Goal: Obtain resource: Obtain resource

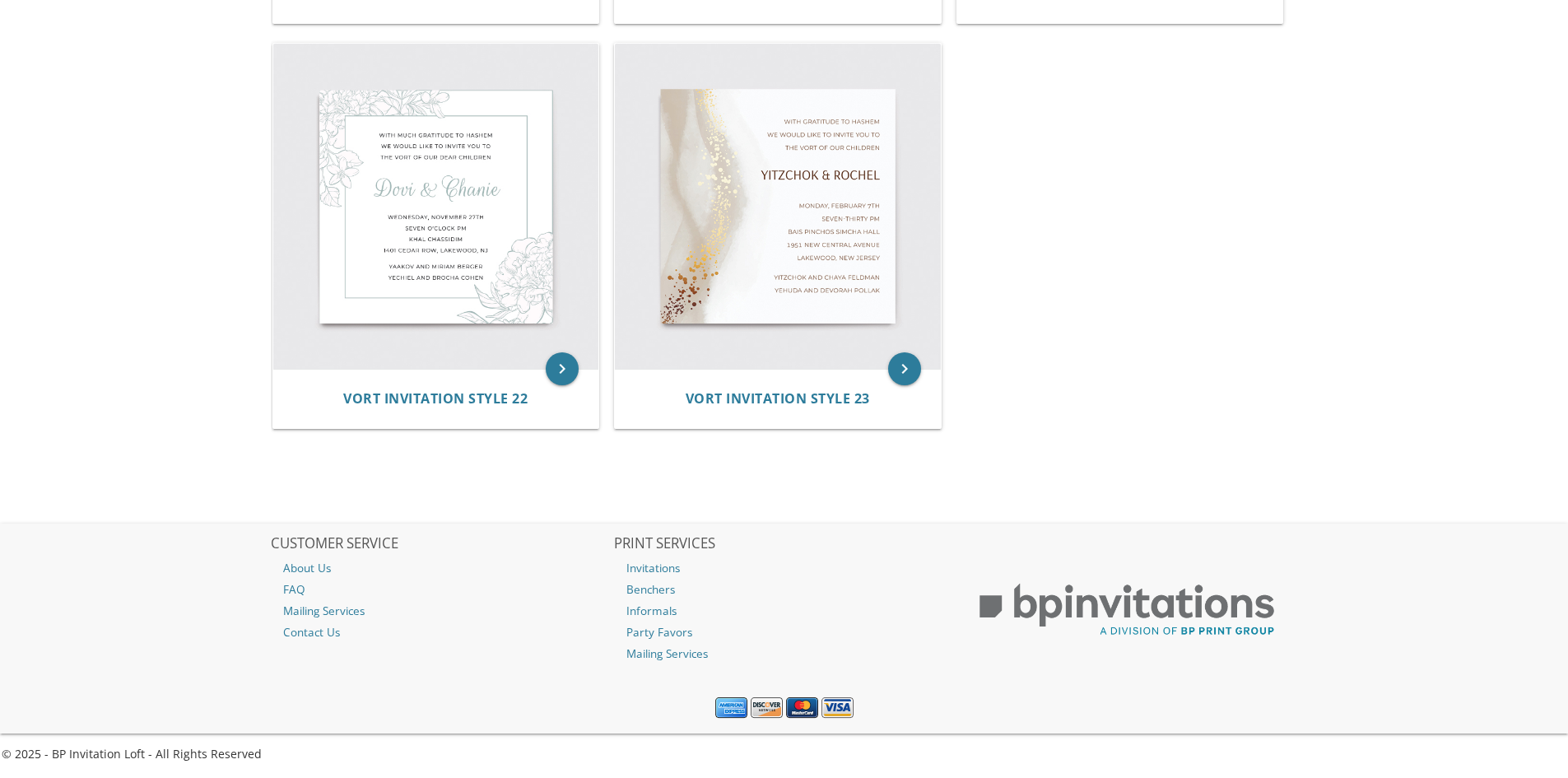
scroll to position [3169, 0]
click at [864, 237] on img at bounding box center [778, 206] width 326 height 326
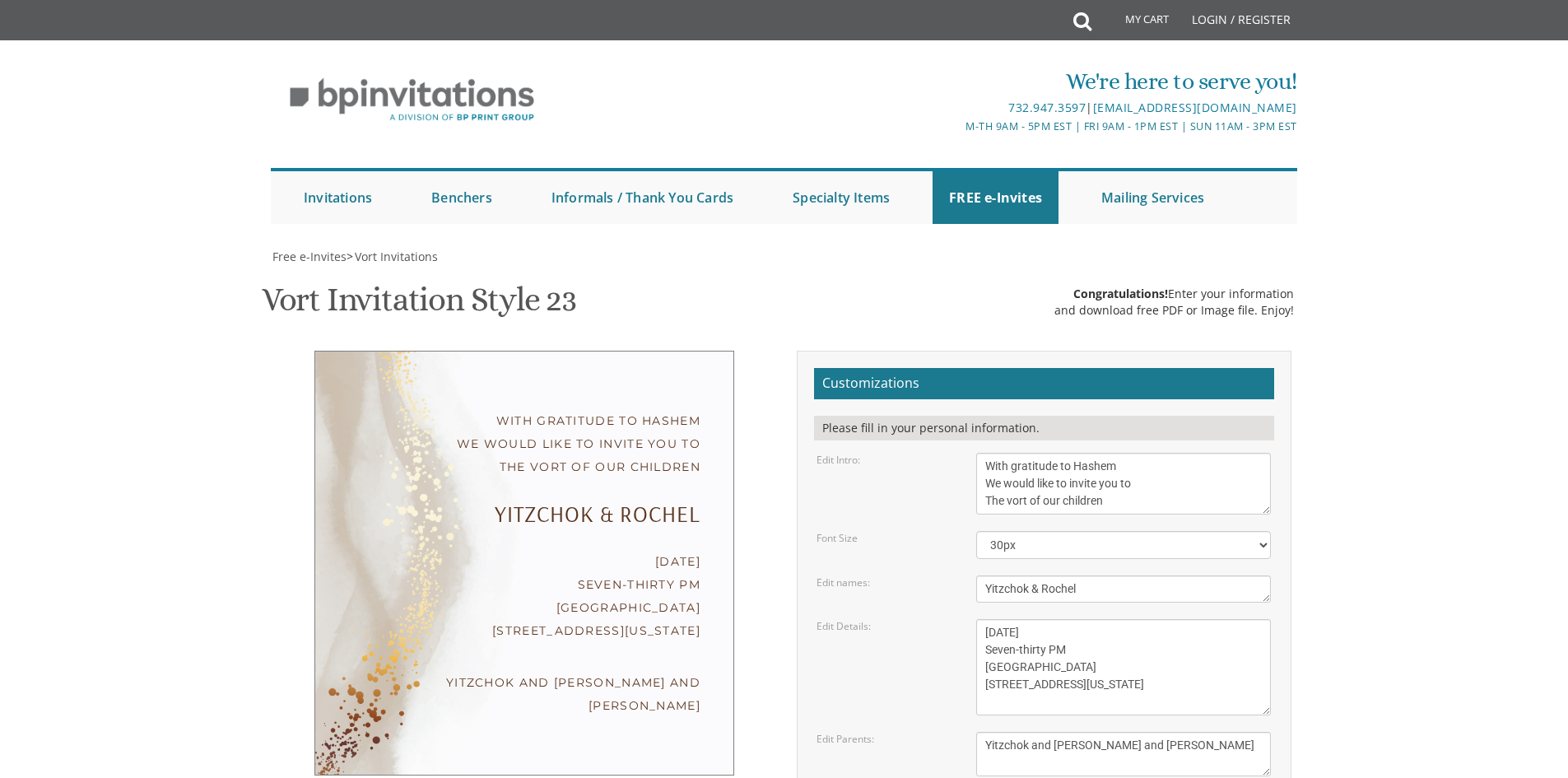
scroll to position [165, 0]
click at [990, 453] on textarea "With gratitude to Hashem We would like to invite you to The vort of our children" at bounding box center [1123, 483] width 295 height 62
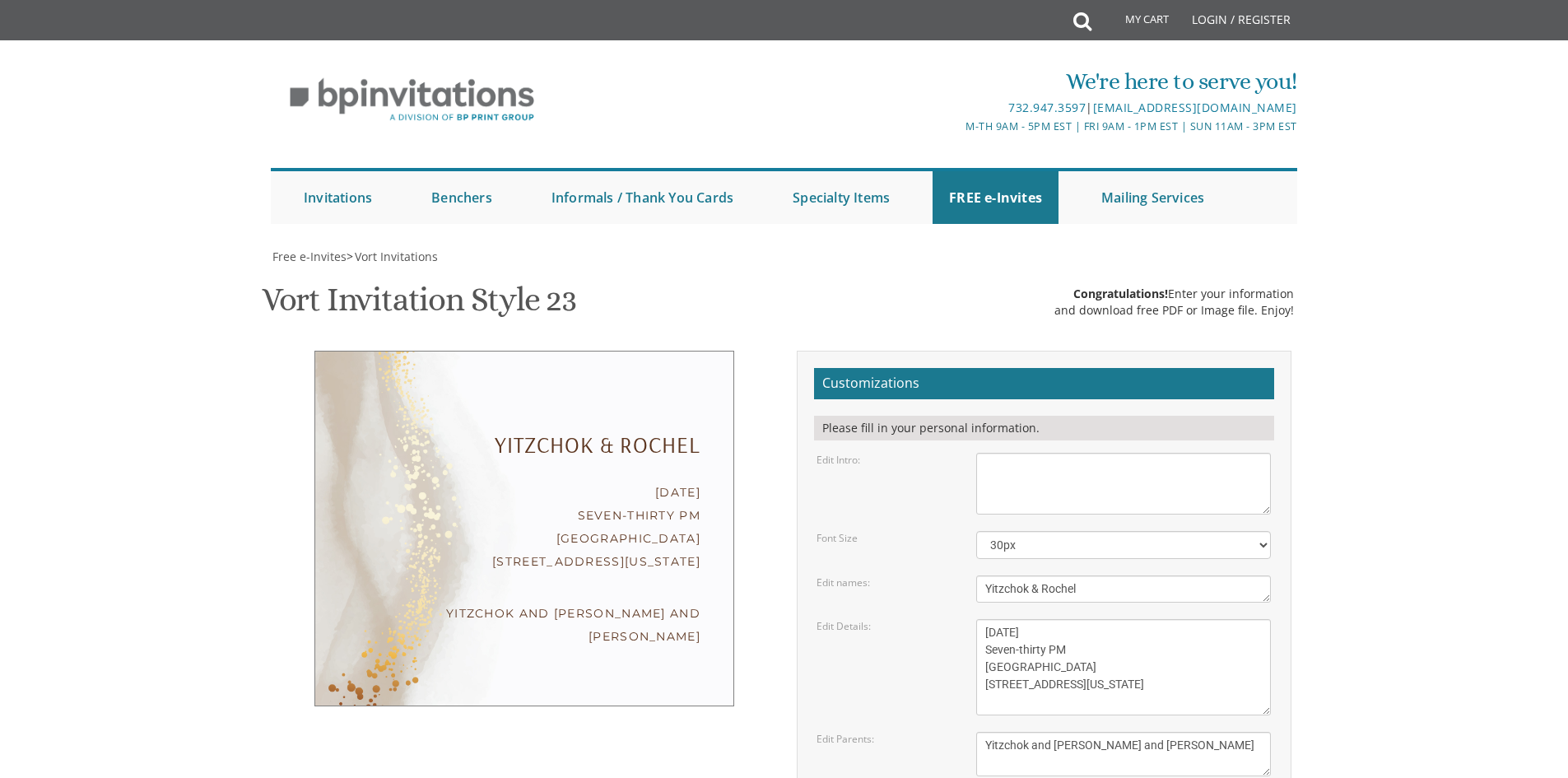
click at [1180, 453] on textarea "With gratitude to Hashem We would like to invite you to The vort of our children" at bounding box center [1123, 483] width 295 height 62
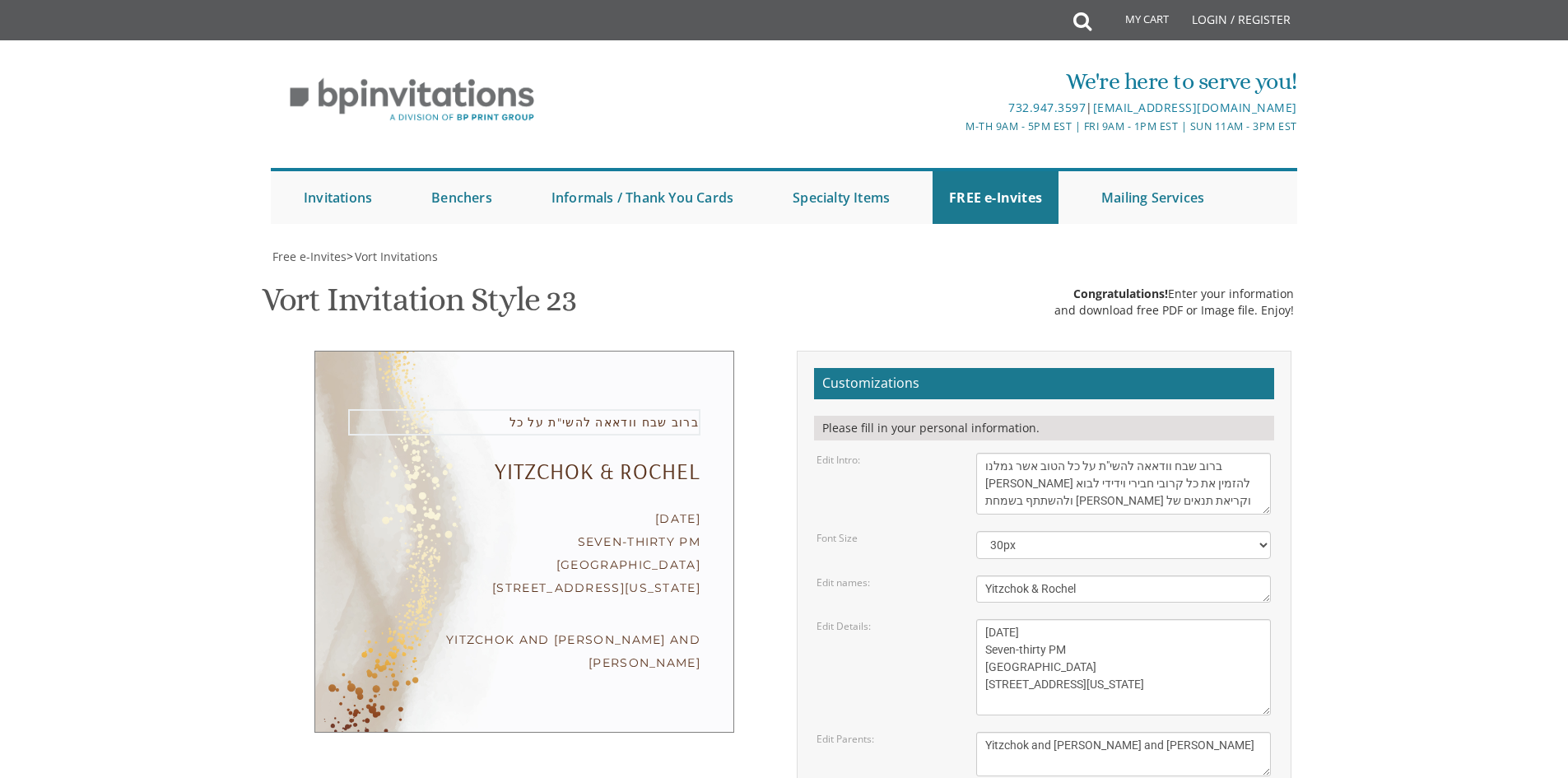
type textarea "ברוב שבח וודאאה להשי"ת על כל הטוב אשר גמלנו אתכבד בזה להזמין את כל קרובי חבירי …"
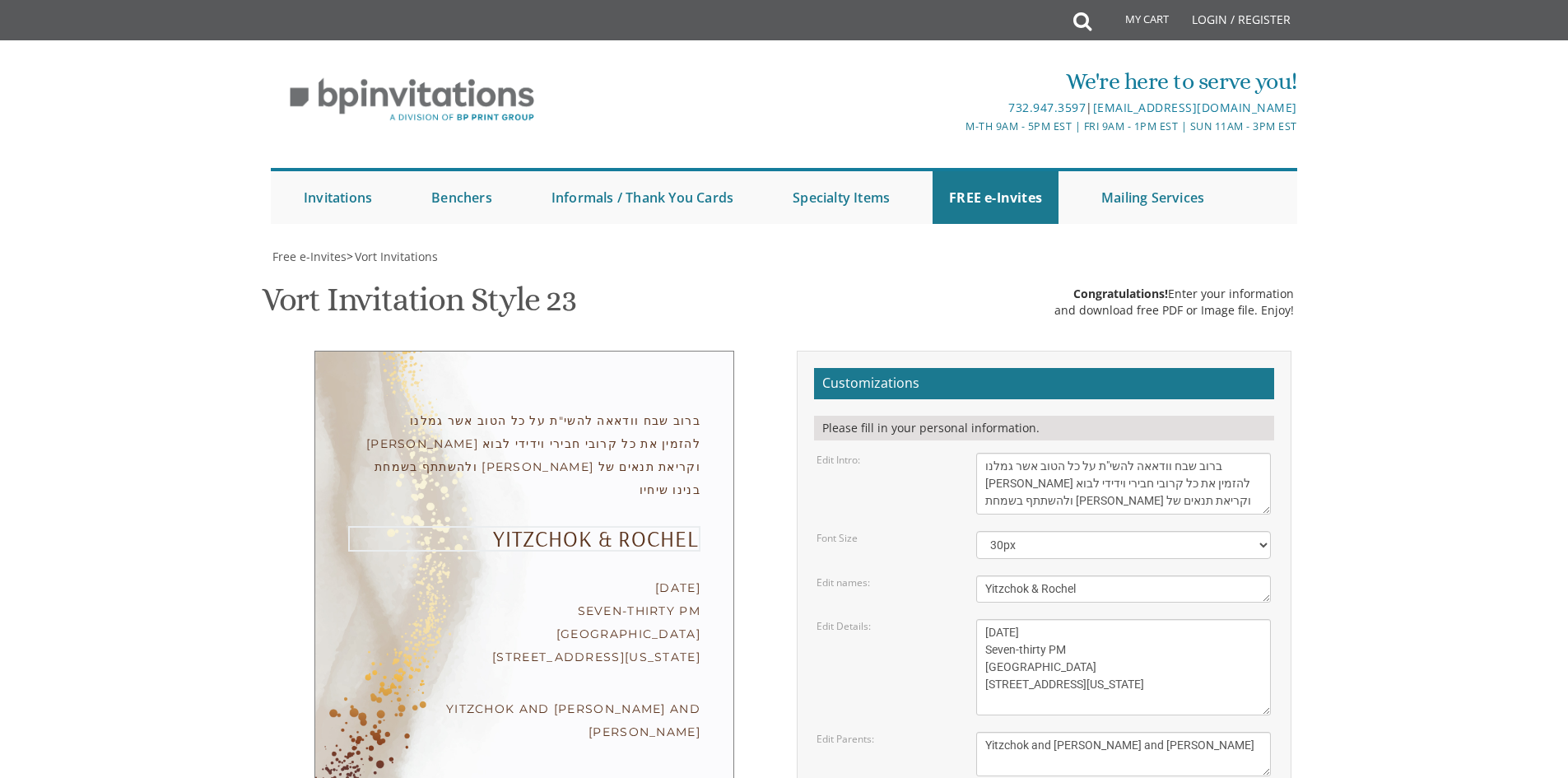
drag, startPoint x: 1119, startPoint y: 422, endPoint x: 949, endPoint y: 423, distance: 170.0
click at [949, 576] on div "Edit names: Yitzchok & Rochel" at bounding box center [1044, 590] width 479 height 27
type textarea "אשר ענזיל בראך נ"י"
drag, startPoint x: 982, startPoint y: 469, endPoint x: 1235, endPoint y: 536, distance: 261.7
click at [1235, 619] on textarea "Monday, February 7th Seven-thirty PM Bais Pinchos Simcha Hall 1951 New Central …" at bounding box center [1123, 667] width 295 height 96
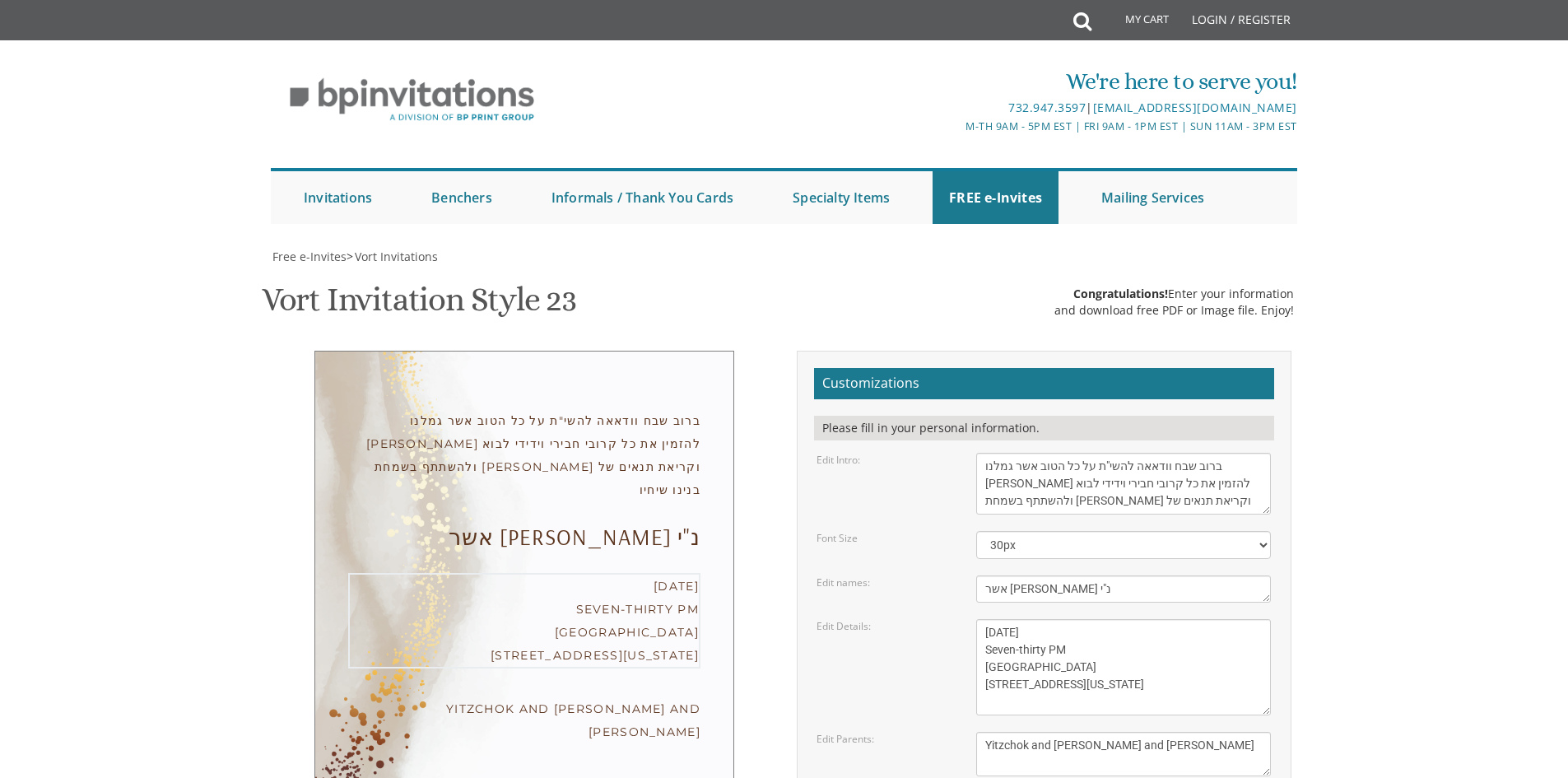
scroll to position [248, 0]
type textarea "שיתקיים בעזהשי"ת בליל שלישי לס' כי תבא ט"ז אלול הבלע"ט באולם אוהל לאה 165 ספענס…"
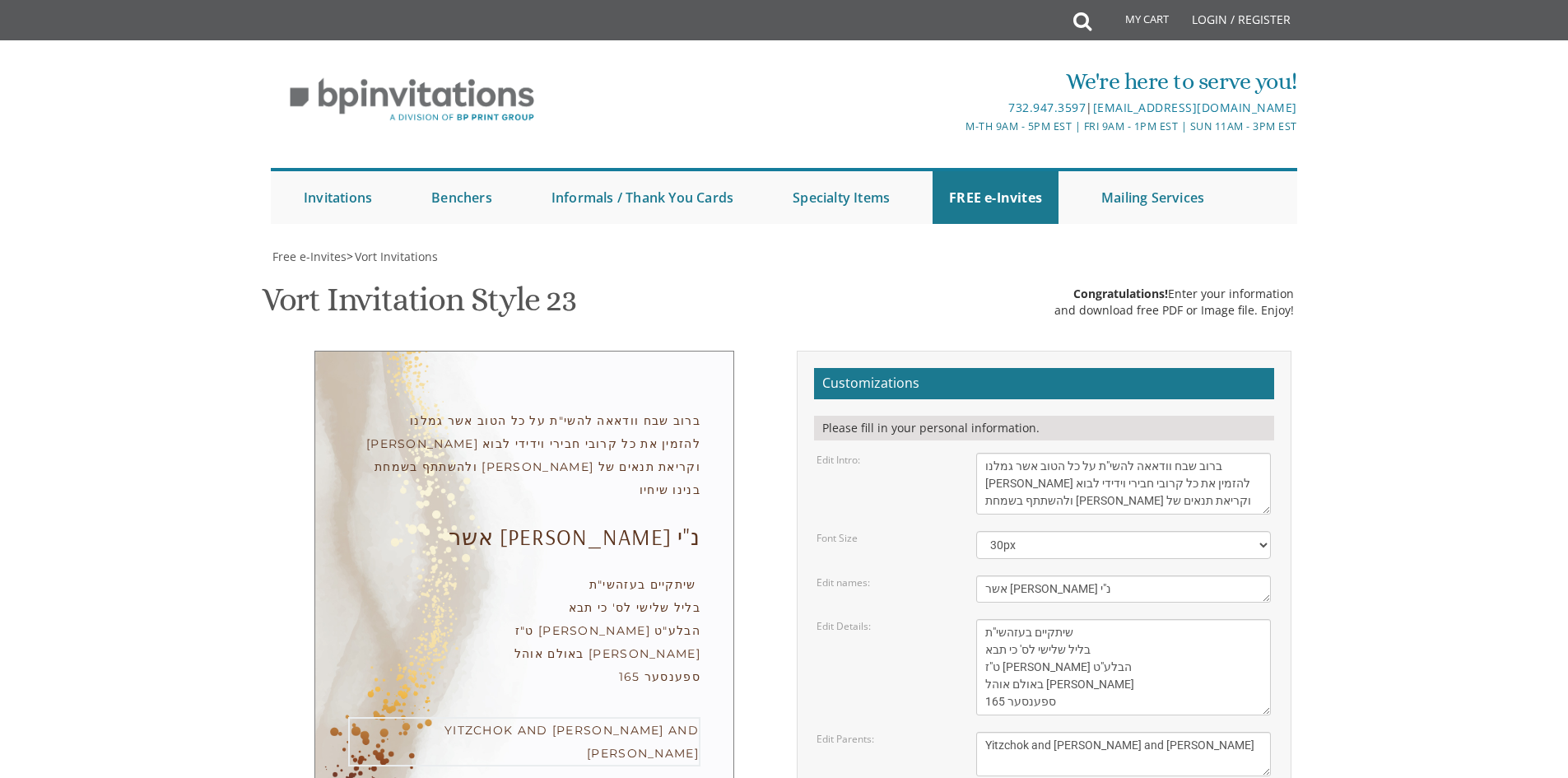
drag, startPoint x: 986, startPoint y: 497, endPoint x: 1238, endPoint y: 518, distance: 252.9
click at [1238, 732] on textarea "Yitzchok and Chaya Feldman Yehuda and Devorah Pollak" at bounding box center [1123, 754] width 295 height 45
click at [980, 732] on textarea "Yitzchok and Chaya Feldman Yehuda and Devorah Pollak" at bounding box center [1123, 754] width 295 height 45
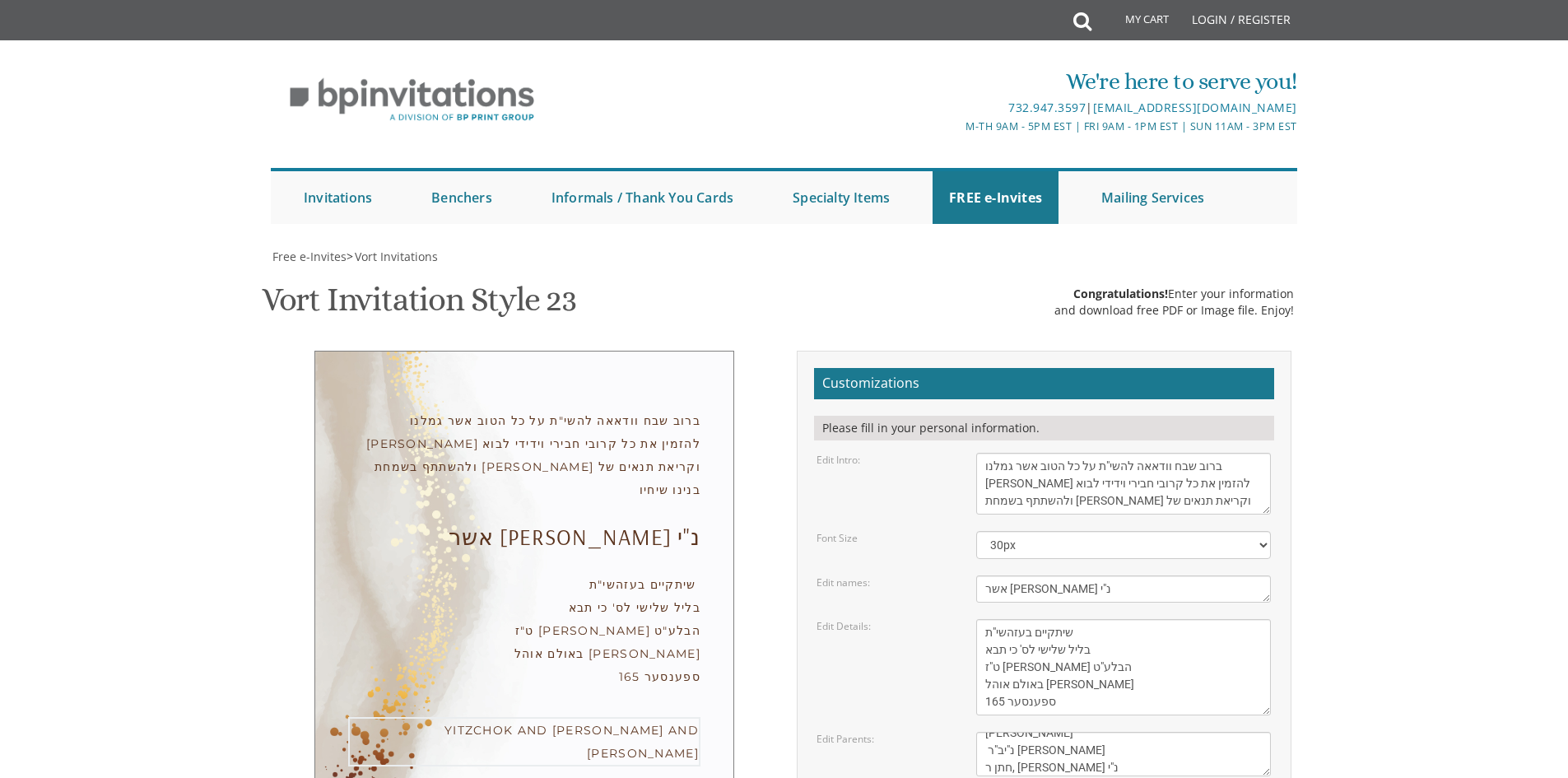
type textarea "שמחה פנחס פרידמאן נ"יב"ר יעקה יושע העשיל חתן ר, יצחק מיטטעלמאן נ"י"
drag, startPoint x: 1122, startPoint y: 297, endPoint x: 936, endPoint y: 83, distance: 283.5
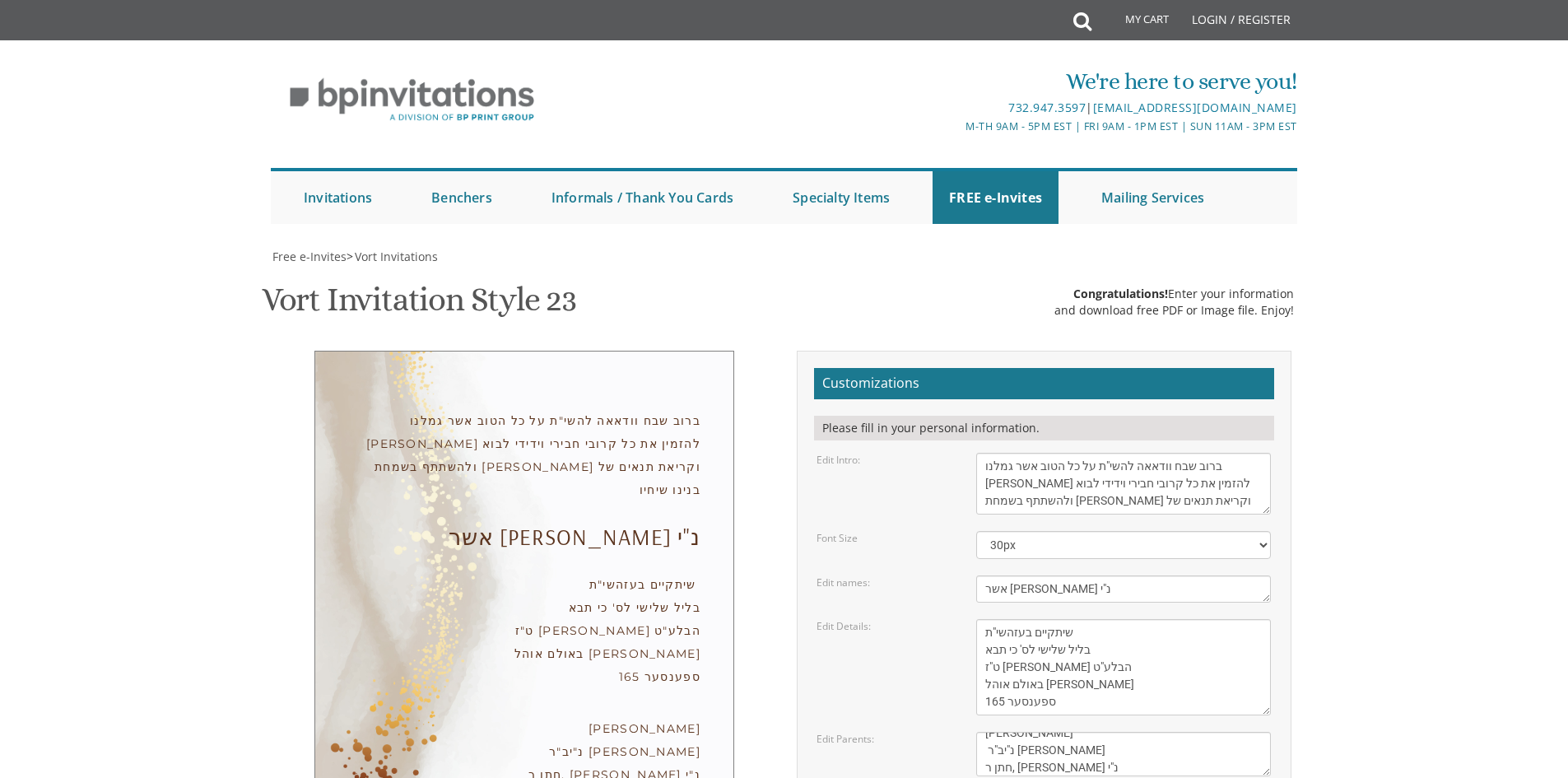
type input "ד"
drag, startPoint x: 1112, startPoint y: 472, endPoint x: 1099, endPoint y: 472, distance: 13.0
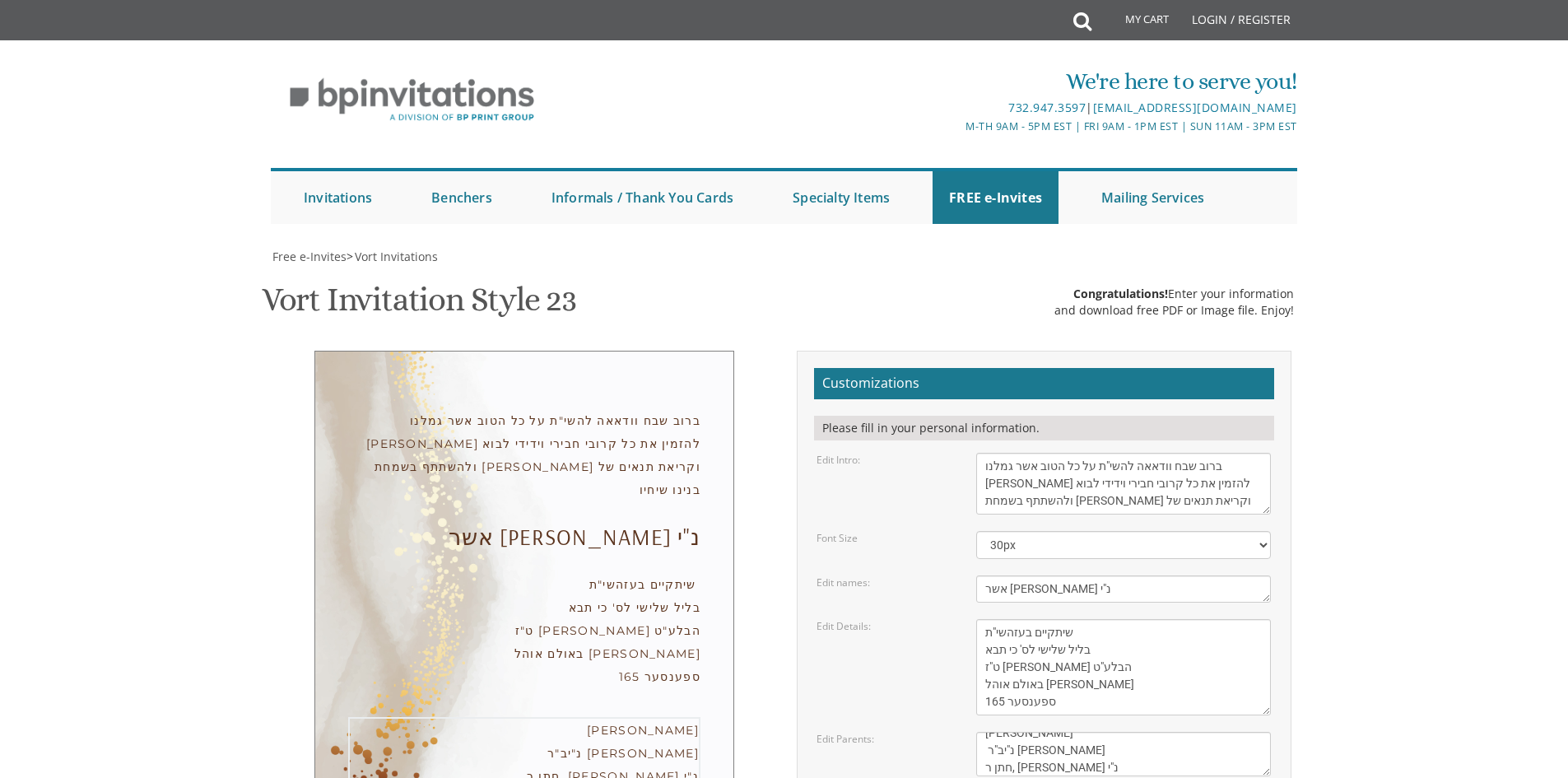
click at [1099, 732] on textarea "Yitzchok and Chaya Feldman Yehuda and Devorah Pollak" at bounding box center [1123, 754] width 295 height 45
click at [1096, 732] on textarea "Yitzchok and Chaya Feldman Yehuda and Devorah Pollak" at bounding box center [1123, 754] width 295 height 45
click at [1167, 531] on select "20px 30px 40px 50px" at bounding box center [1123, 545] width 295 height 28
click at [1411, 283] on body "My Cart Total: View Cart Item(s) Submit My Cart Total: View Cart Item(s) Login …" at bounding box center [784, 694] width 1568 height 1389
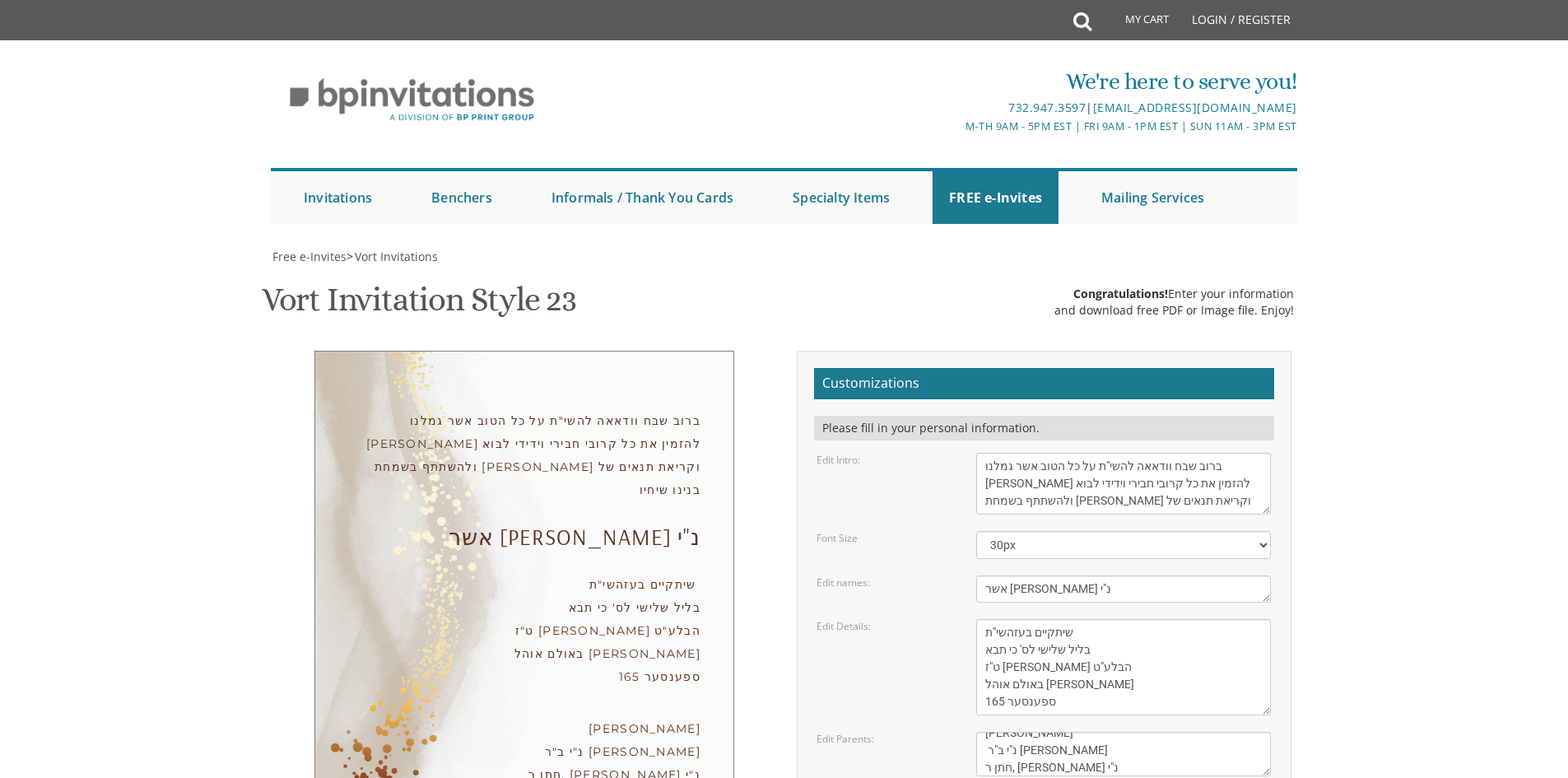
click at [1100, 732] on textarea "Yitzchok and Chaya Feldman Yehuda and Devorah Pollak" at bounding box center [1123, 754] width 295 height 45
click at [989, 732] on textarea "Yitzchok and Chaya Feldman Yehuda and Devorah Pollak" at bounding box center [1123, 754] width 295 height 45
click at [1175, 732] on textarea "Yitzchok and Chaya Feldman Yehuda and Devorah Pollak" at bounding box center [1123, 754] width 295 height 45
drag, startPoint x: 1145, startPoint y: 556, endPoint x: 1099, endPoint y: 553, distance: 46.1
click at [1099, 732] on textarea "Yitzchok and Chaya Feldman Yehuda and Devorah Pollak" at bounding box center [1123, 754] width 295 height 45
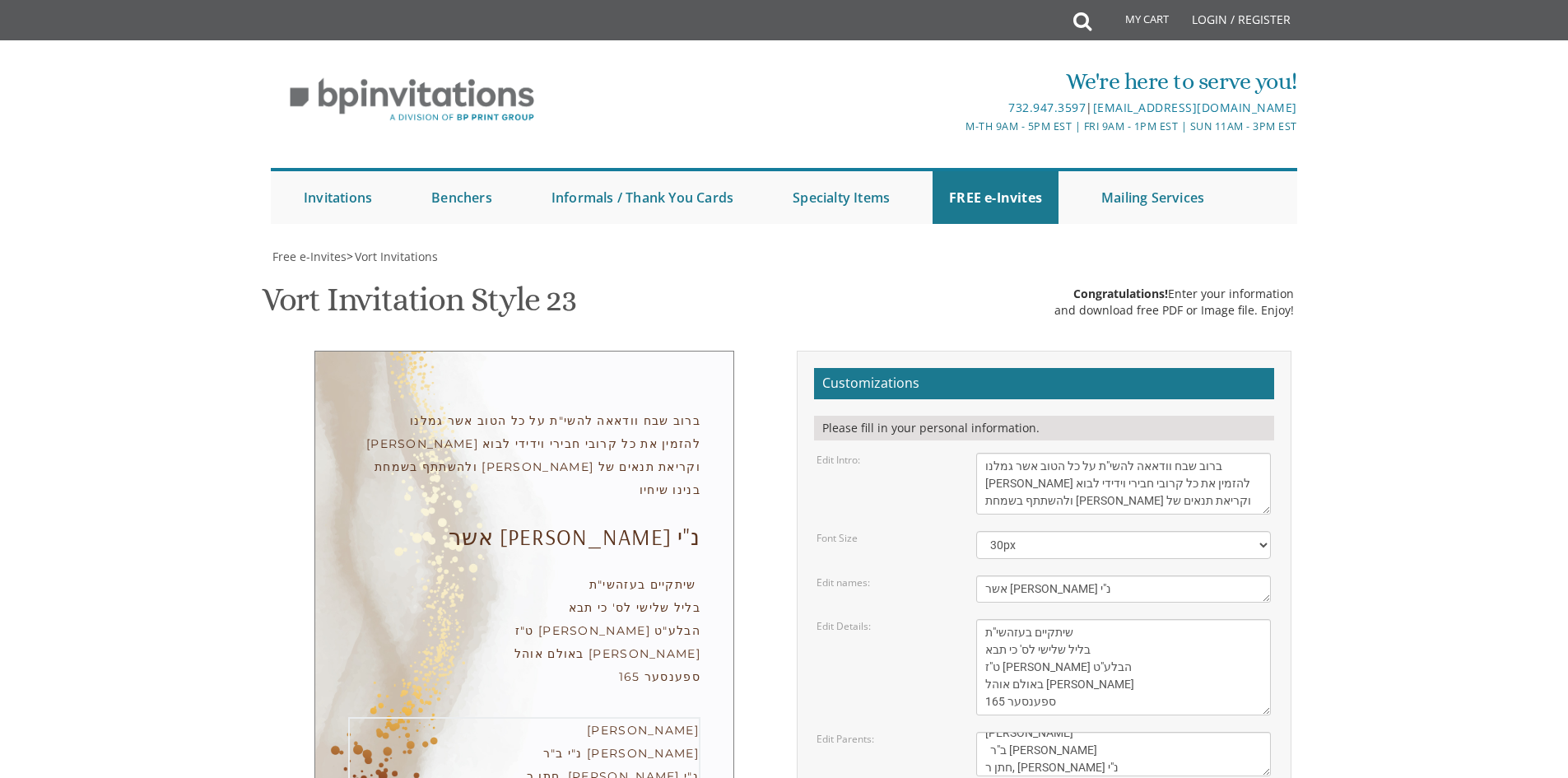
click at [992, 732] on textarea "Yitzchok and Chaya Feldman Yehuda and Devorah Pollak" at bounding box center [1123, 754] width 295 height 45
click at [1208, 732] on textarea "Yitzchok and Chaya Feldman Yehuda and Devorah Pollak" at bounding box center [1123, 754] width 295 height 45
drag, startPoint x: 1101, startPoint y: 550, endPoint x: 1114, endPoint y: 550, distance: 13.0
click at [1114, 732] on textarea "Yitzchok and Chaya Feldman Yehuda and Devorah Pollak" at bounding box center [1123, 754] width 295 height 45
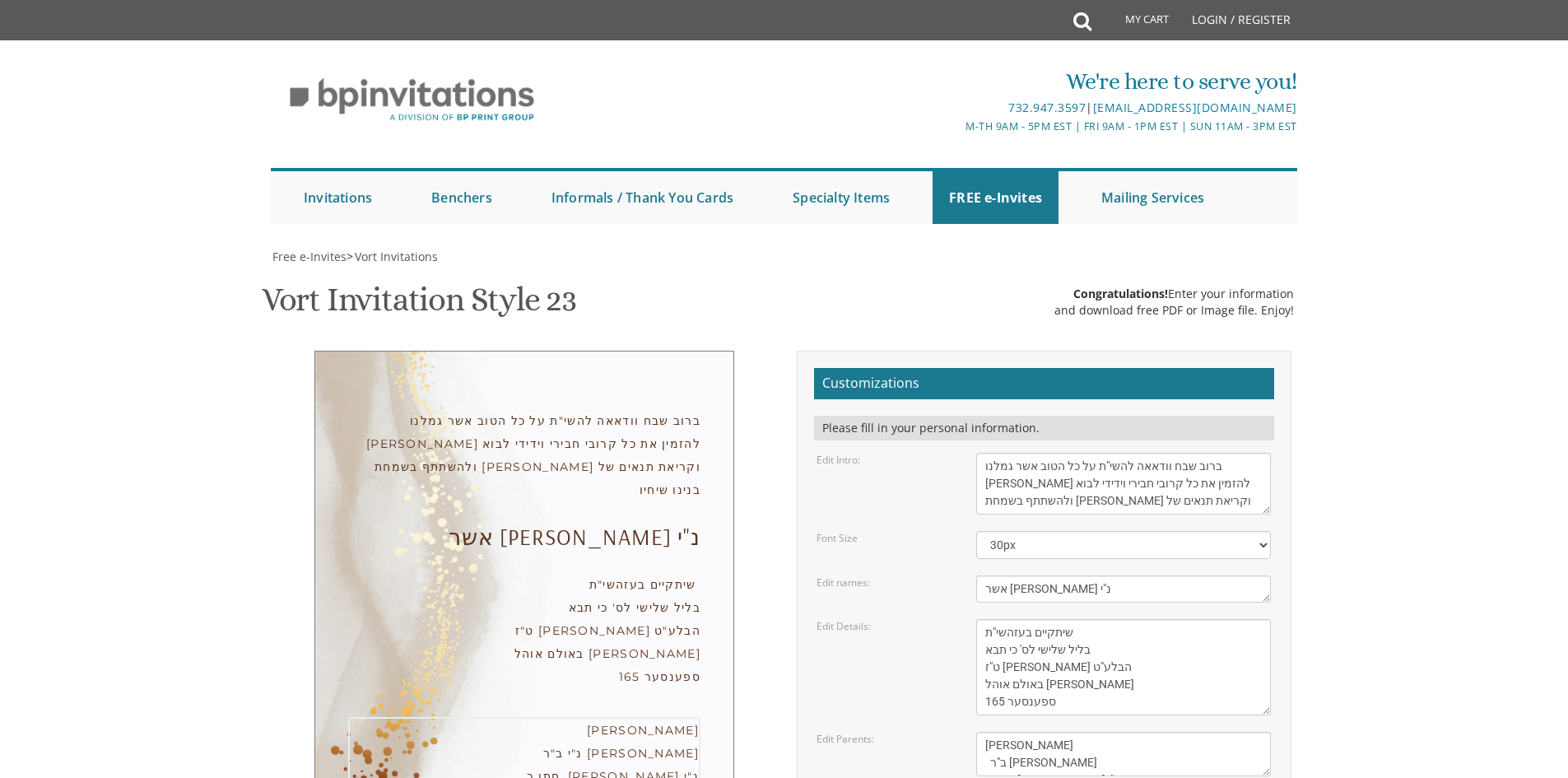
type textarea "שמחה פנחס פרידמאן ב"ר יעקה יושע העשיל חתן ר, יצחק מיטטעלמאן נ"י"
click at [1172, 453] on textarea "With gratitude to Hashem We would like to invite you to The vort of our children" at bounding box center [1123, 483] width 295 height 62
click at [1157, 453] on textarea "With gratitude to Hashem We would like to invite you to The vort of our children" at bounding box center [1123, 483] width 295 height 62
drag, startPoint x: 1028, startPoint y: 302, endPoint x: 1015, endPoint y: 307, distance: 13.9
click at [1015, 453] on textarea "With gratitude to Hashem We would like to invite you to The vort of our children" at bounding box center [1123, 483] width 295 height 62
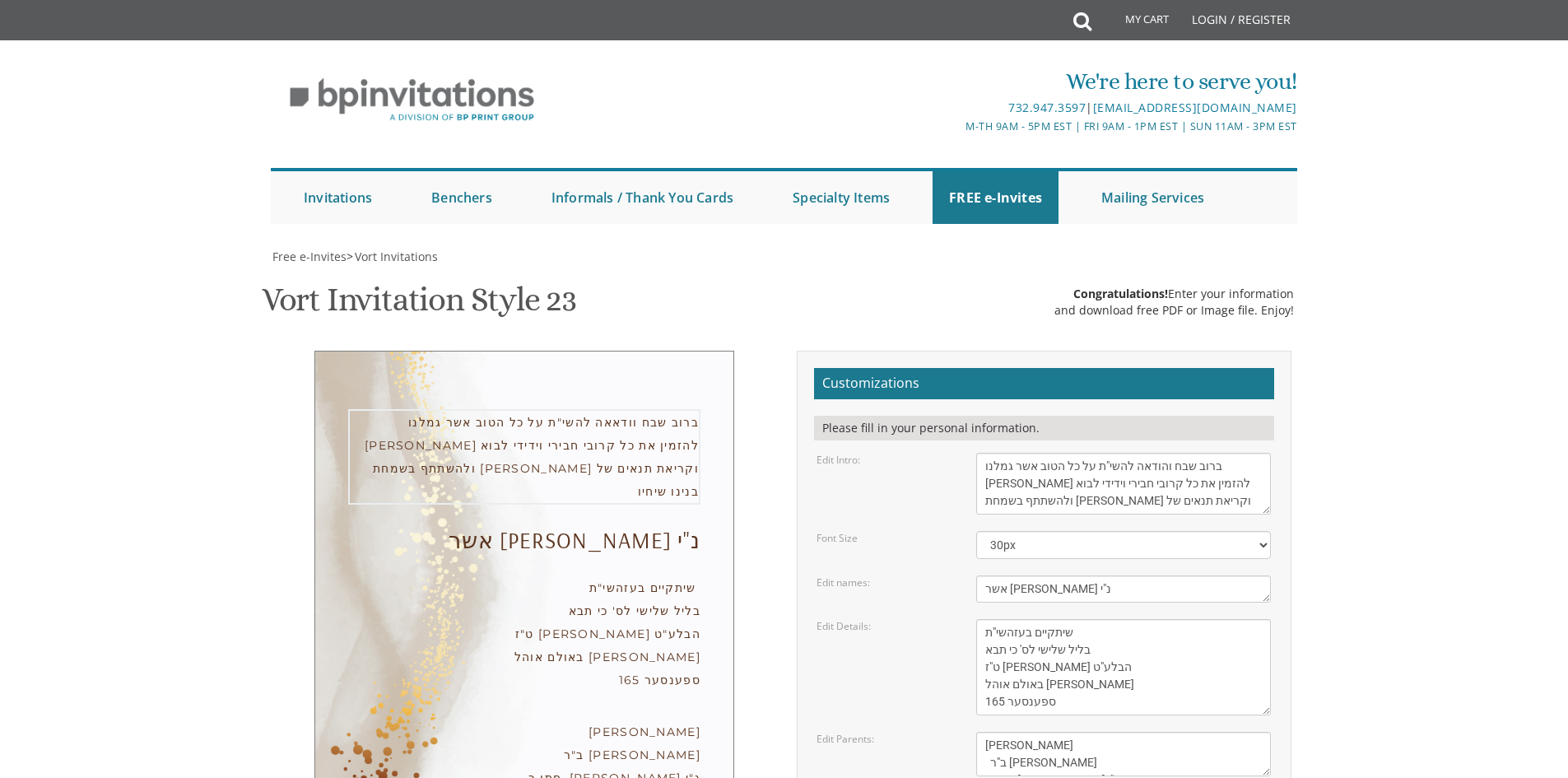
scroll to position [13, 0]
click at [993, 453] on textarea "With gratitude to Hashem We would like to invite you to The vort of our children" at bounding box center [1123, 483] width 295 height 62
type textarea "ברוב שבח והודאה להשי"ת על כל הטוב אשר גמלנו אתכבד בזה להזמין את כל קרובי חבירי …"
click at [1015, 576] on textarea "Yitzchok & Rochel" at bounding box center [1123, 590] width 295 height 27
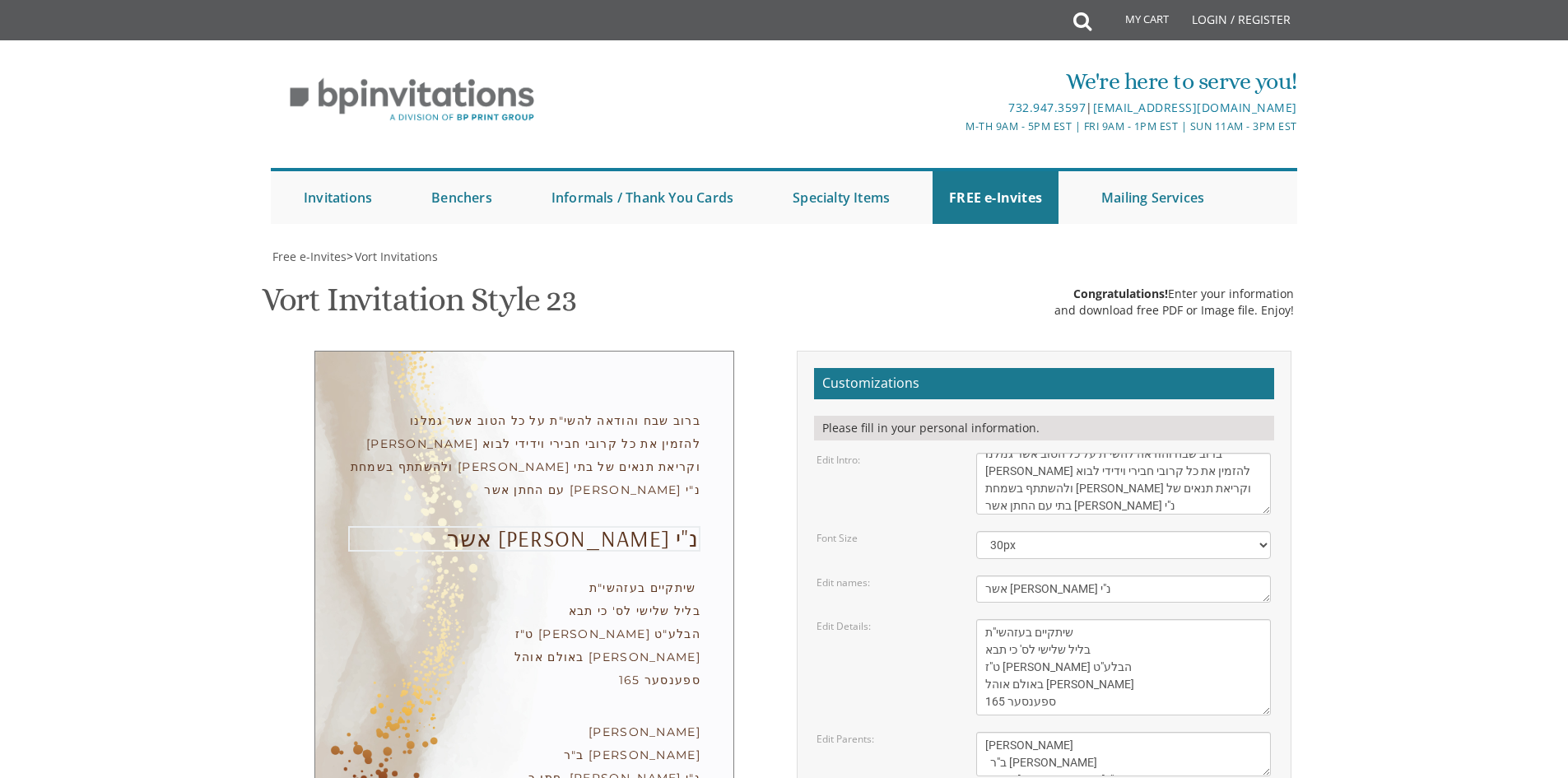
click at [1015, 576] on textarea "Yitzchok & Rochel" at bounding box center [1123, 590] width 295 height 27
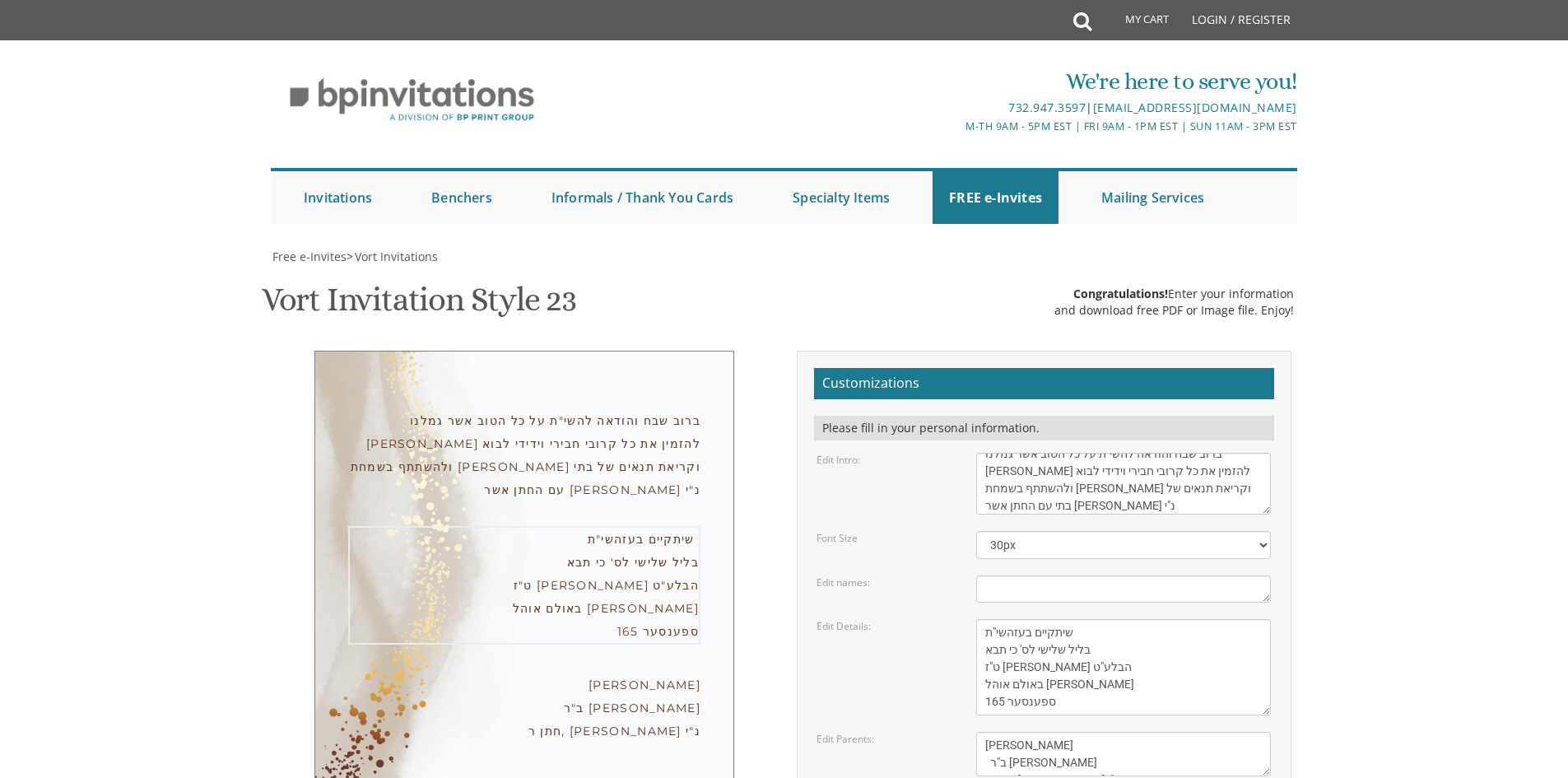
click at [1161, 619] on textarea "Monday, February 7th Seven-thirty PM Bais Pinchos Simcha Hall 1951 New Central …" at bounding box center [1123, 667] width 295 height 96
click at [979, 453] on textarea "With gratitude to Hashem We would like to invite you to The vort of our children" at bounding box center [1123, 483] width 295 height 62
drag, startPoint x: 1227, startPoint y: 302, endPoint x: 1118, endPoint y: 301, distance: 109.0
click at [1118, 453] on textarea "With gratitude to Hashem We would like to invite you to The vort of our children" at bounding box center [1123, 483] width 295 height 62
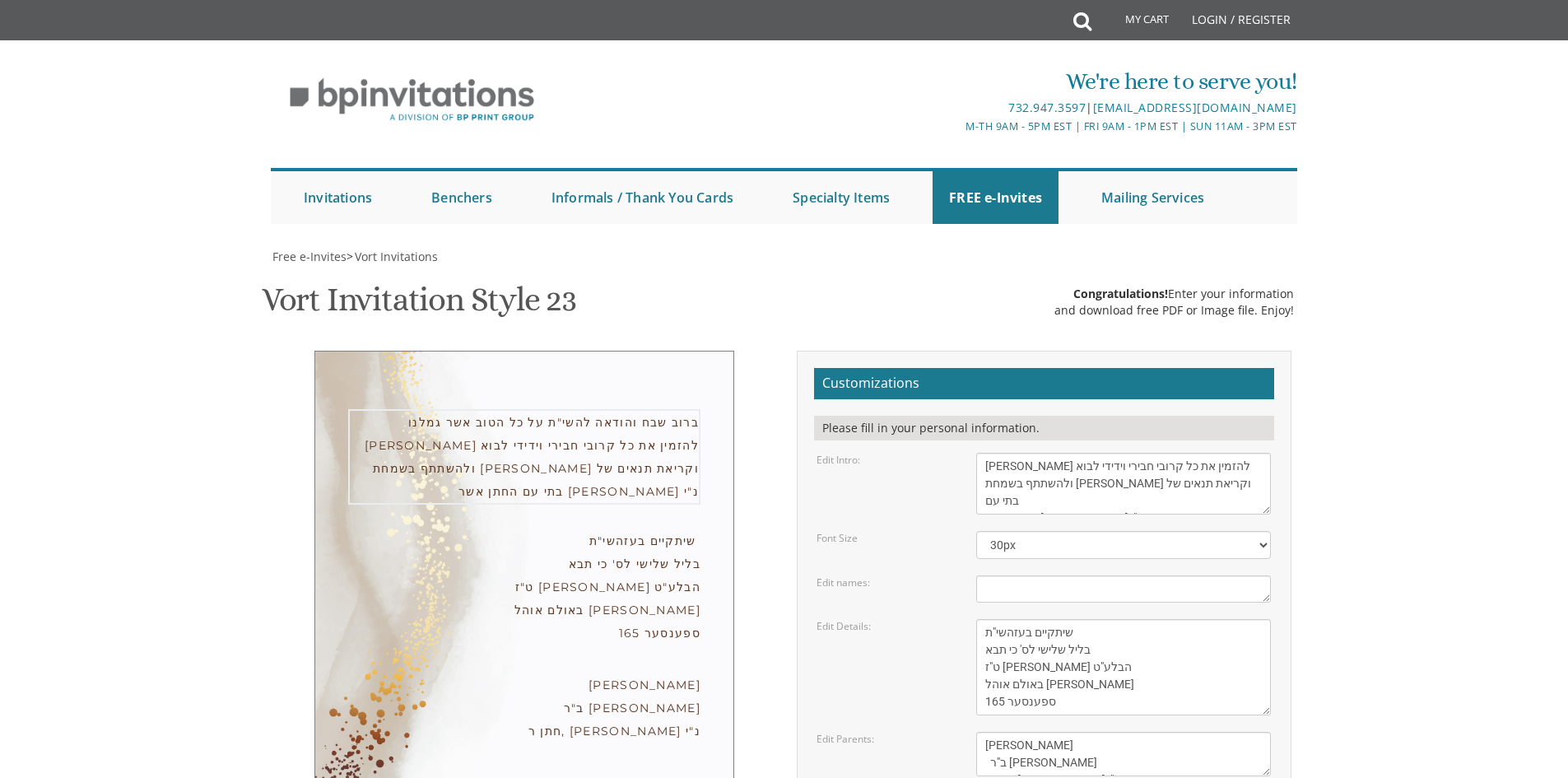
click at [1035, 453] on textarea "With gratitude to Hashem We would like to invite you to The vort of our children" at bounding box center [1123, 483] width 295 height 62
paste textarea "בן מחותני ר' חיים יושע"
click at [1142, 453] on textarea "With gratitude to Hashem We would like to invite you to The vort of our children" at bounding box center [1123, 483] width 295 height 62
type textarea "ברוב שבח והודאה להשי"ת על כל הטוב אשר גמלנו אתכבד בזה להזמין את כל קרובי חבירי …"
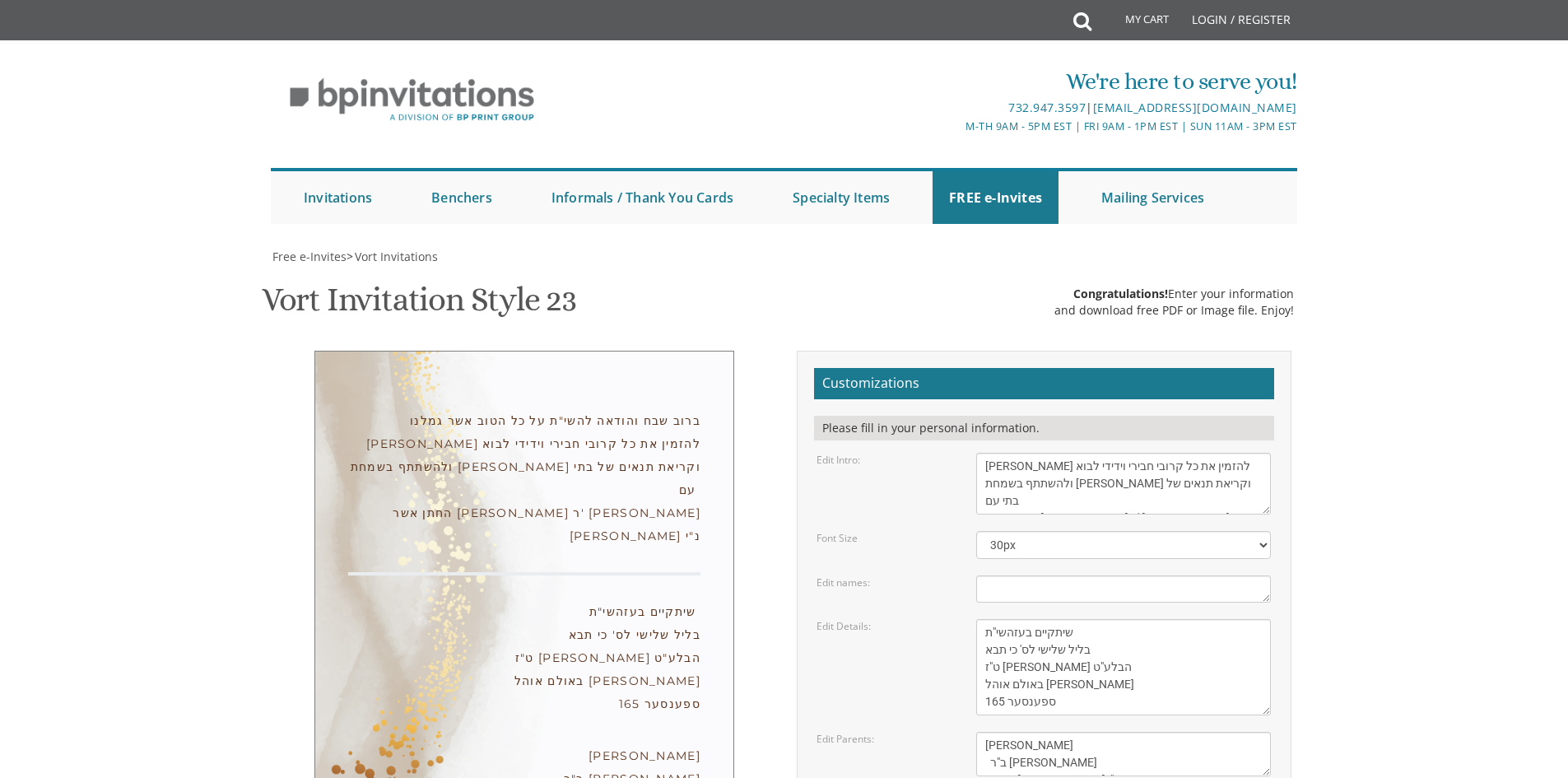
click at [1132, 576] on textarea "Yitzchok & Rochel" at bounding box center [1123, 590] width 295 height 27
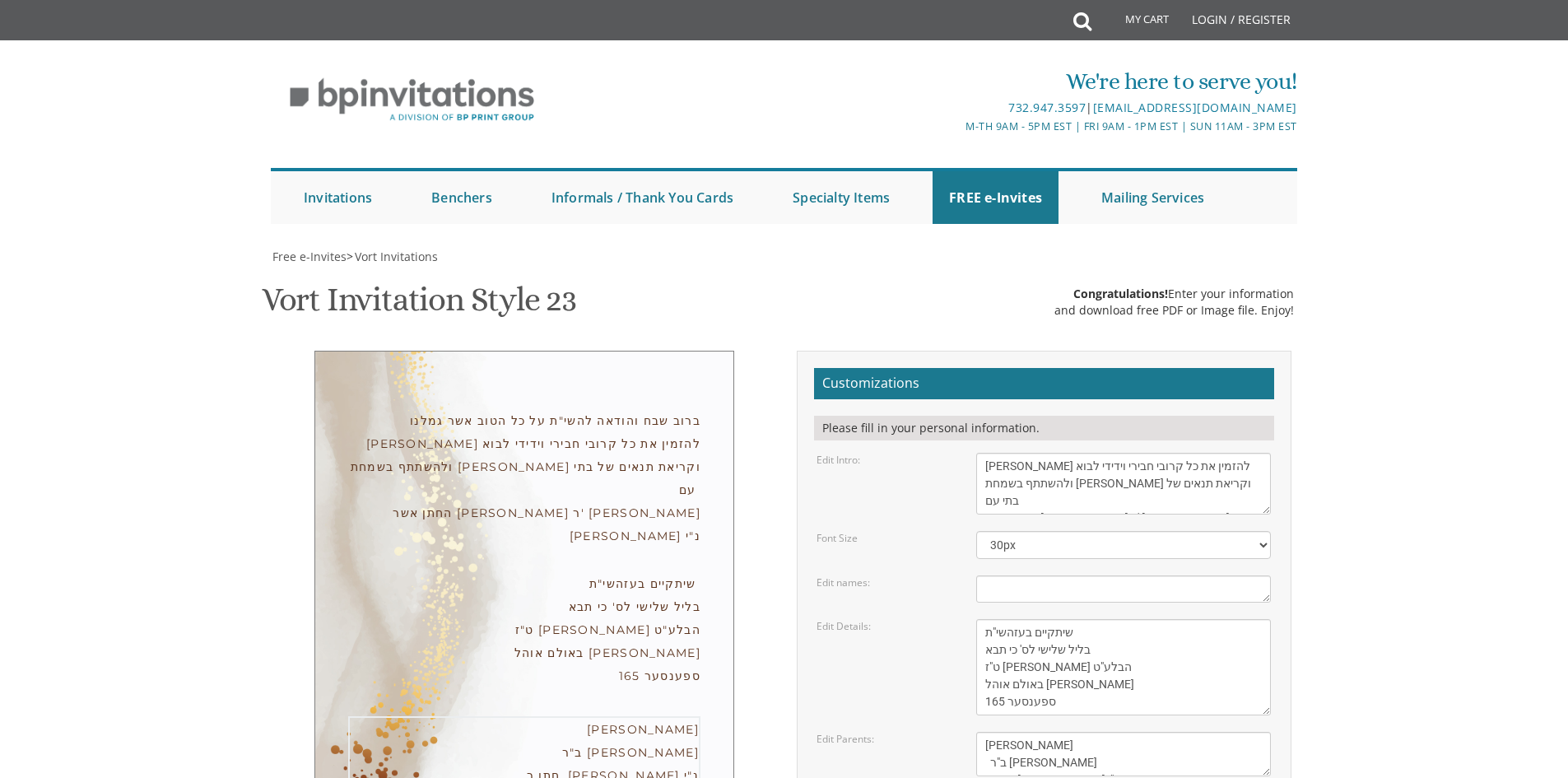
click at [990, 732] on textarea "Yitzchok and Chaya Feldman Yehuda and Devorah Pollak" at bounding box center [1123, 754] width 295 height 45
drag, startPoint x: 998, startPoint y: 237, endPoint x: 986, endPoint y: 237, distance: 12.0
click at [986, 732] on textarea "Yitzchok and Chaya Feldman Yehuda and Devorah Pollak" at bounding box center [1123, 754] width 295 height 45
click at [979, 732] on textarea "Yitzchok and Chaya Feldman Yehuda and Devorah Pollak" at bounding box center [1123, 754] width 295 height 45
drag, startPoint x: 984, startPoint y: 232, endPoint x: 996, endPoint y: 234, distance: 12.2
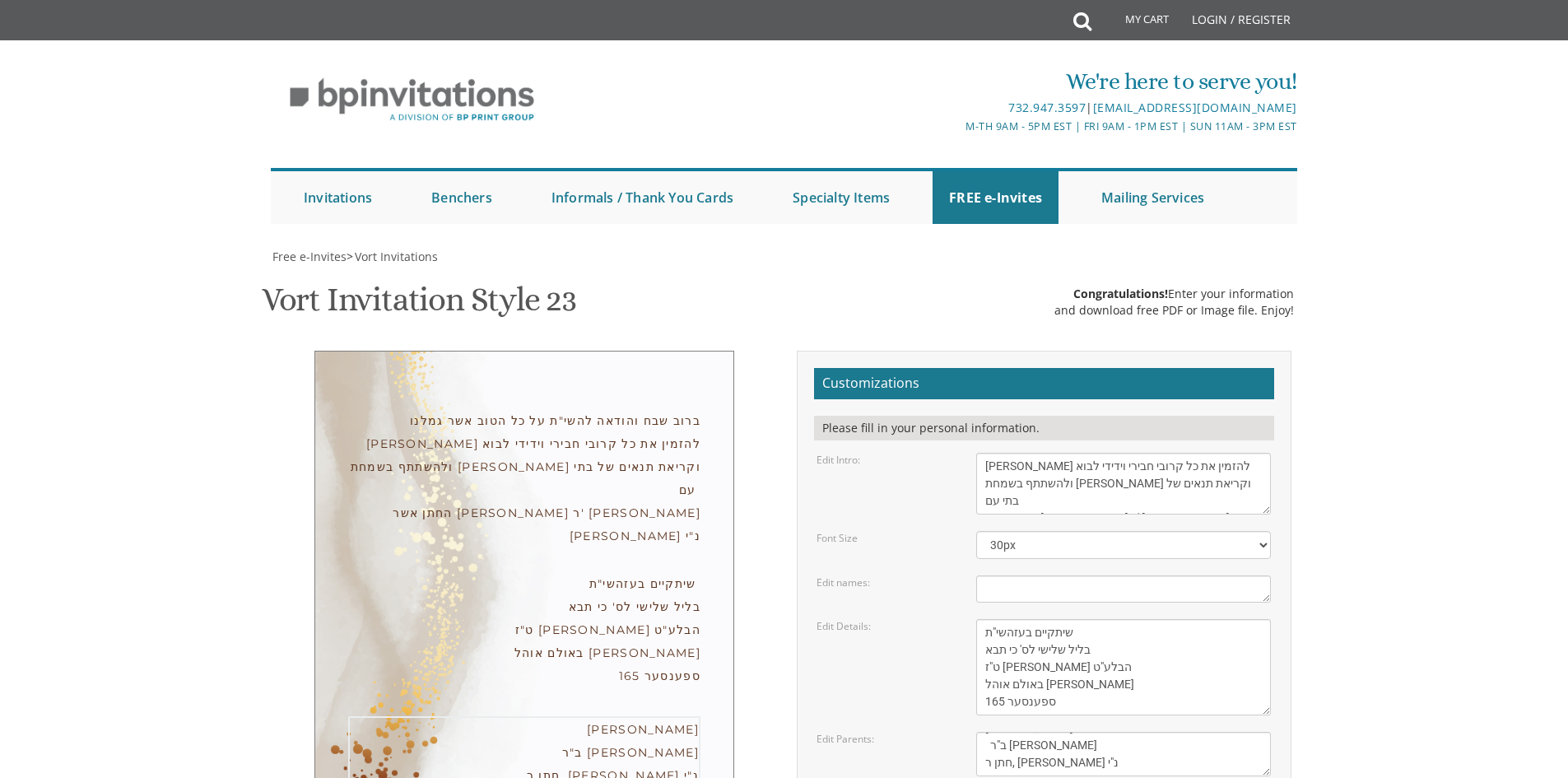
click at [996, 732] on textarea "Yitzchok and Chaya Feldman Yehuda and Devorah Pollak" at bounding box center [1123, 754] width 295 height 45
click at [994, 732] on textarea "Yitzchok and Chaya Feldman Yehuda and Devorah Pollak" at bounding box center [1123, 754] width 295 height 45
paste textarea ""י"
drag, startPoint x: 1100, startPoint y: 215, endPoint x: 1110, endPoint y: 214, distance: 10.0
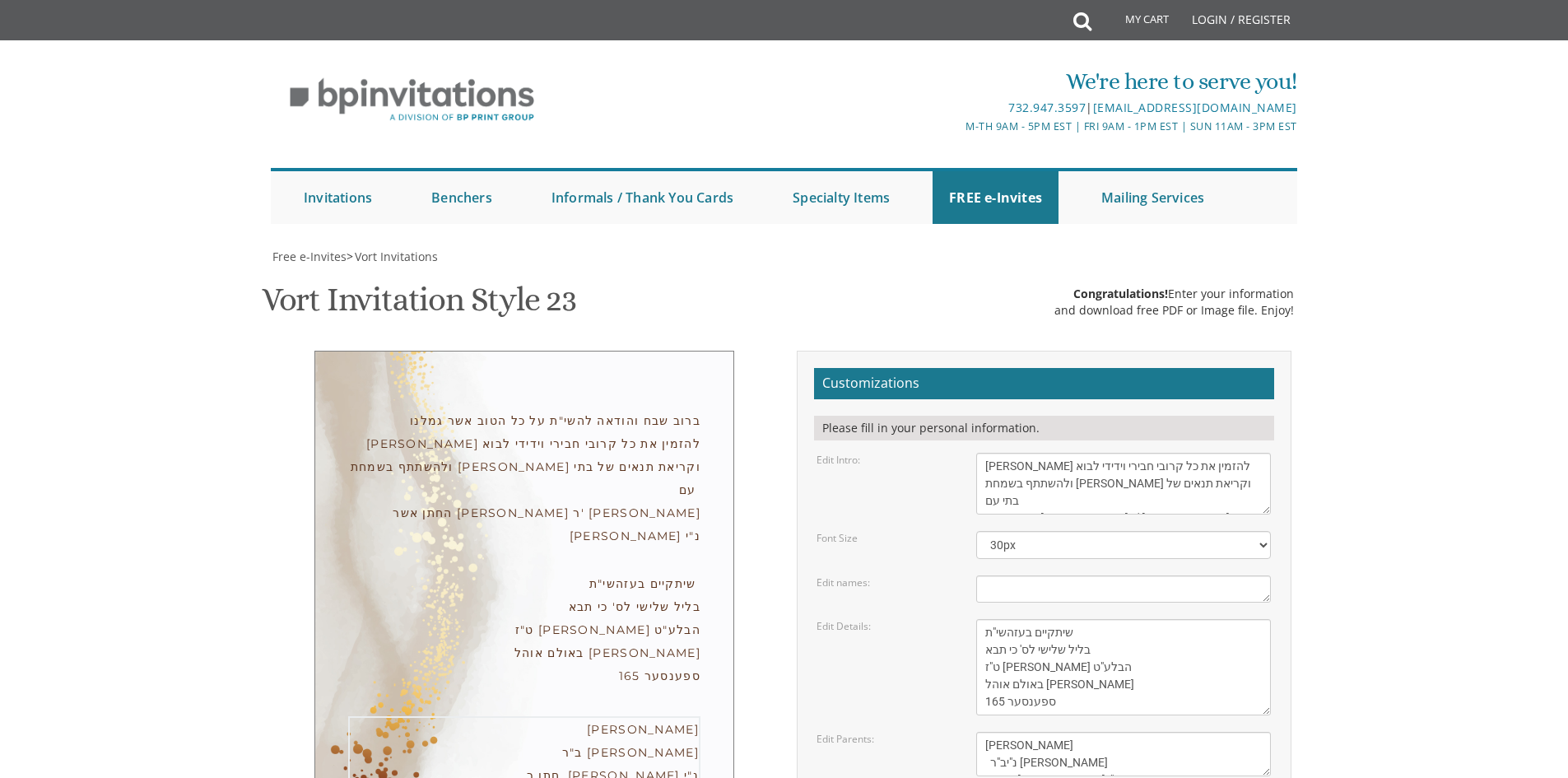
click at [1110, 732] on textarea "Yitzchok and Chaya Feldman Yehuda and Devorah Pollak" at bounding box center [1123, 754] width 295 height 45
click at [1113, 732] on textarea "Yitzchok and Chaya Feldman Yehuda and Devorah Pollak" at bounding box center [1123, 754] width 295 height 45
drag, startPoint x: 1111, startPoint y: 229, endPoint x: 1103, endPoint y: 232, distance: 8.5
click at [1103, 732] on textarea "Yitzchok and Chaya Feldman Yehuda and Devorah Pollak" at bounding box center [1123, 754] width 295 height 45
drag, startPoint x: 1115, startPoint y: 234, endPoint x: 1102, endPoint y: 230, distance: 13.6
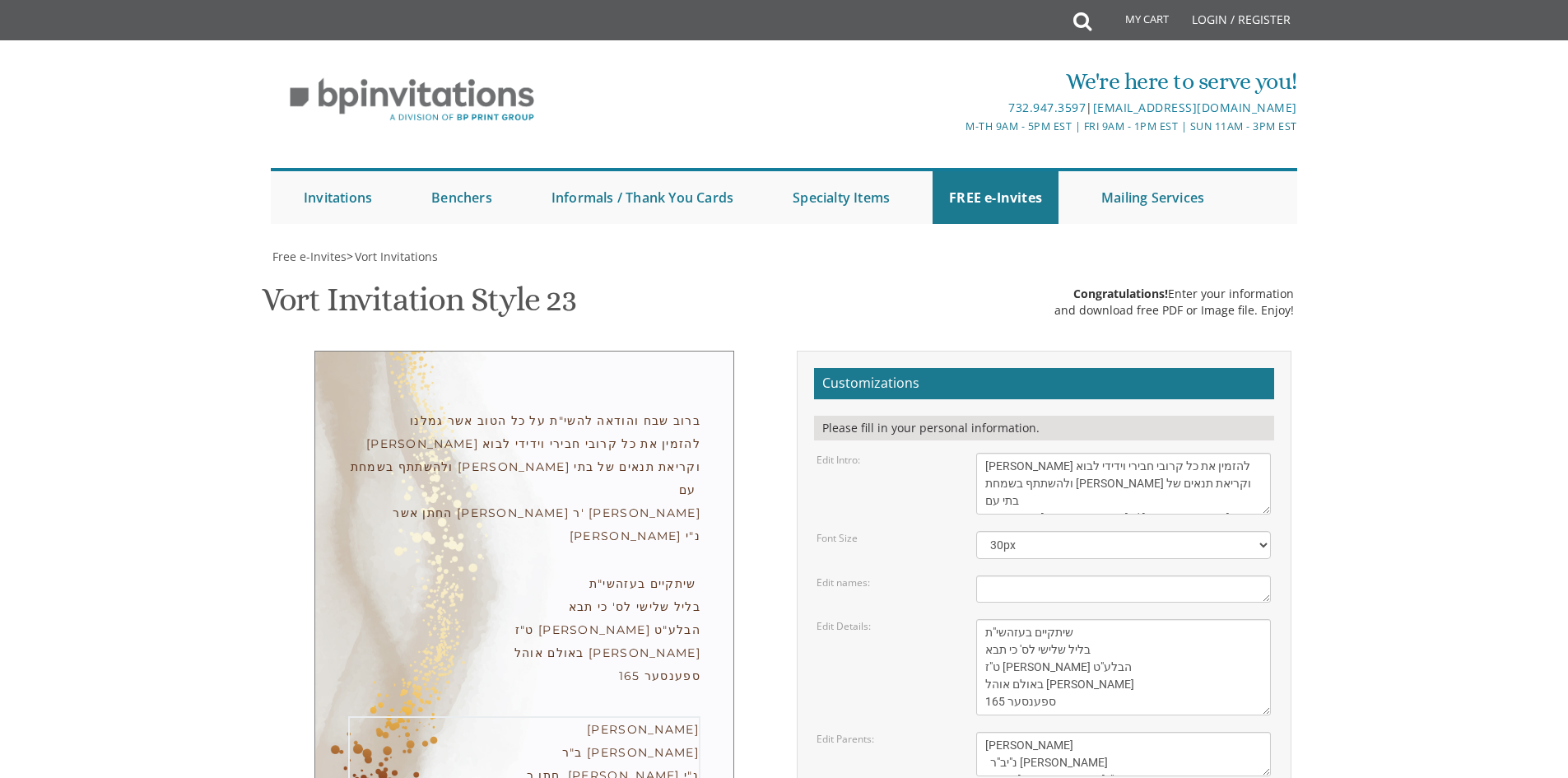
click at [1102, 732] on textarea "Yitzchok and Chaya Feldman Yehuda and Devorah Pollak" at bounding box center [1123, 754] width 295 height 45
click at [1114, 732] on textarea "Yitzchok and Chaya Feldman Yehuda and Devorah Pollak" at bounding box center [1123, 754] width 295 height 45
drag, startPoint x: 1099, startPoint y: 231, endPoint x: 1110, endPoint y: 230, distance: 11.0
click at [1110, 732] on textarea "Yitzchok and Chaya Feldman Yehuda and Devorah Pollak" at bounding box center [1123, 754] width 295 height 45
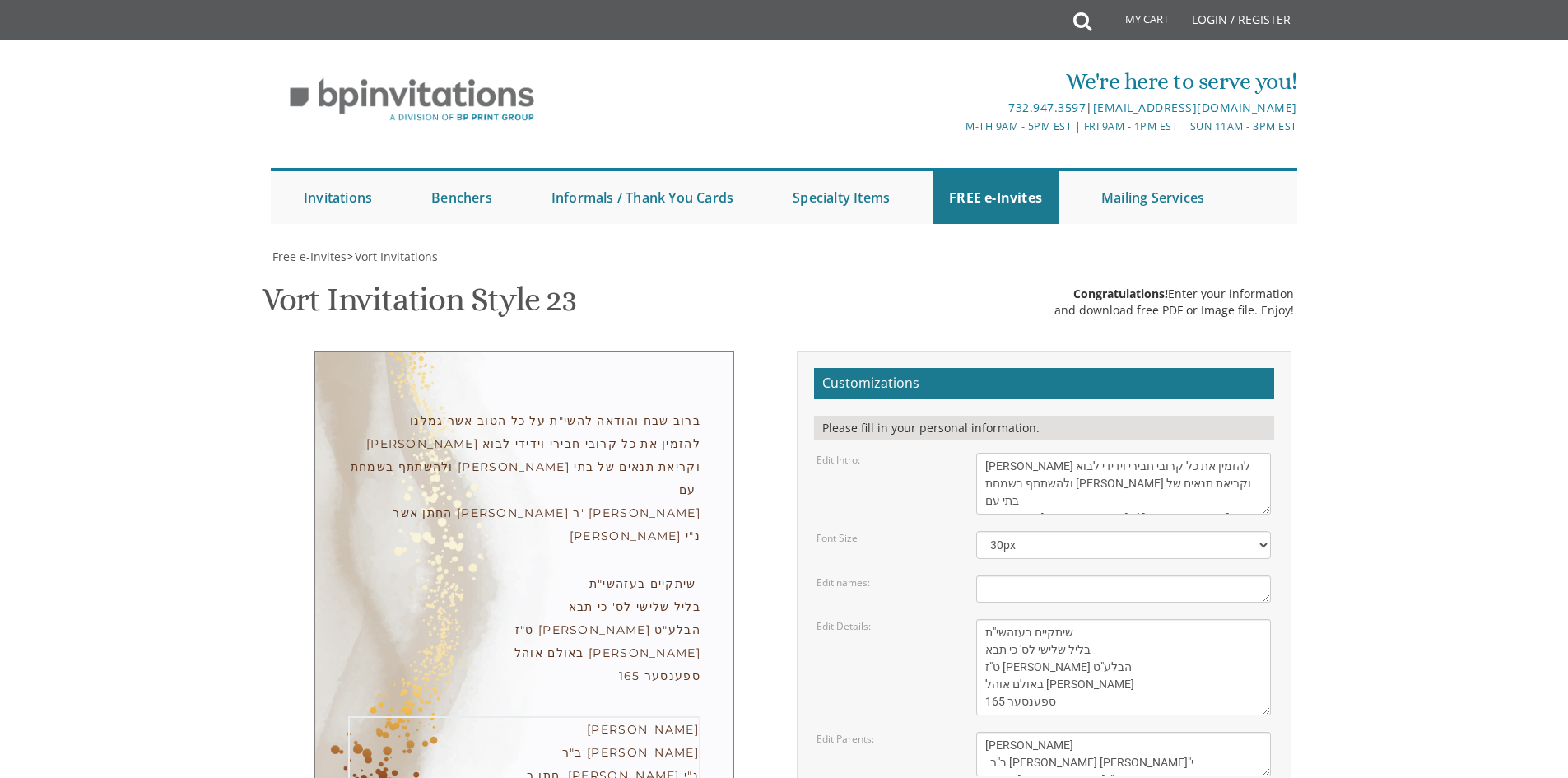
click at [1075, 732] on textarea "Yitzchok and Chaya Feldman Yehuda and Devorah Pollak" at bounding box center [1123, 754] width 295 height 45
click at [1172, 732] on textarea "Yitzchok and Chaya Feldman Yehuda and Devorah Pollak" at bounding box center [1123, 754] width 295 height 45
click at [669, 716] on div "שמחה פנחס פרידמאן ב"ר יעקב יושע העשיל נ"י חתן ר, יצחק מיטטעלמאן נ"י" at bounding box center [524, 751] width 352 height 69
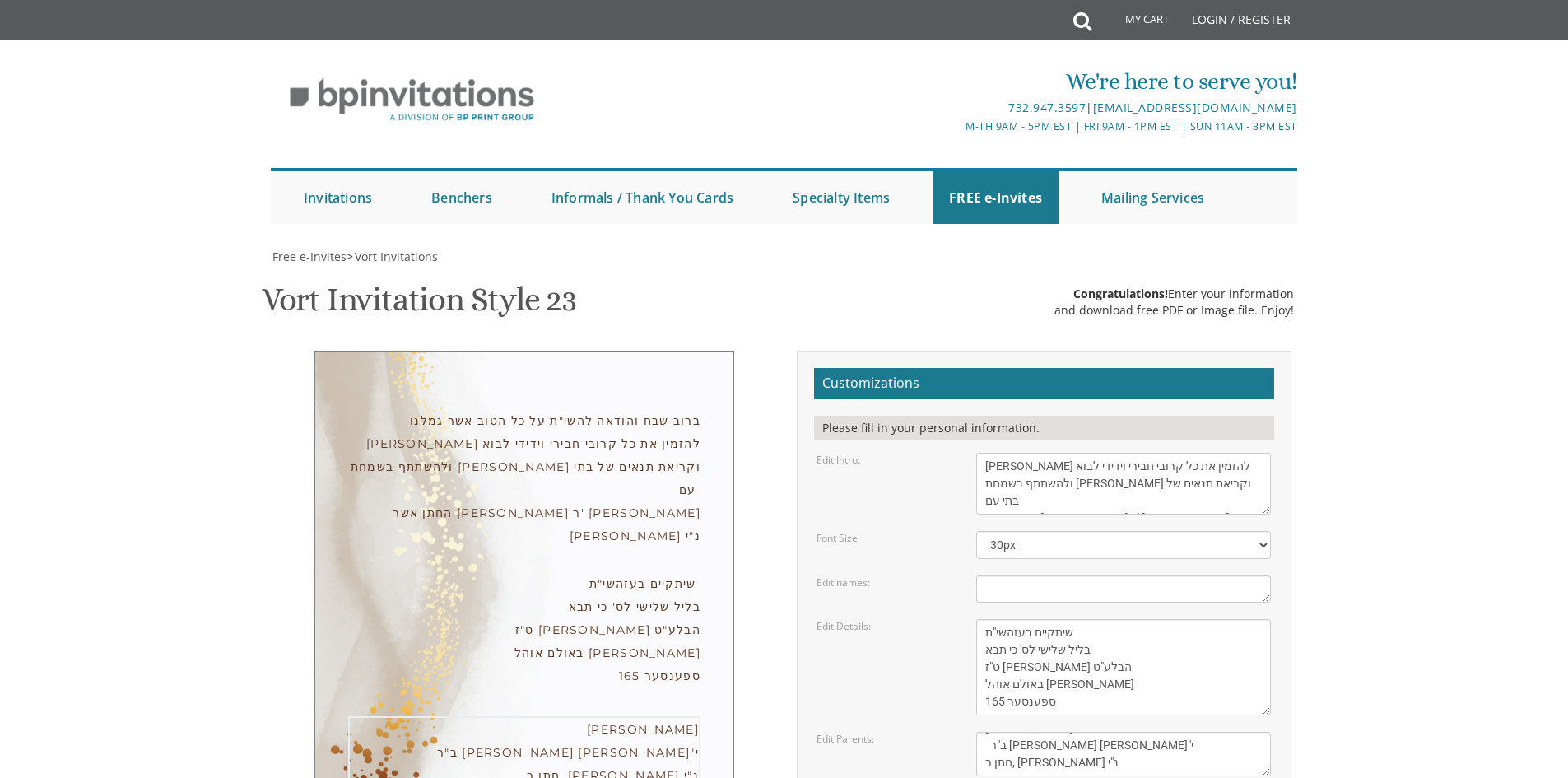
click at [1089, 732] on textarea "Yitzchok and Chaya Feldman Yehuda and Devorah Pollak" at bounding box center [1123, 754] width 295 height 45
type textarea "שמחה פנחס פרידמאן ב"ר יעקב יושע העשיל נ"י חתן ר' יצחק מיטטעלמאן נ"י"
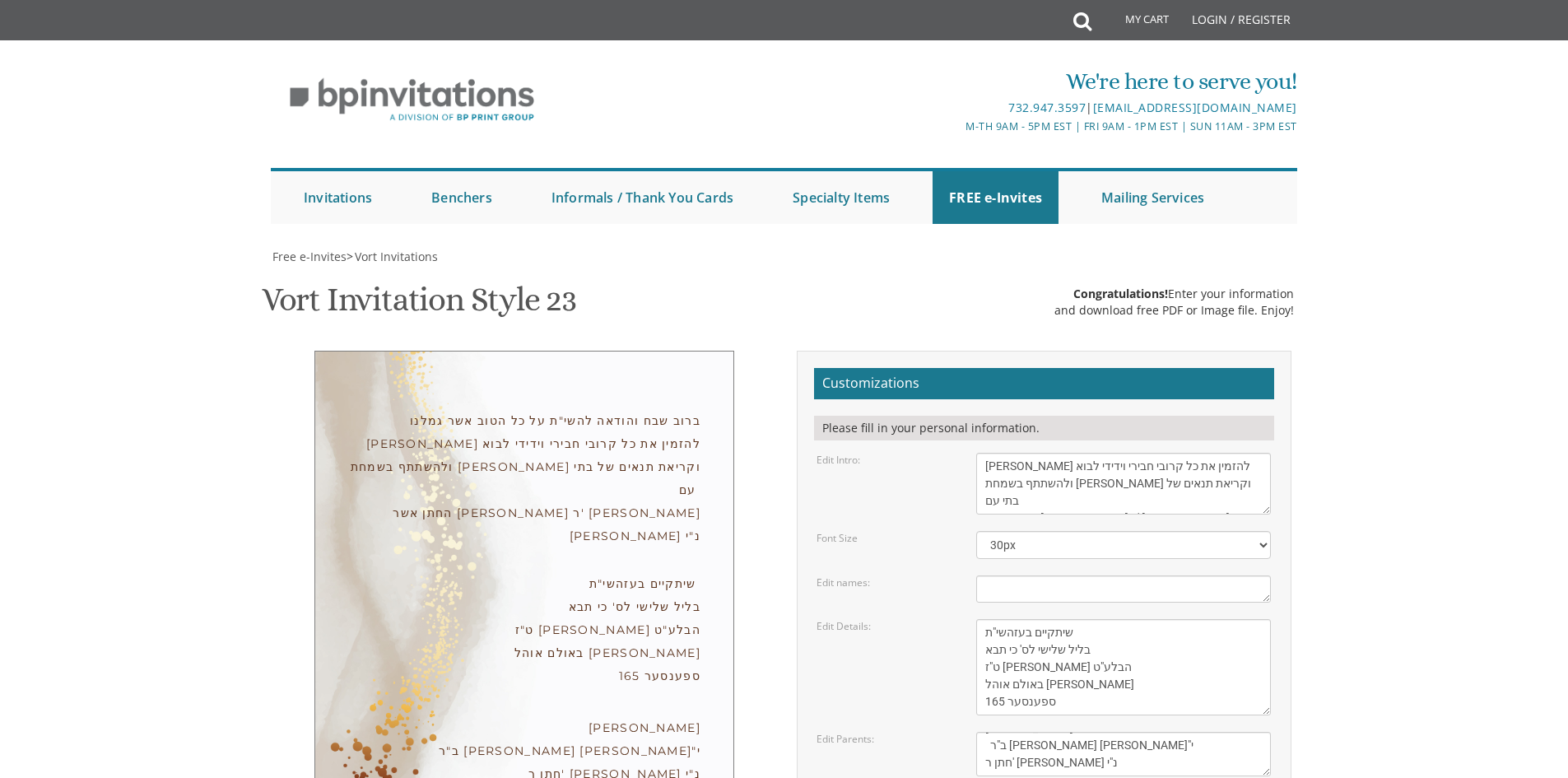
scroll to position [329, 0]
click at [1002, 453] on textarea "With gratitude to Hashem We would like to invite you to The vort of our children" at bounding box center [1123, 483] width 295 height 62
type textarea "ברוב שבח והודאה להשי"ת על כל הטוב אשר גמלנו אתכבד בזה להזמין את כל קרובי חבירי …"
click at [1098, 576] on textarea "Yitzchok & Rochel" at bounding box center [1123, 590] width 295 height 27
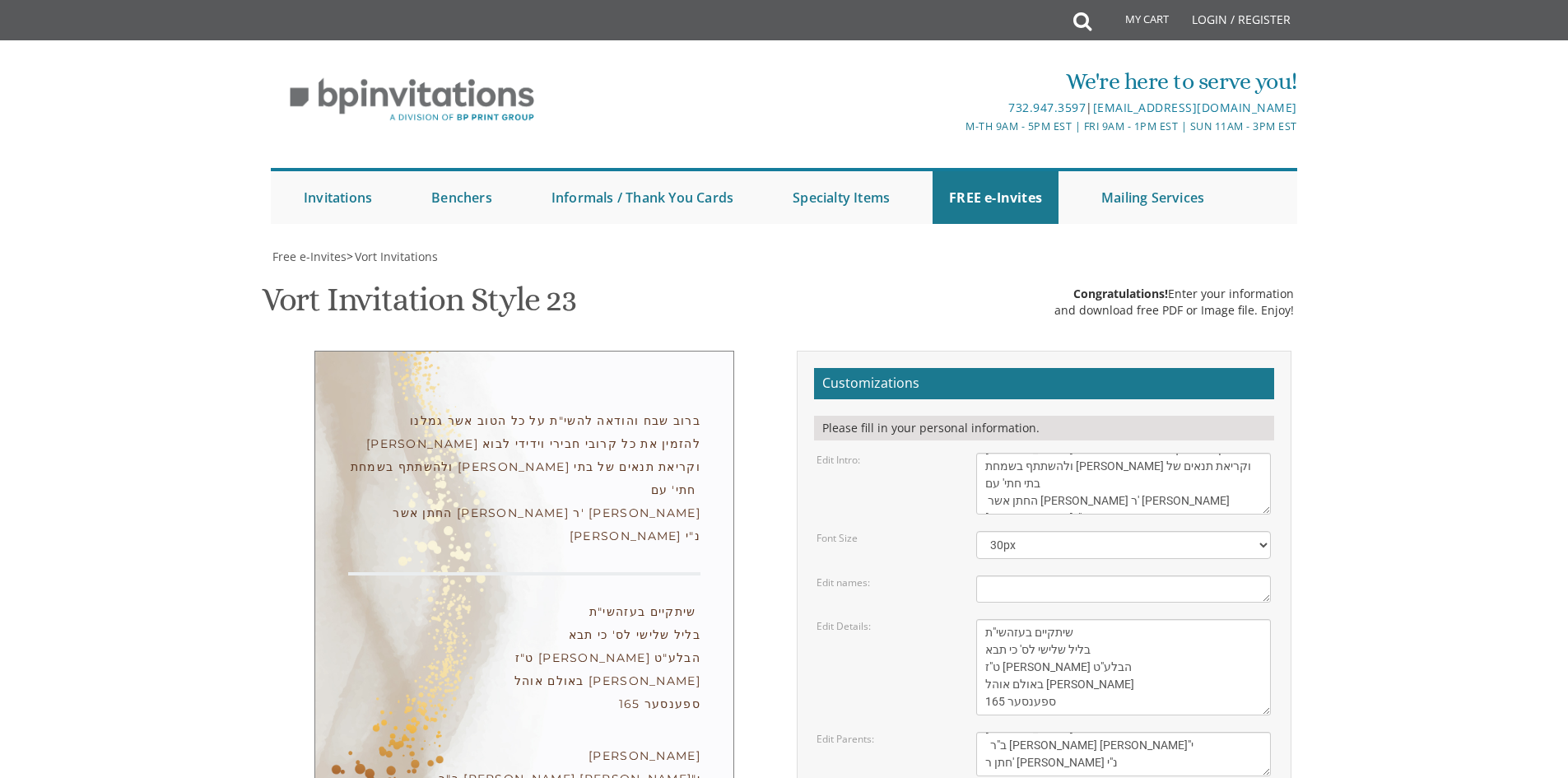
scroll to position [248, 0]
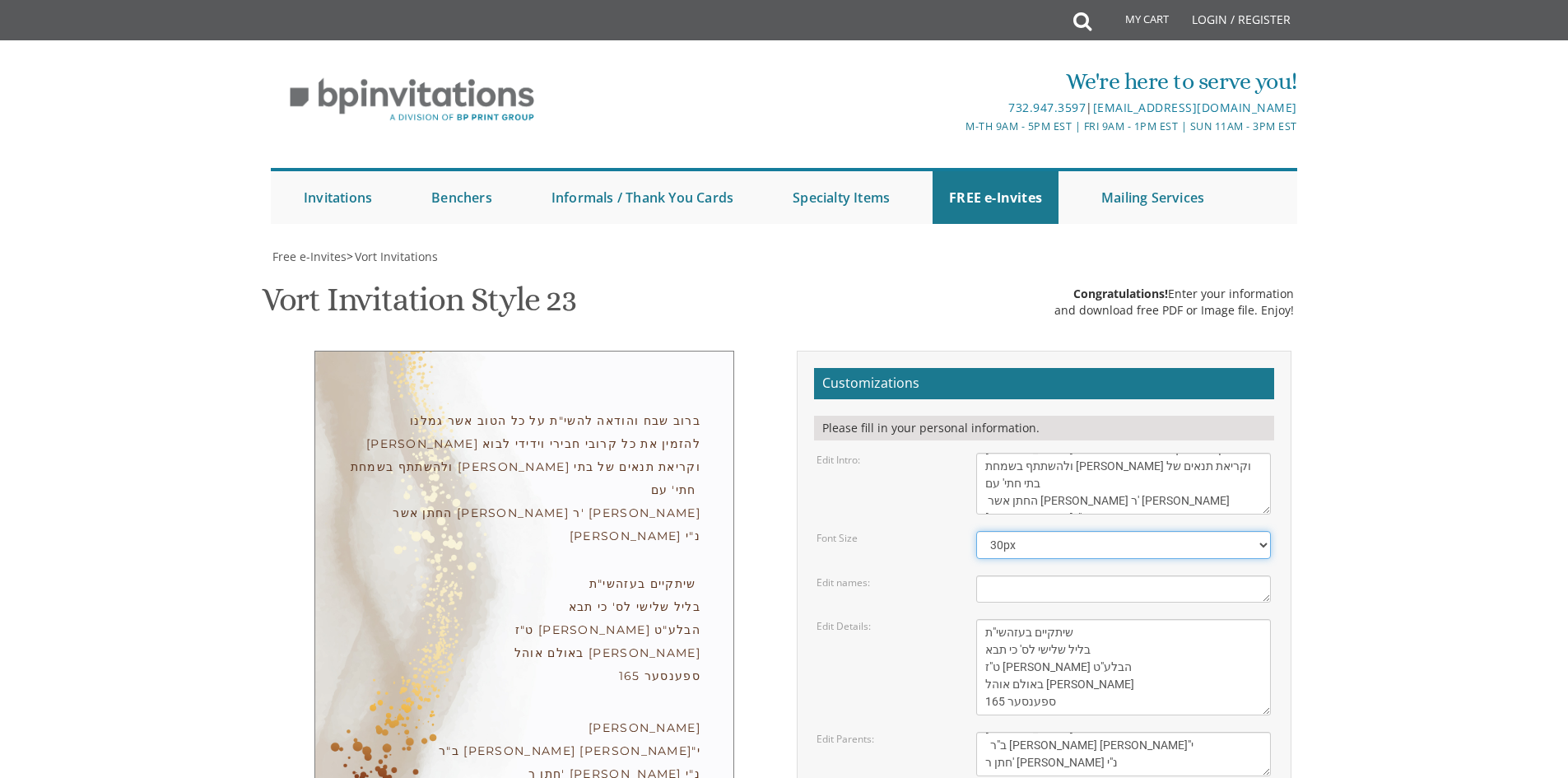
click at [1263, 531] on select "20px 30px 40px 50px" at bounding box center [1123, 545] width 295 height 28
select select "40px"
click at [976, 531] on select "20px 30px 40px 50px" at bounding box center [1123, 545] width 295 height 28
click at [1395, 370] on body "My Cart Total: View Cart Item(s) Submit My Cart Total: View Cart Item(s) Login …" at bounding box center [784, 694] width 1568 height 1389
click at [1158, 576] on textarea "Yitzchok & Rochel" at bounding box center [1123, 590] width 295 height 27
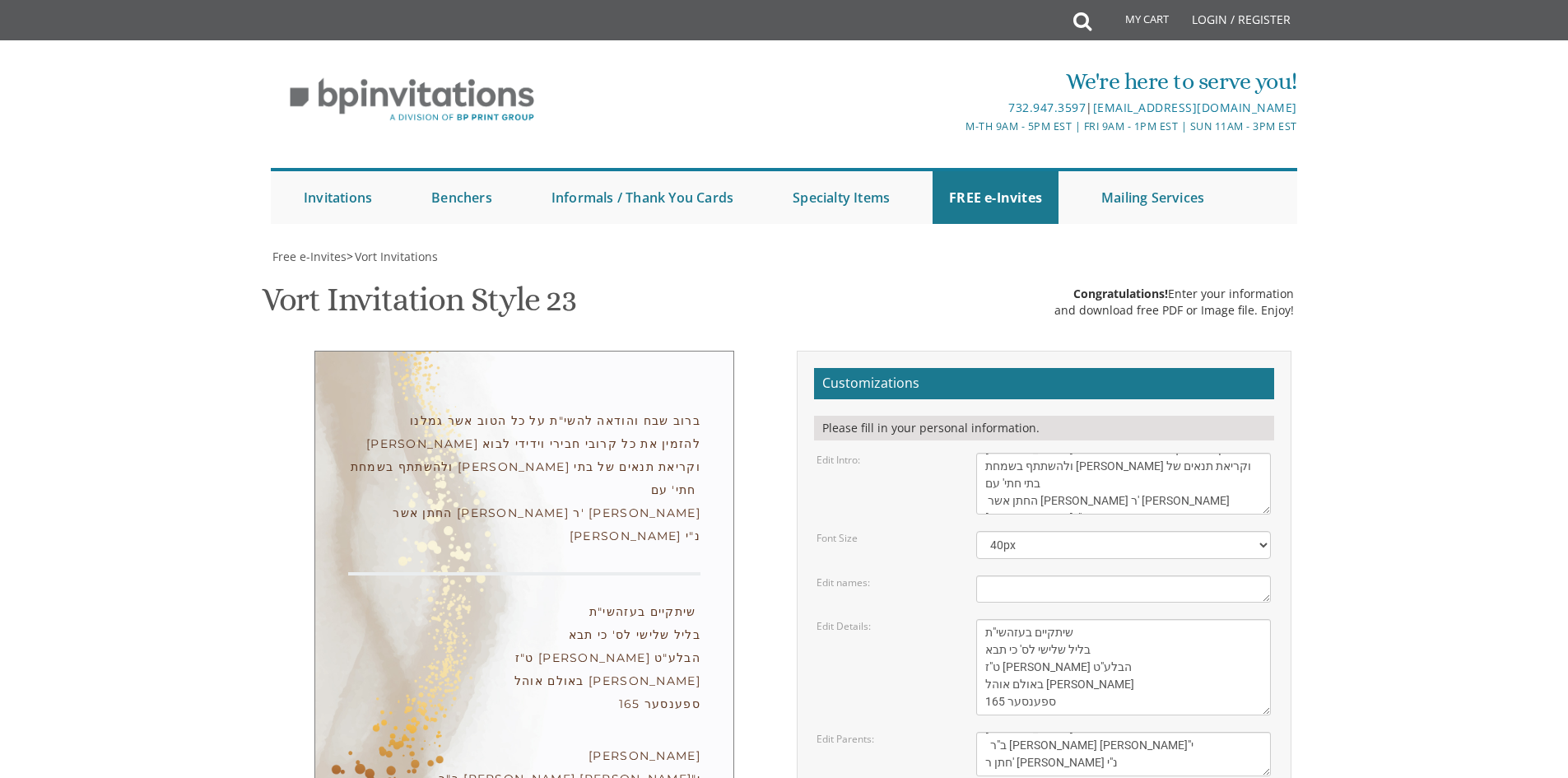
click at [1188, 619] on textarea "Monday, February 7th Seven-thirty PM Bais Pinchos Simcha Hall 1951 New Central …" at bounding box center [1123, 667] width 295 height 96
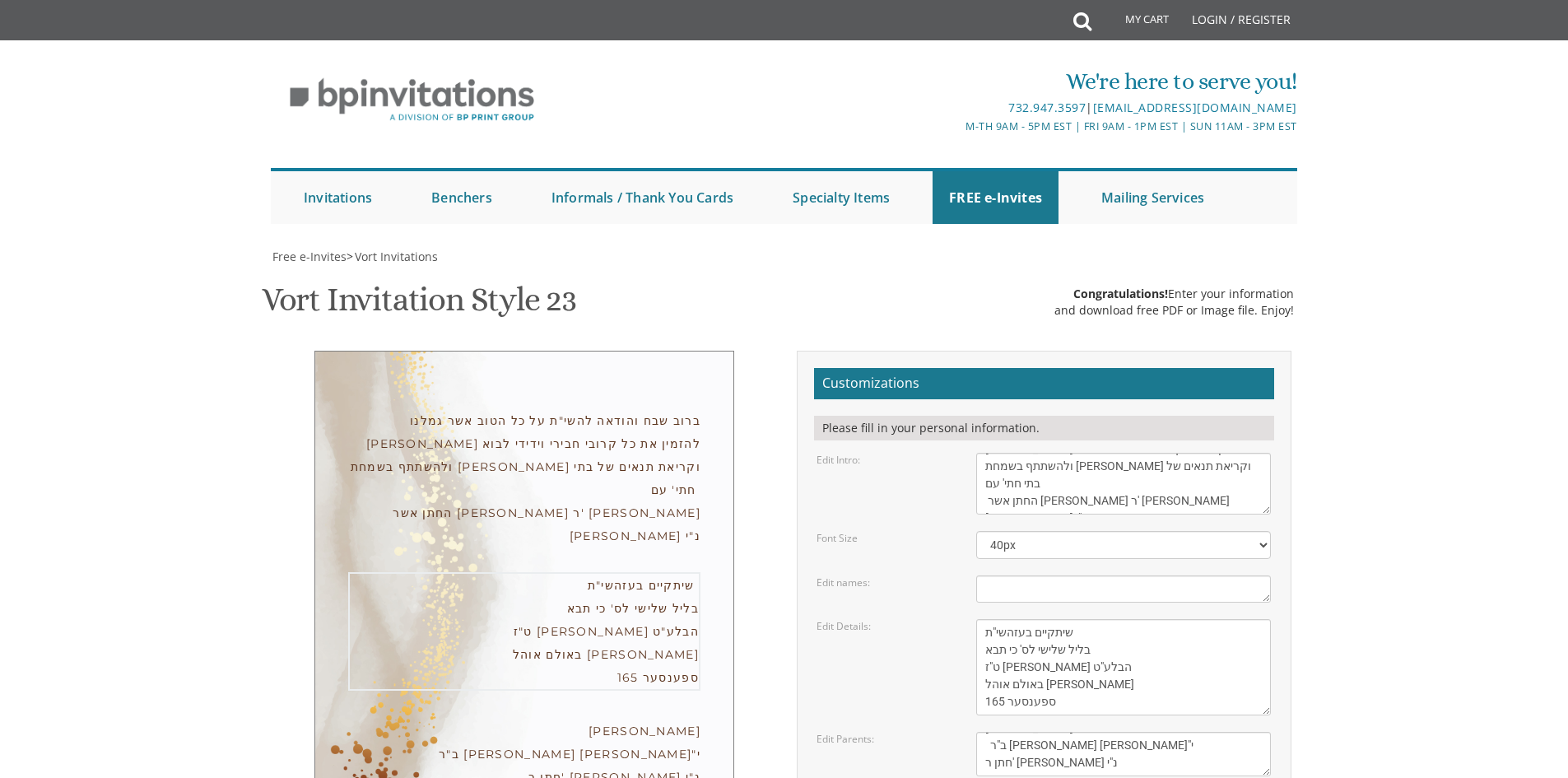
type input "ד"
type input "samif@bhphoto.com"
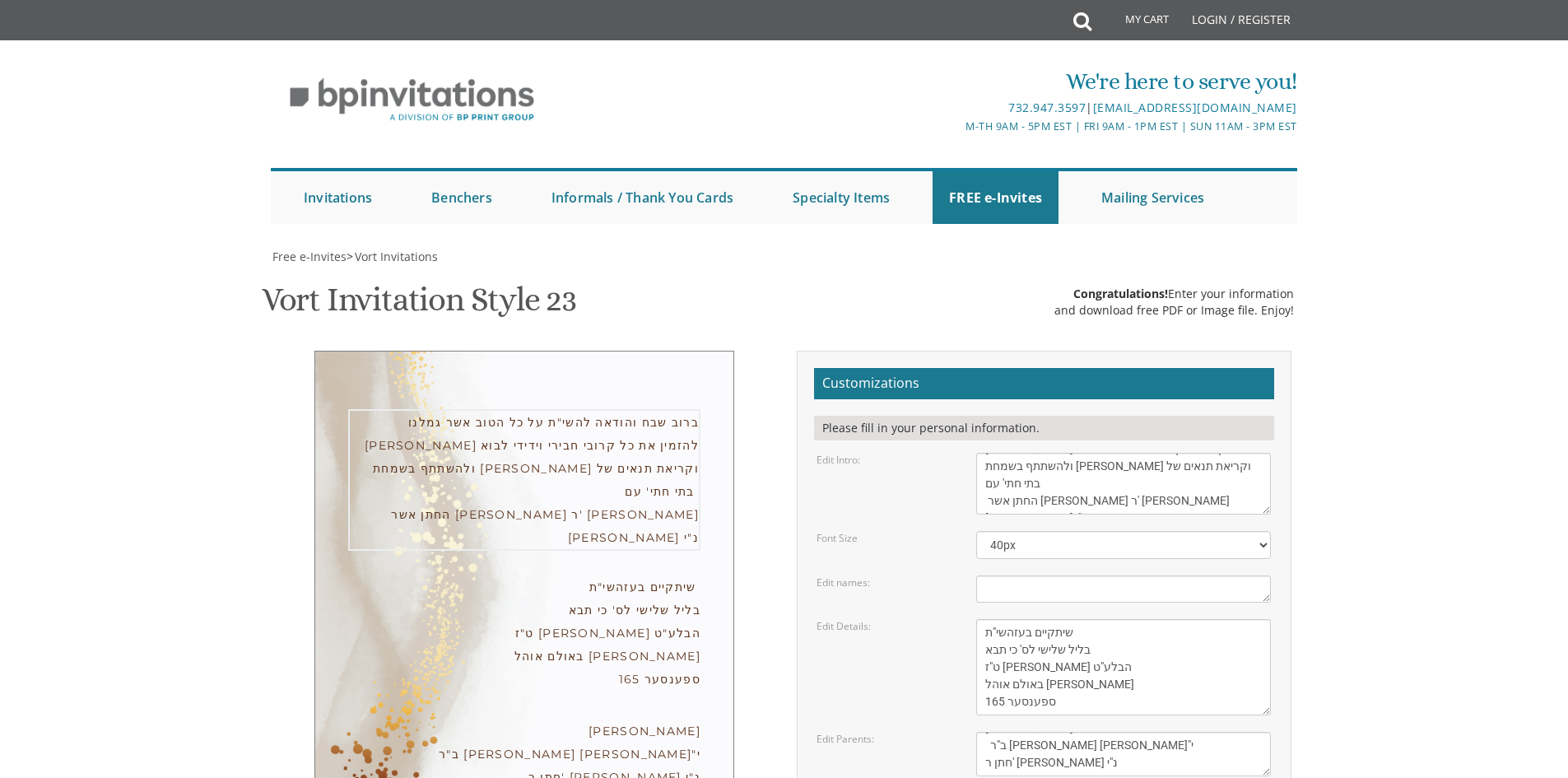
click at [1009, 453] on textarea "With gratitude to Hashem We would like to invite you to The vort of our children" at bounding box center [1123, 483] width 295 height 62
click at [1061, 619] on textarea "[DATE] Seven-thirty PM [GEOGRAPHIC_DATA] [STREET_ADDRESS][US_STATE]" at bounding box center [1123, 667] width 295 height 96
click at [1057, 732] on textarea "Yitzchok and [PERSON_NAME] and [PERSON_NAME]" at bounding box center [1123, 754] width 295 height 45
click at [1357, 61] on body "My Cart Total: View Cart Item(s) Submit My Cart Total: View Cart Item(s) Login …" at bounding box center [784, 694] width 1568 height 1389
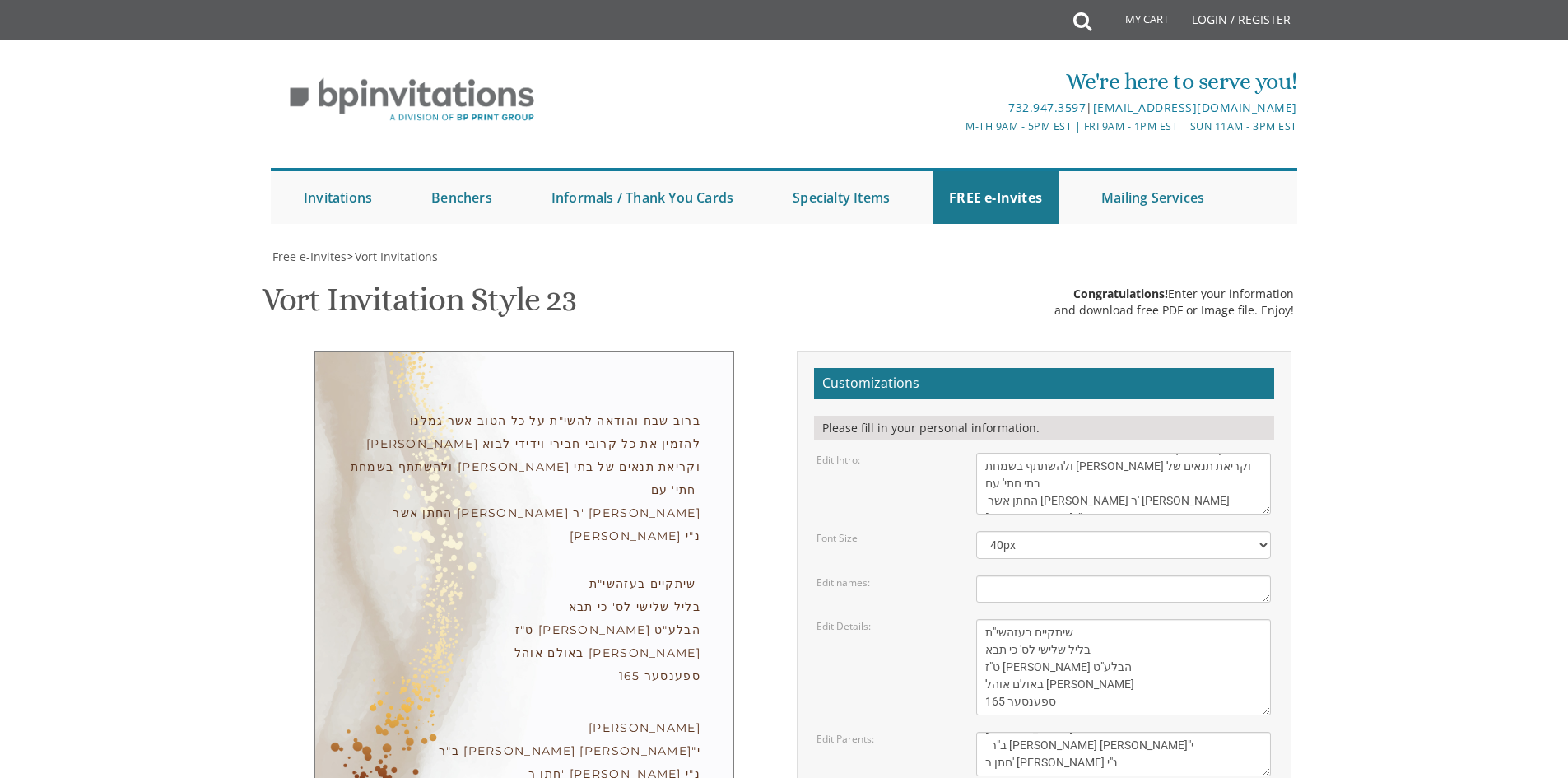
click at [1140, 453] on textarea "With gratitude to Hashem We would like to invite you to The vort of our children" at bounding box center [1123, 483] width 295 height 62
click at [1500, 284] on body "My Cart Total: View Cart Item(s) Submit My Cart Total: View Cart Item(s) Login …" at bounding box center [784, 694] width 1568 height 1389
click at [1037, 619] on textarea "[DATE] Seven-thirty PM [GEOGRAPHIC_DATA] [STREET_ADDRESS][US_STATE]" at bounding box center [1123, 667] width 295 height 96
click at [1064, 732] on textarea "Yitzchok and [PERSON_NAME] and [PERSON_NAME]" at bounding box center [1123, 754] width 295 height 45
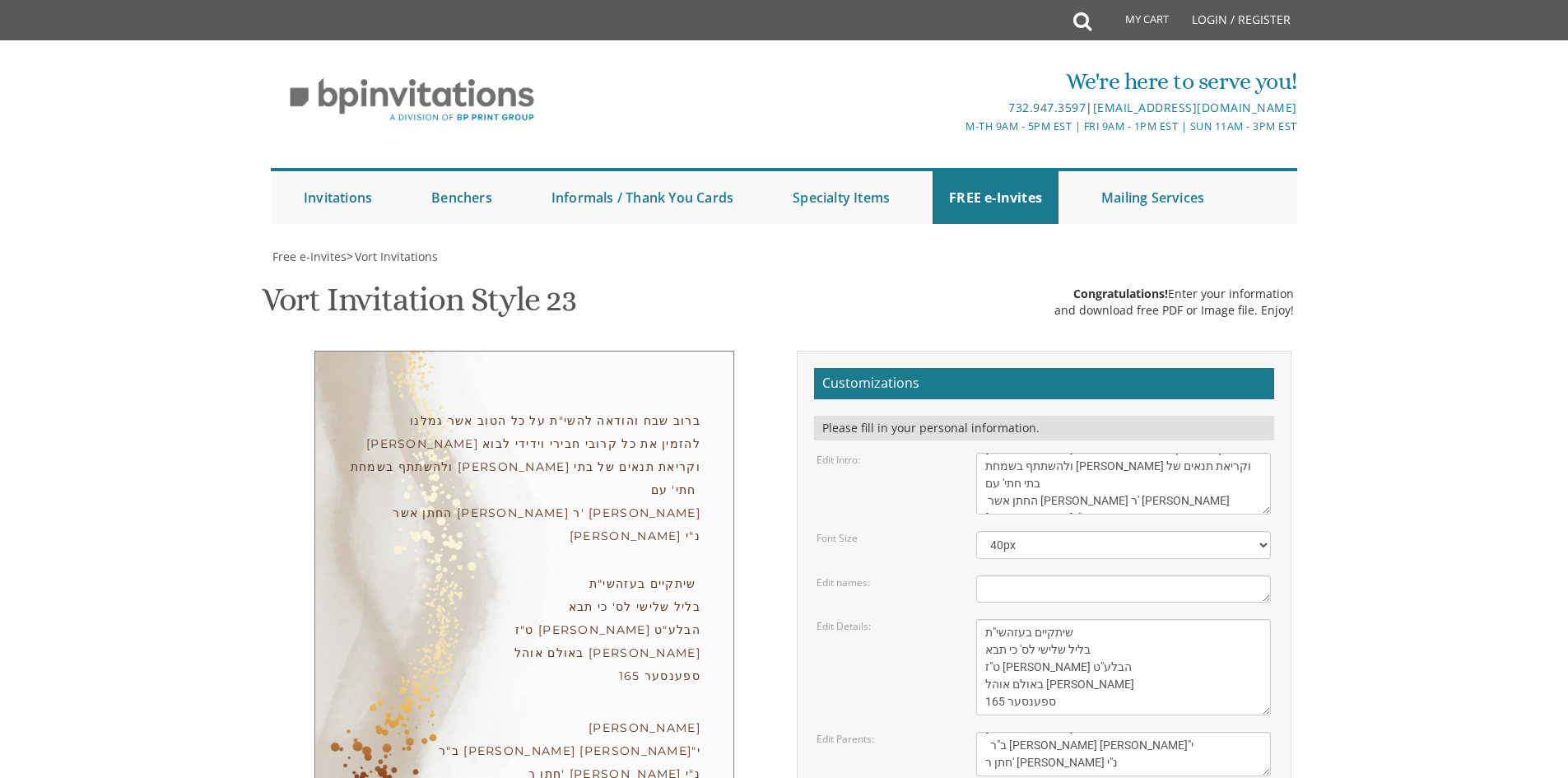
click at [1045, 471] on textarea "With gratitude to Hashem We would like to invite you to The vort of our children" at bounding box center [1123, 483] width 295 height 62
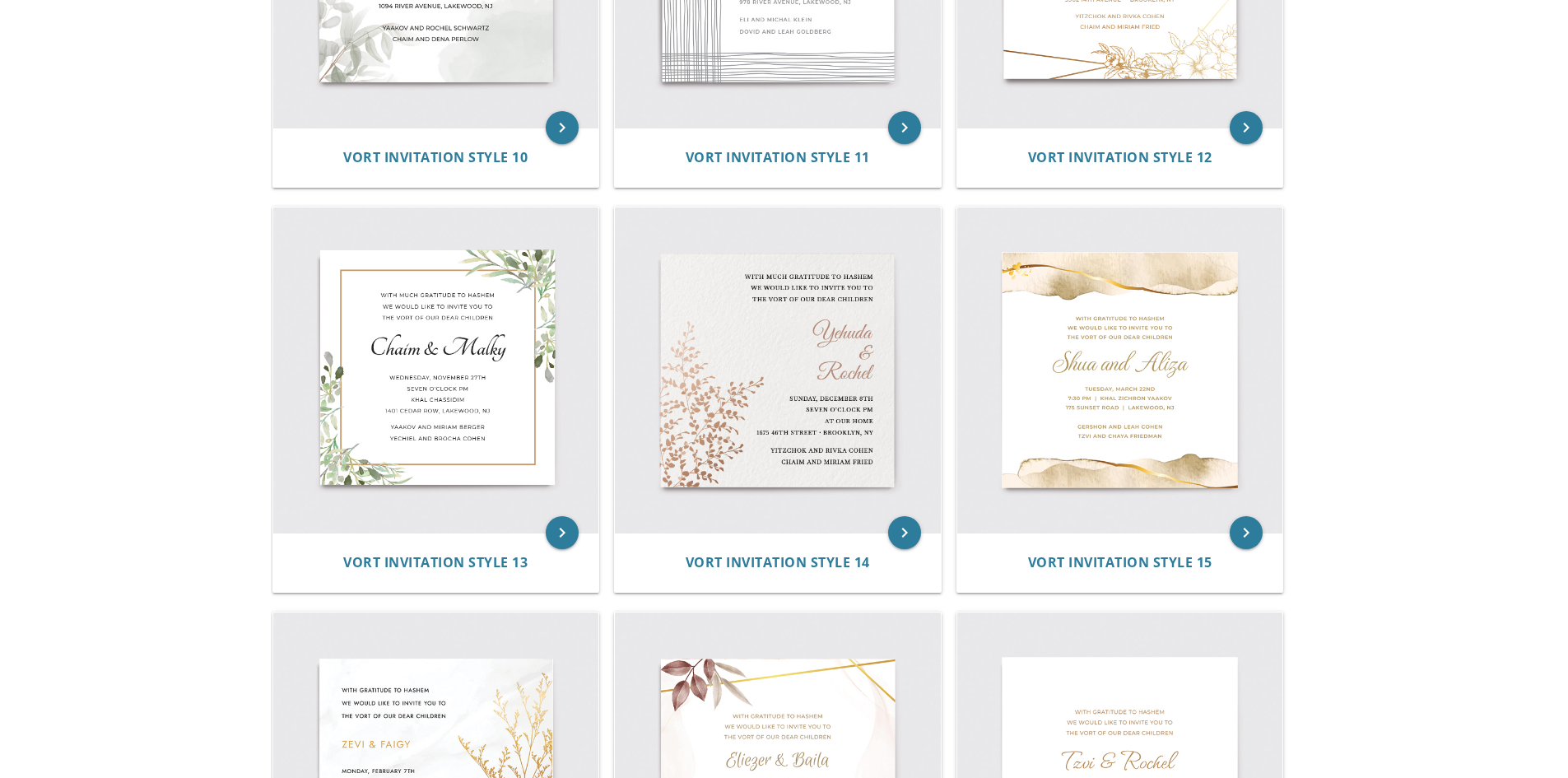
scroll to position [1768, 0]
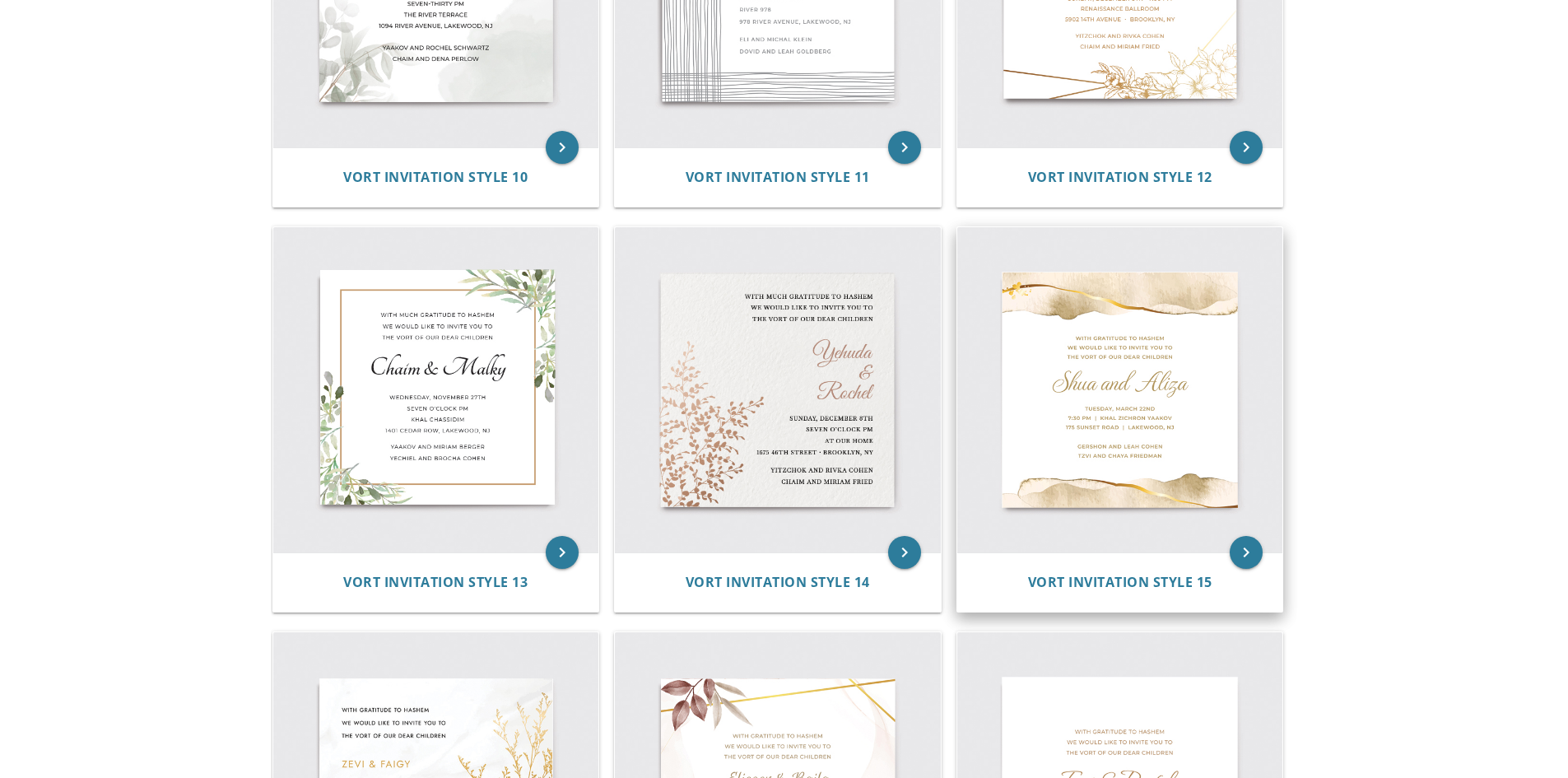
click at [1089, 401] on img at bounding box center [1120, 390] width 326 height 326
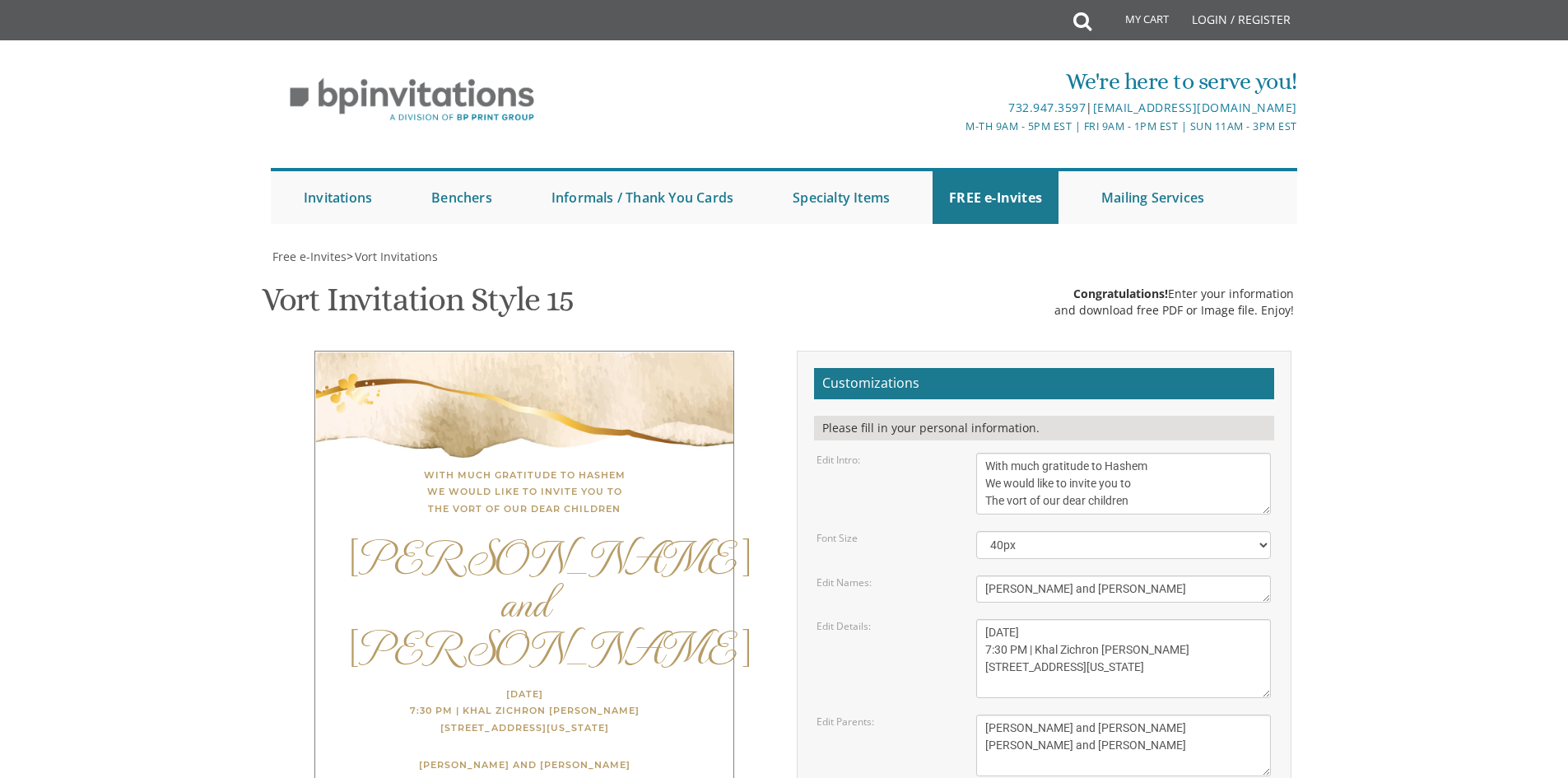
scroll to position [165, 0]
drag, startPoint x: 984, startPoint y: 427, endPoint x: 1137, endPoint y: 426, distance: 153.0
click at [1137, 576] on textarea "Shua and Aliza" at bounding box center [1123, 590] width 295 height 27
type textarea "Ushy and Malky"
click at [1050, 619] on textarea "Thursday, March 22nd 7:30 PM | Khal Zichron Yaakov 175 Sunset Road Lakewood, Ne…" at bounding box center [1123, 659] width 295 height 79
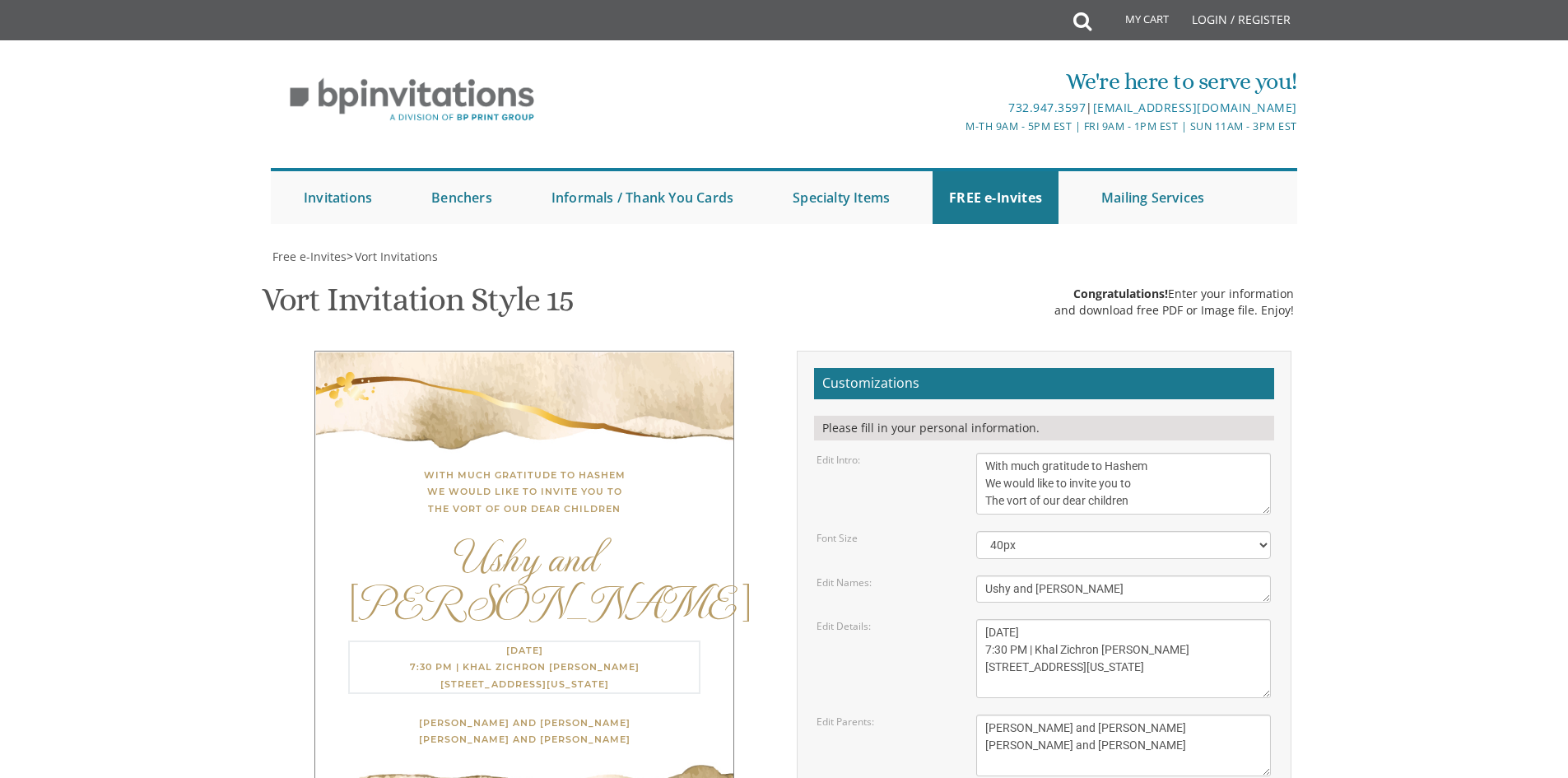
click at [1050, 619] on textarea "Thursday, March 22nd 7:30 PM | Khal Zichron Yaakov 175 Sunset Road Lakewood, Ne…" at bounding box center [1123, 659] width 295 height 79
drag, startPoint x: 985, startPoint y: 483, endPoint x: 1034, endPoint y: 489, distance: 49.4
click at [1034, 619] on textarea "Thursday, March 22nd 7:30 PM | Khal Zichron Yaakov 175 Sunset Road Lakewood, Ne…" at bounding box center [1123, 659] width 295 height 79
drag, startPoint x: 988, startPoint y: 485, endPoint x: 1096, endPoint y: 485, distance: 108.0
click at [1096, 619] on textarea "Thursday, March 22nd 7:30 PM | Khal Zichron Yaakov 175 Sunset Road Lakewood, Ne…" at bounding box center [1123, 659] width 295 height 79
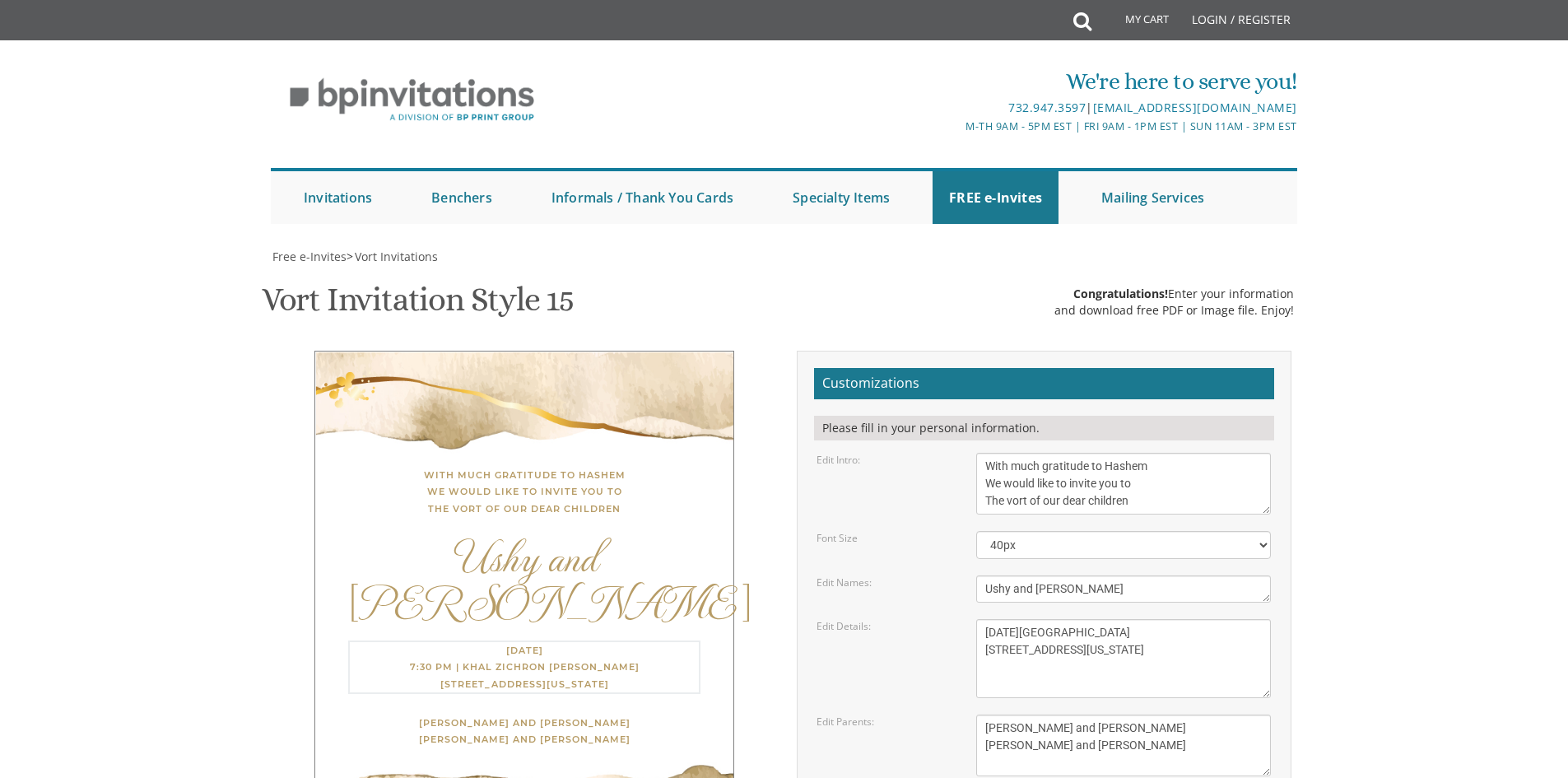
click at [991, 619] on textarea "Thursday, March 22nd 7:30 PM | Khal Zichron Yaakov 175 Sunset Road Lakewood, Ne…" at bounding box center [1123, 659] width 295 height 79
drag, startPoint x: 987, startPoint y: 505, endPoint x: 1001, endPoint y: 502, distance: 14.3
click at [1001, 619] on textarea "Thursday, March 22nd 7:30 PM | Khal Zichron Yaakov 175 Sunset Road Lakewood, Ne…" at bounding box center [1123, 659] width 295 height 79
click at [1024, 619] on textarea "Thursday, March 22nd 7:30 PM | Khal Zichron Yaakov 175 Sunset Road Lakewood, Ne…" at bounding box center [1123, 659] width 295 height 79
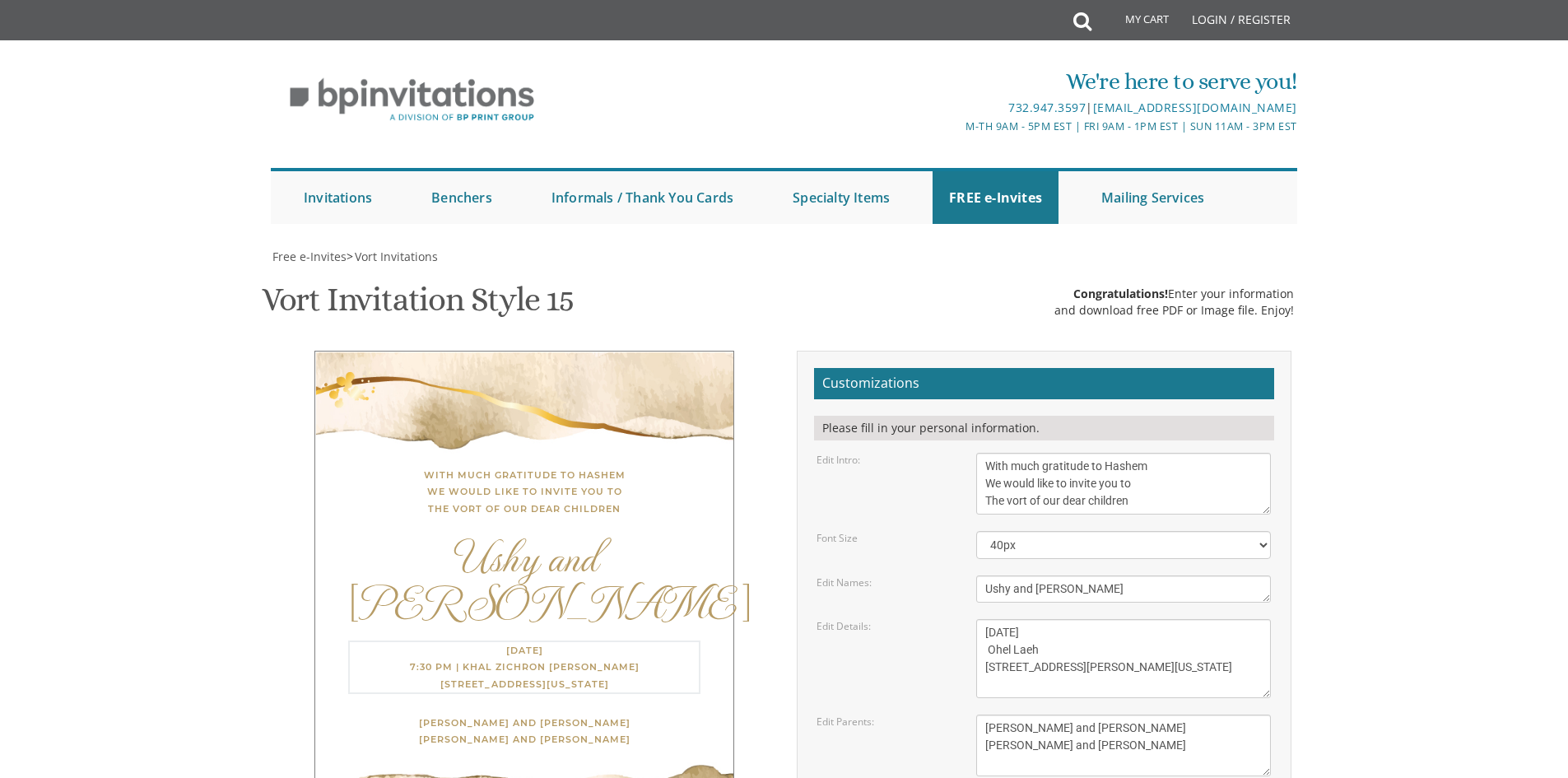
click at [1012, 619] on textarea "Thursday, March 22nd 7:30 PM | Khal Zichron Yaakov 175 Sunset Road Lakewood, Ne…" at bounding box center [1123, 659] width 295 height 79
click at [1086, 619] on textarea "Thursday, March 22nd 7:30 PM | Khal Zichron Yaakov 175 Sunset Road Lakewood, Ne…" at bounding box center [1123, 659] width 295 height 79
type textarea "Thursday, September 9th Ohel Laeh 165 Spencer Street Brooklyn, New York"
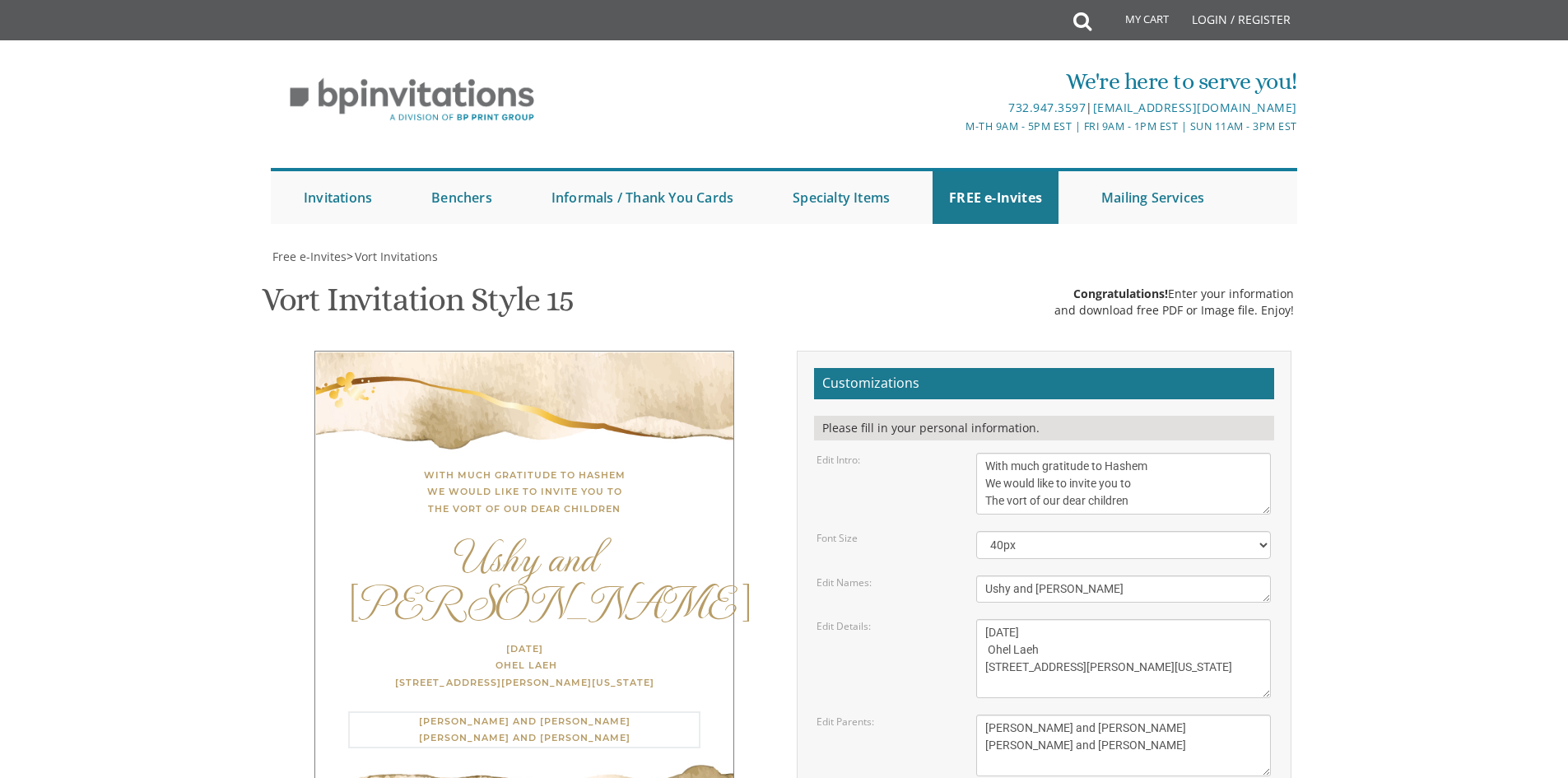
drag, startPoint x: 984, startPoint y: 558, endPoint x: 1125, endPoint y: 591, distance: 144.8
click at [1125, 715] on textarea "Gershon and Leah cohen Tzvi and Chaya Friedman" at bounding box center [1123, 745] width 295 height 62
drag, startPoint x: 1113, startPoint y: 577, endPoint x: 970, endPoint y: 560, distance: 144.0
click at [970, 715] on div "Gershon and Leah cohen Tzvi and Chaya Friedman" at bounding box center [1124, 745] width 319 height 62
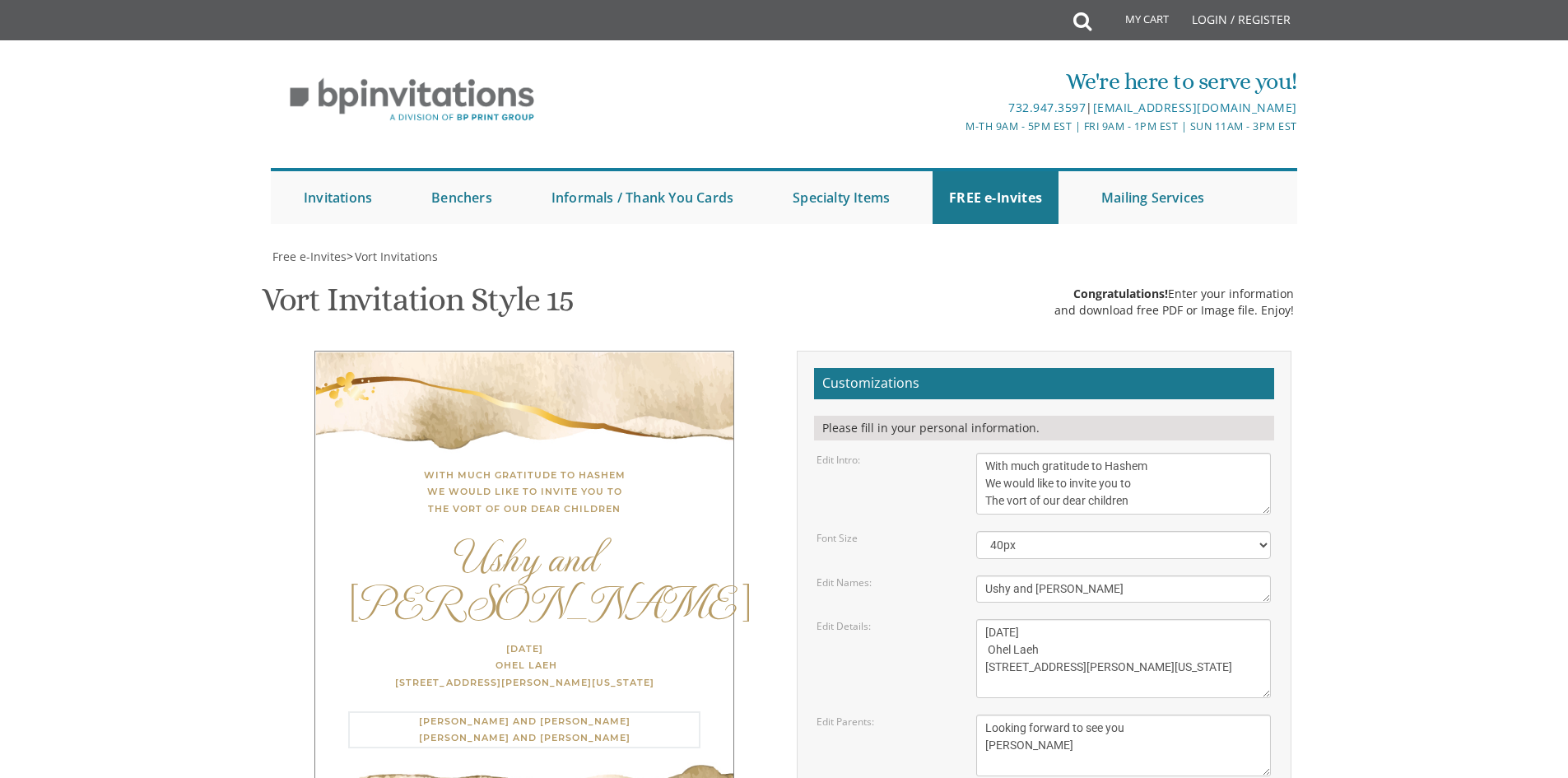
click at [1004, 715] on textarea "Gershon and Leah cohen Tzvi and Chaya Friedman" at bounding box center [1123, 745] width 295 height 62
type textarea "Looking forward to see you The Friedmans"
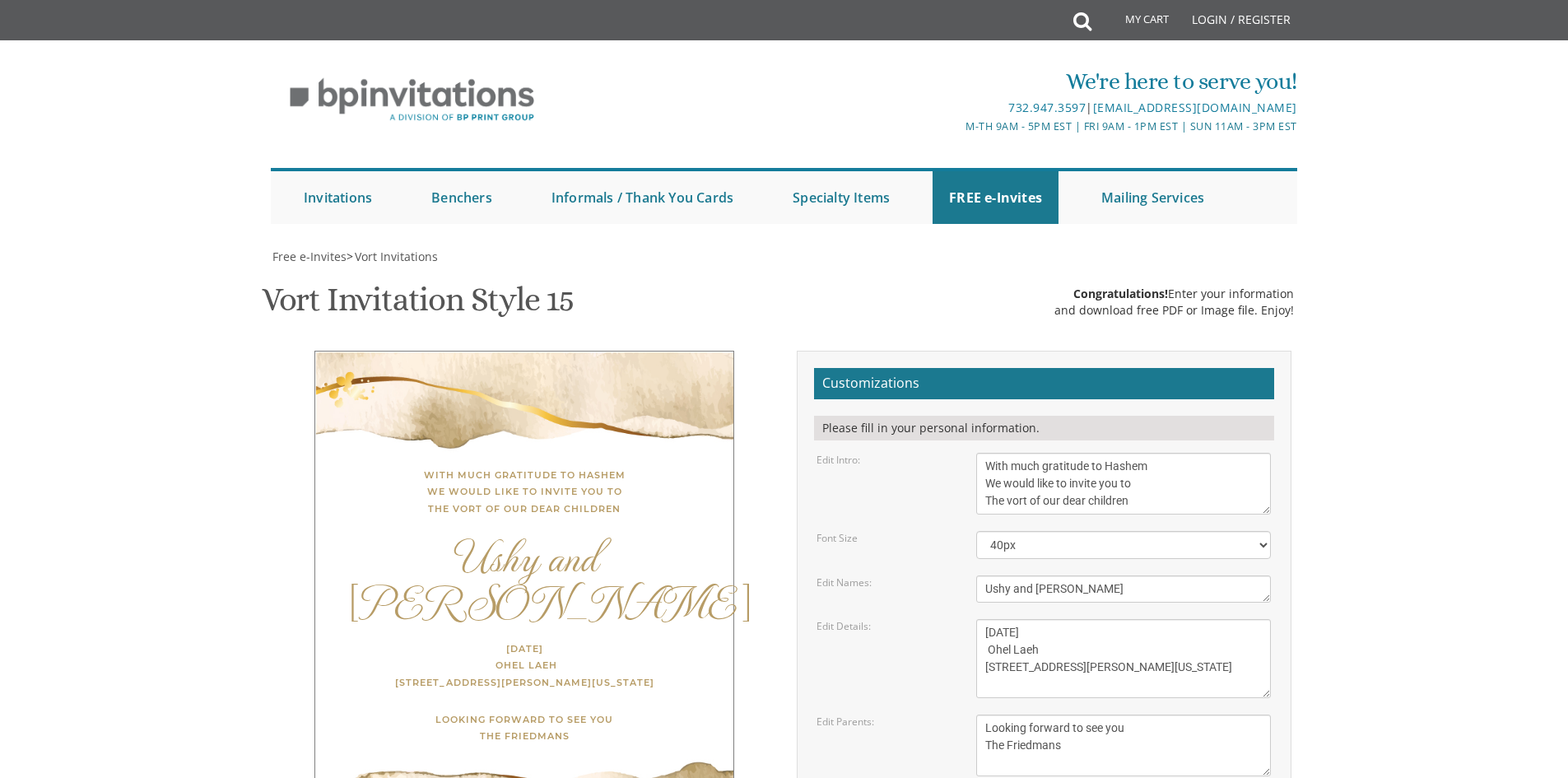
drag, startPoint x: 901, startPoint y: 659, endPoint x: 802, endPoint y: 677, distance: 100.6
click at [802, 677] on div "Customizations Please fill in your personal information. Edit Intro: With much …" at bounding box center [1044, 650] width 495 height 601
paste input "booksmart@gmail.com"
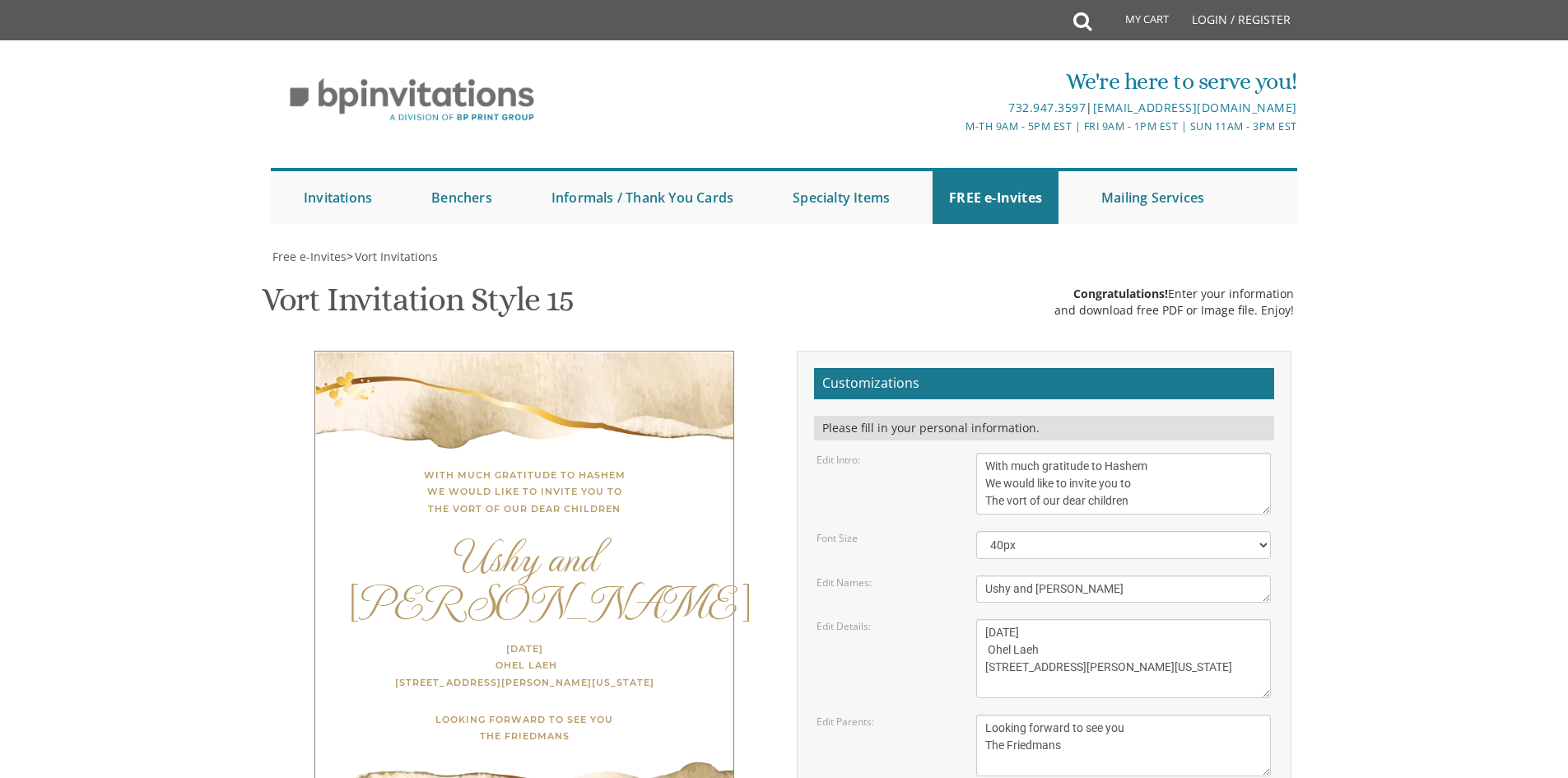
scroll to position [577, 0]
type input "malkyfbooksmart@gmail.com"
click at [1531, 364] on body "My Cart Total: View Cart Item(s) Submit My Cart Total: View Cart Item(s) Login …" at bounding box center [784, 694] width 1568 height 1389
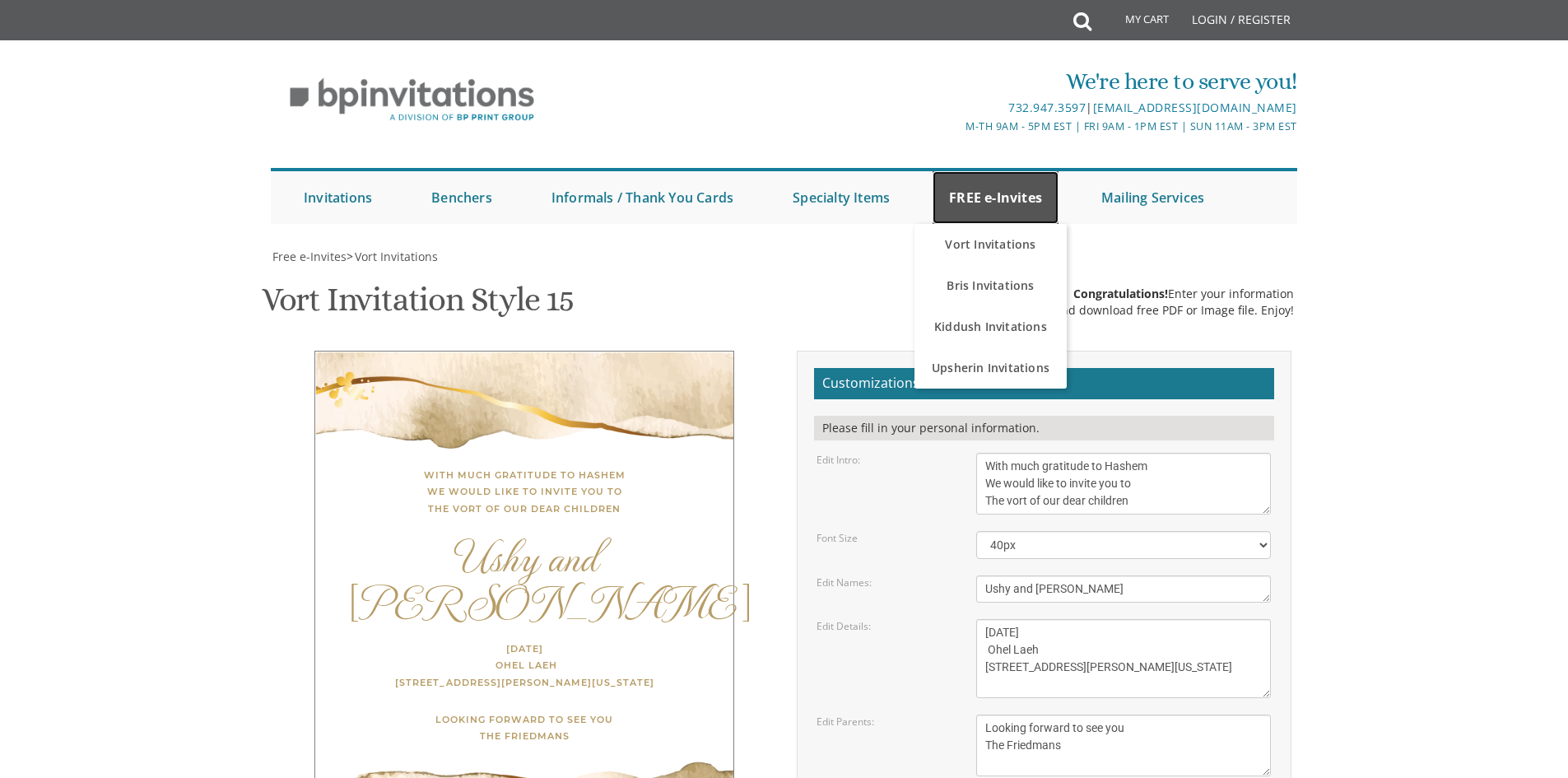
click at [974, 185] on link "FREE e-Invites" at bounding box center [996, 198] width 126 height 52
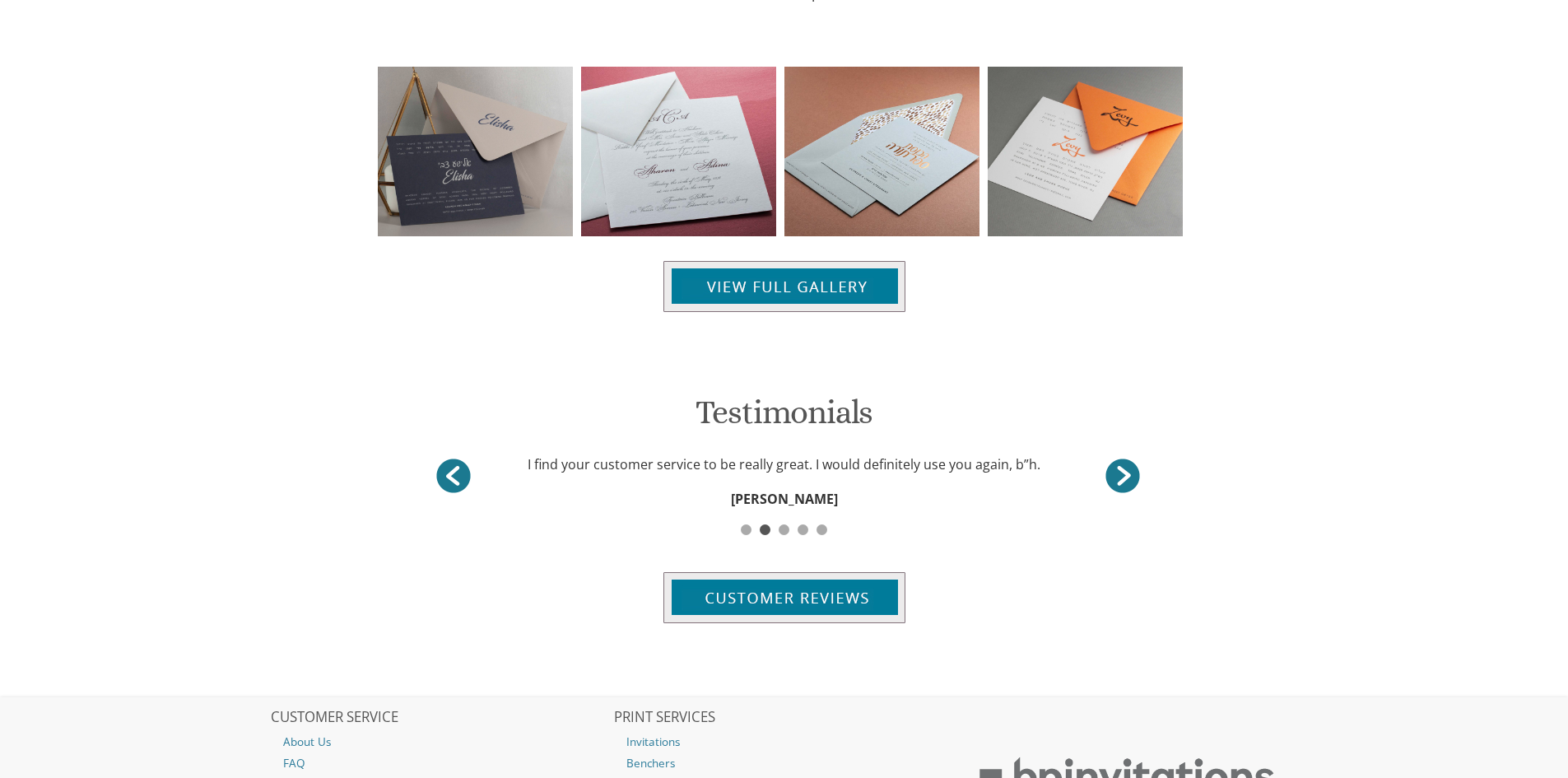
scroll to position [1812, 0]
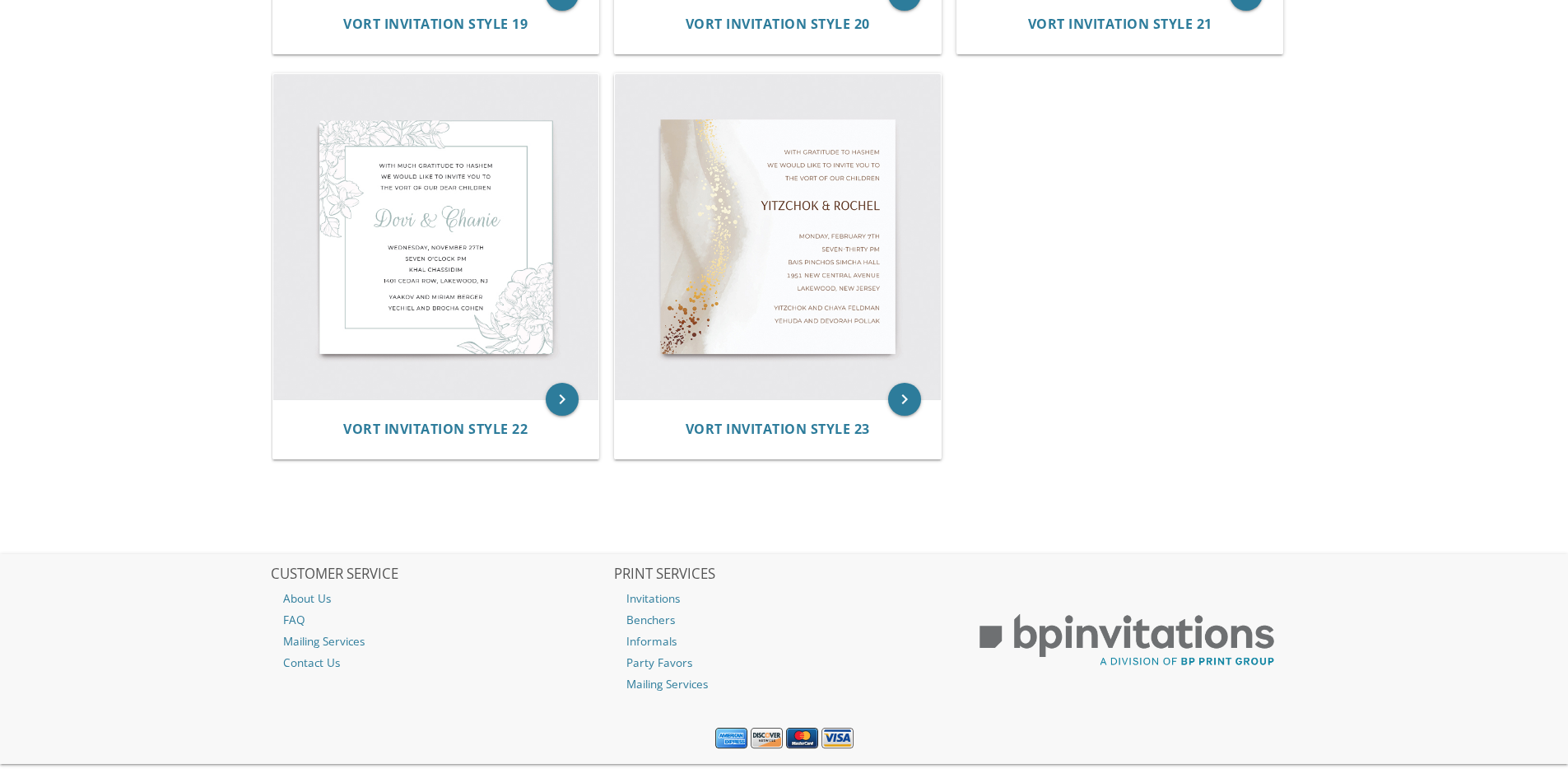
scroll to position [3169, 0]
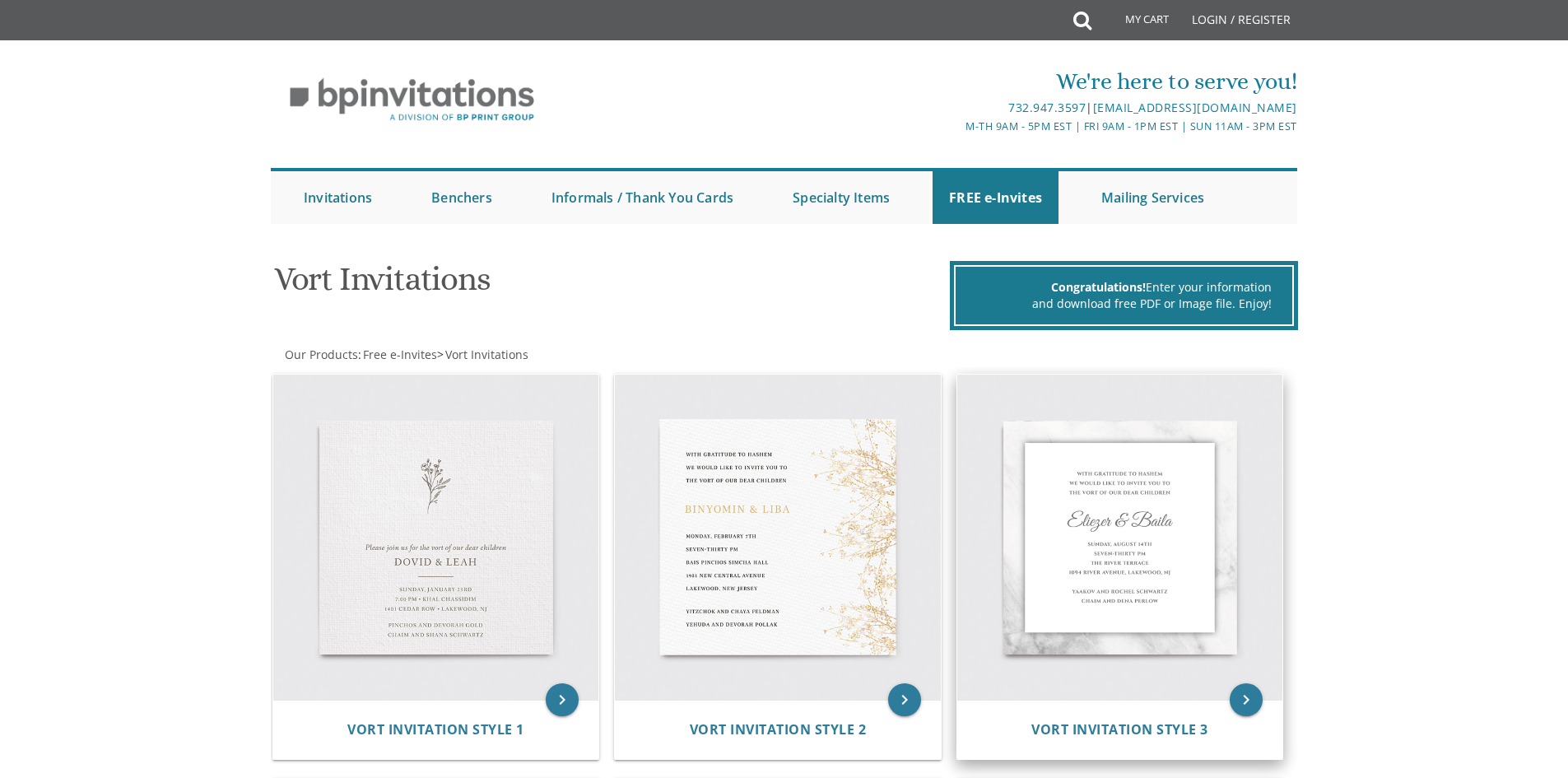
click at [1185, 507] on img at bounding box center [1120, 538] width 326 height 326
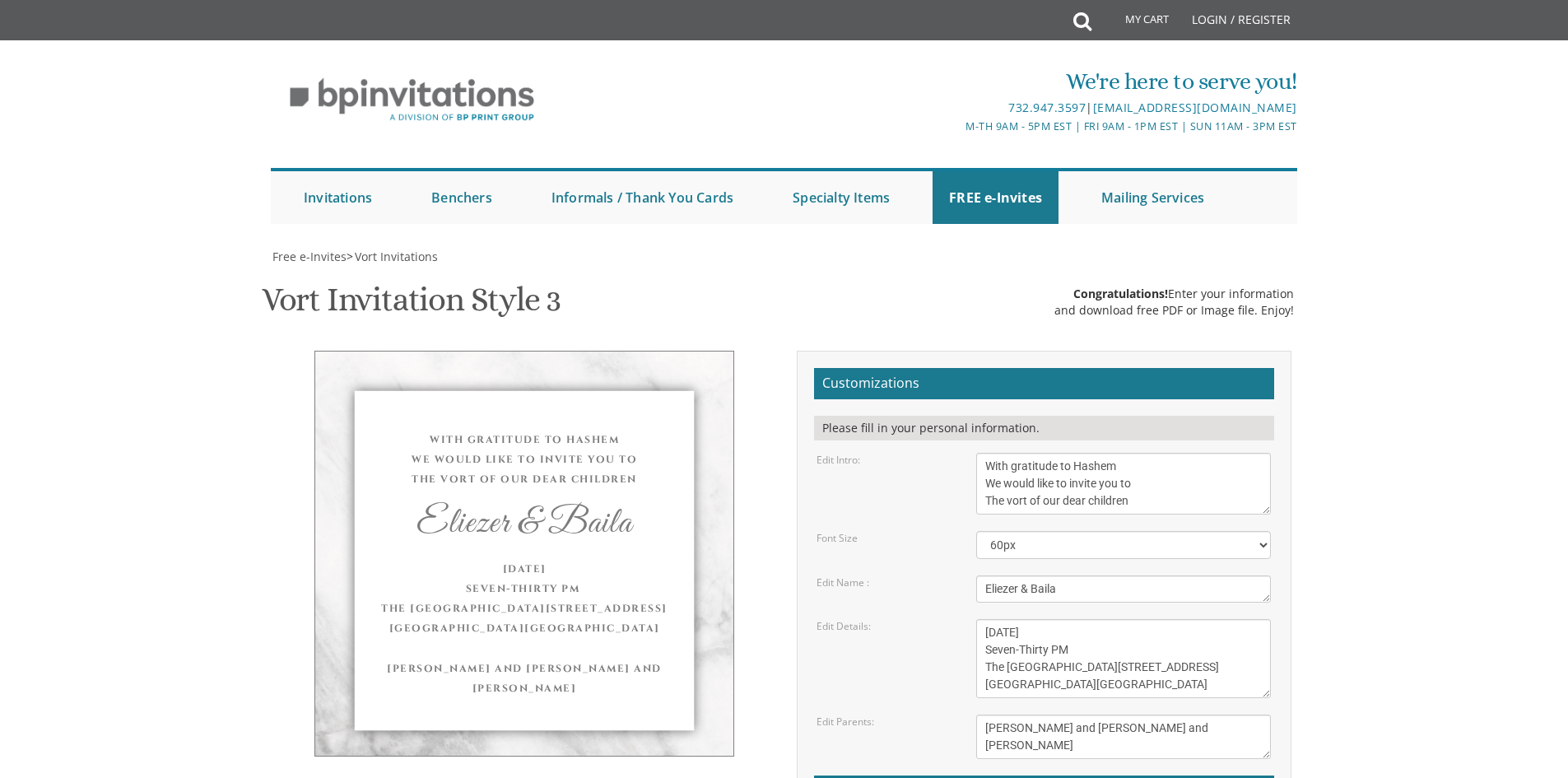
scroll to position [248, 0]
click at [1007, 453] on textarea "With gratitude to Hashem We would like to invite you to The vort of our dear ch…" at bounding box center [1123, 483] width 295 height 62
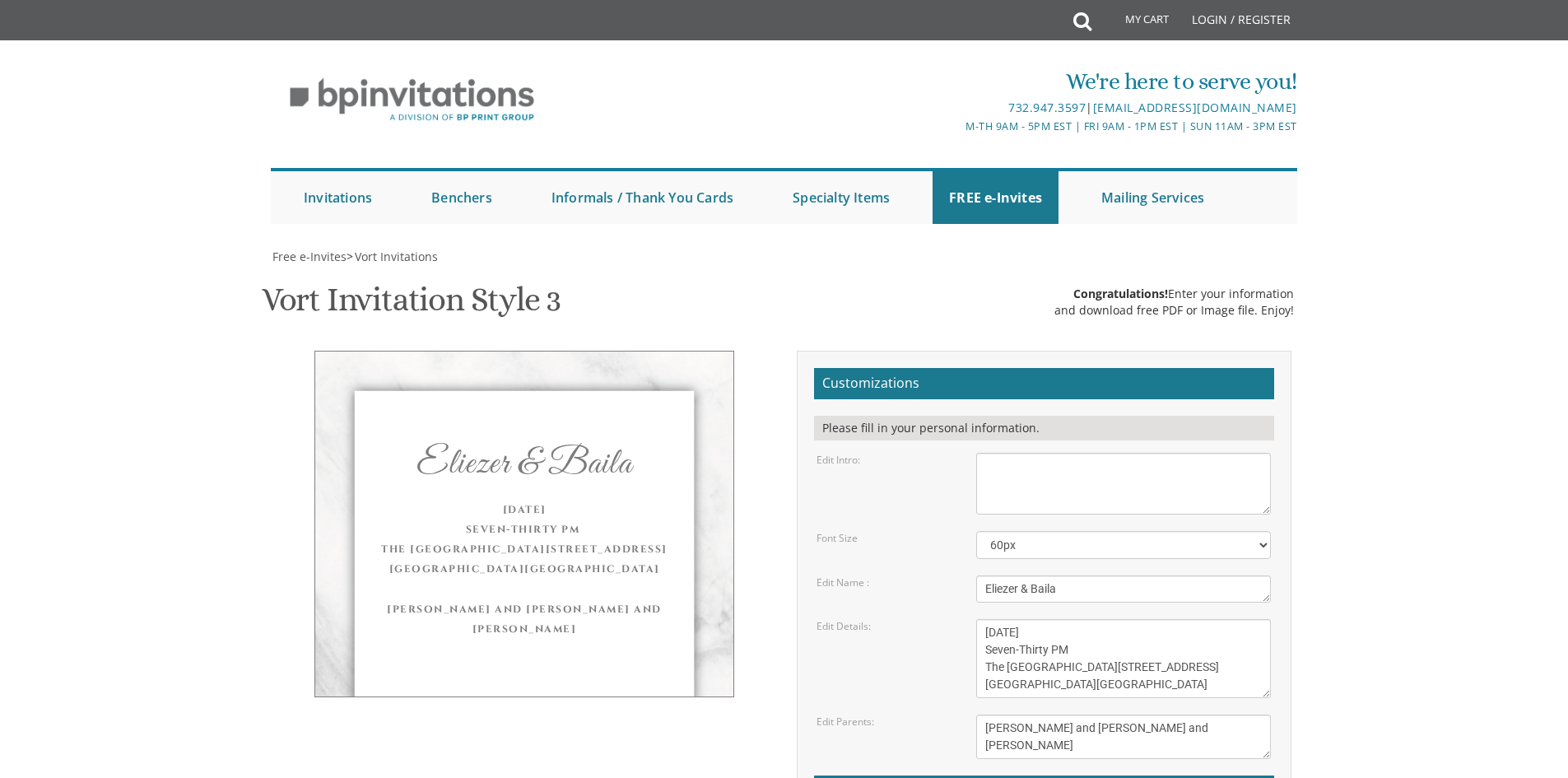
click at [1034, 453] on textarea "With gratitude to Hashem We would like to invite you to The vort of our dear ch…" at bounding box center [1123, 483] width 295 height 62
paste textarea "ברוב שבח והודאה להשי"ת על כל הטוב אשר גמלנו אתכבד בזה להזמין את כל קרובי חבירי …"
type textarea "ברוב שבח והודאה להשי"ת על כל הטוב אשר גמלנו אתכבד בזה להזמין את כל קרובי חבירי …"
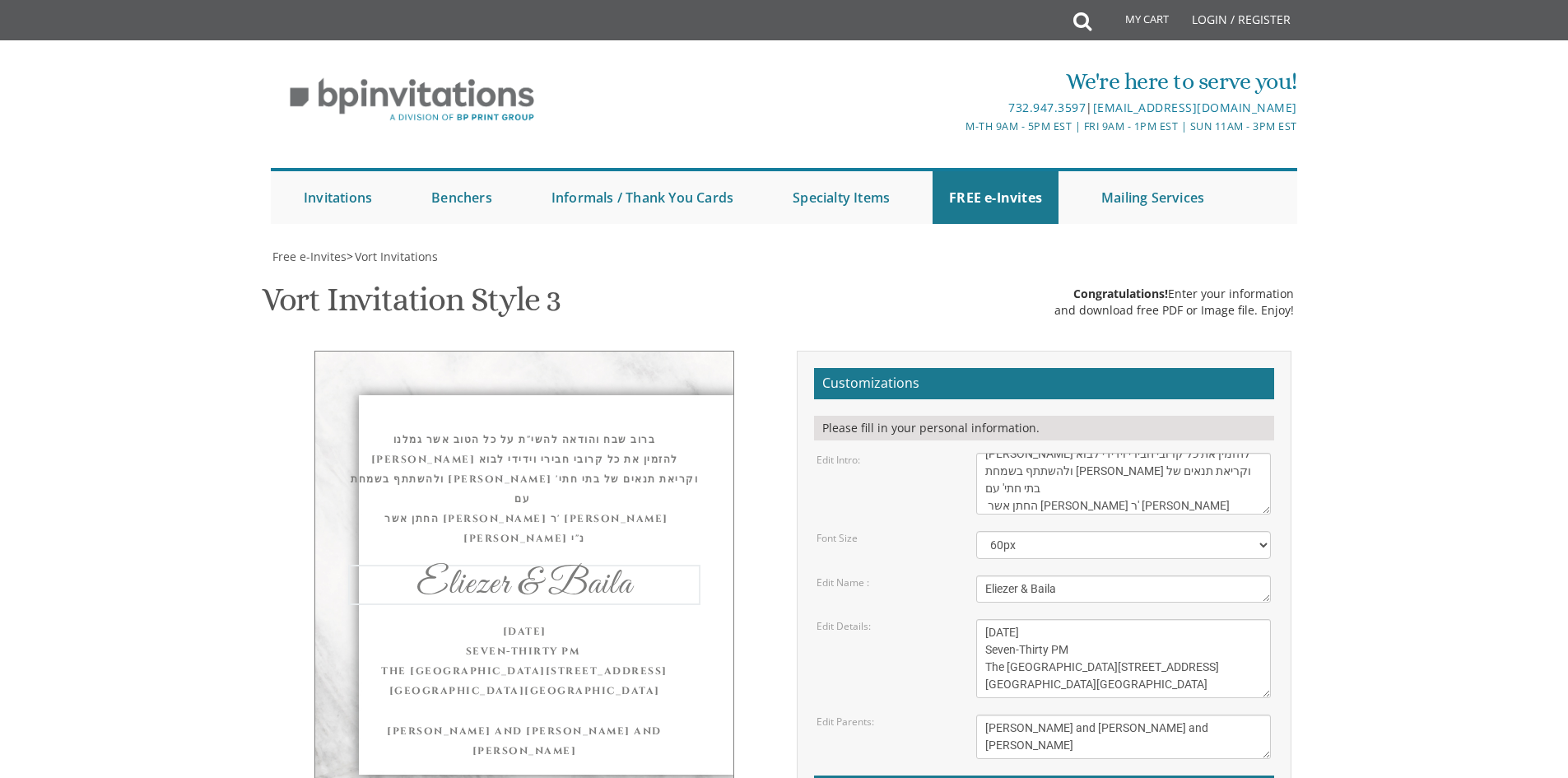
drag, startPoint x: 1158, startPoint y: 347, endPoint x: 863, endPoint y: 317, distance: 296.5
click at [863, 368] on form "Customizations Please fill in your personal information. Edit Intro: With grati…" at bounding box center [1044, 637] width 460 height 537
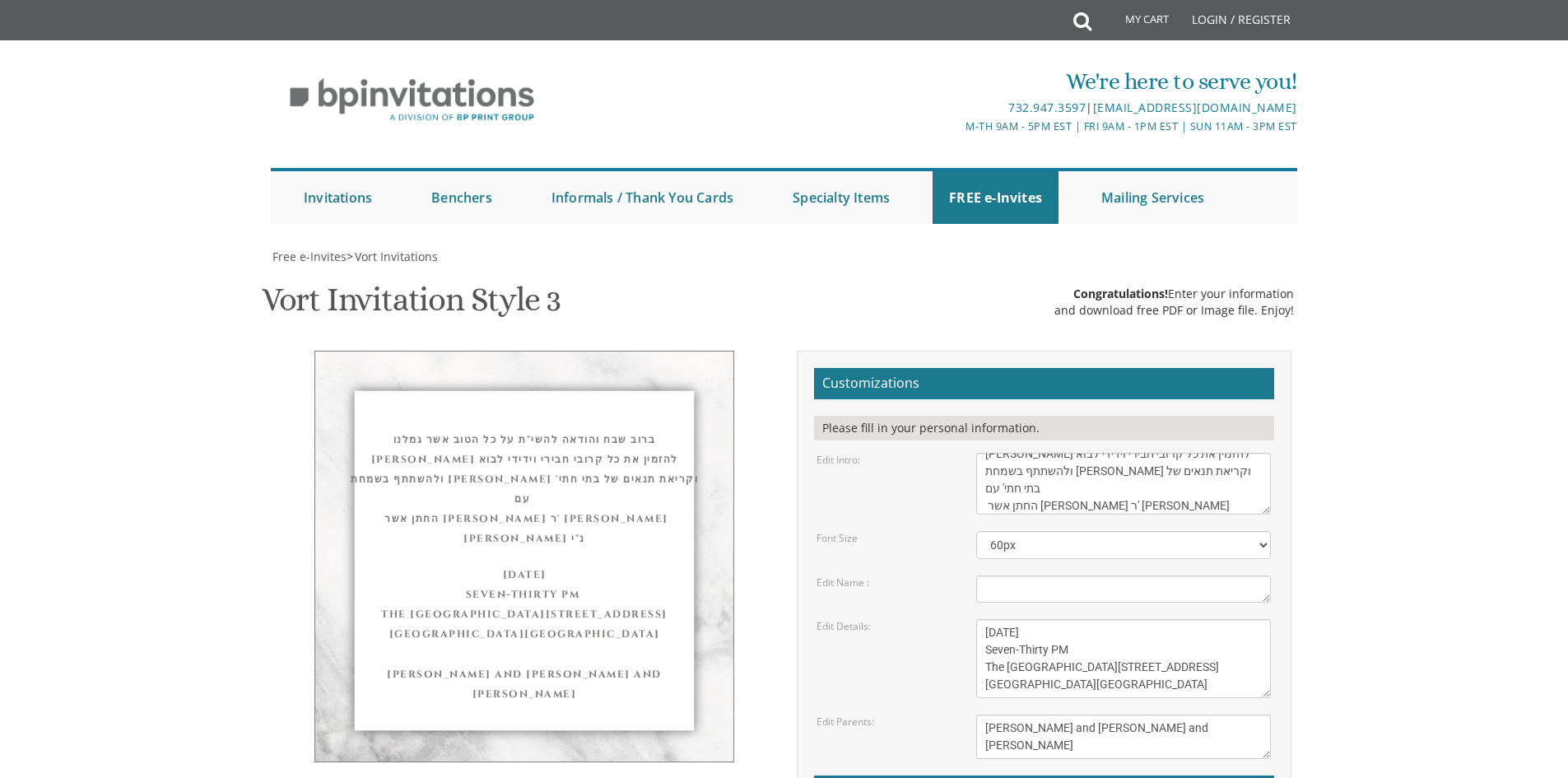
click at [1017, 619] on textarea "Wednesday, June 8th Seven-Thirty PM The River Terrace 1094 River Avenue, Lakewo…" at bounding box center [1123, 659] width 295 height 79
paste textarea "שיתקיים בעזהשי"ת בליל שלישי לס' כי תבא ט"ז אלול הבלע"ט באולם אוהל לאה 165 ספענס…"
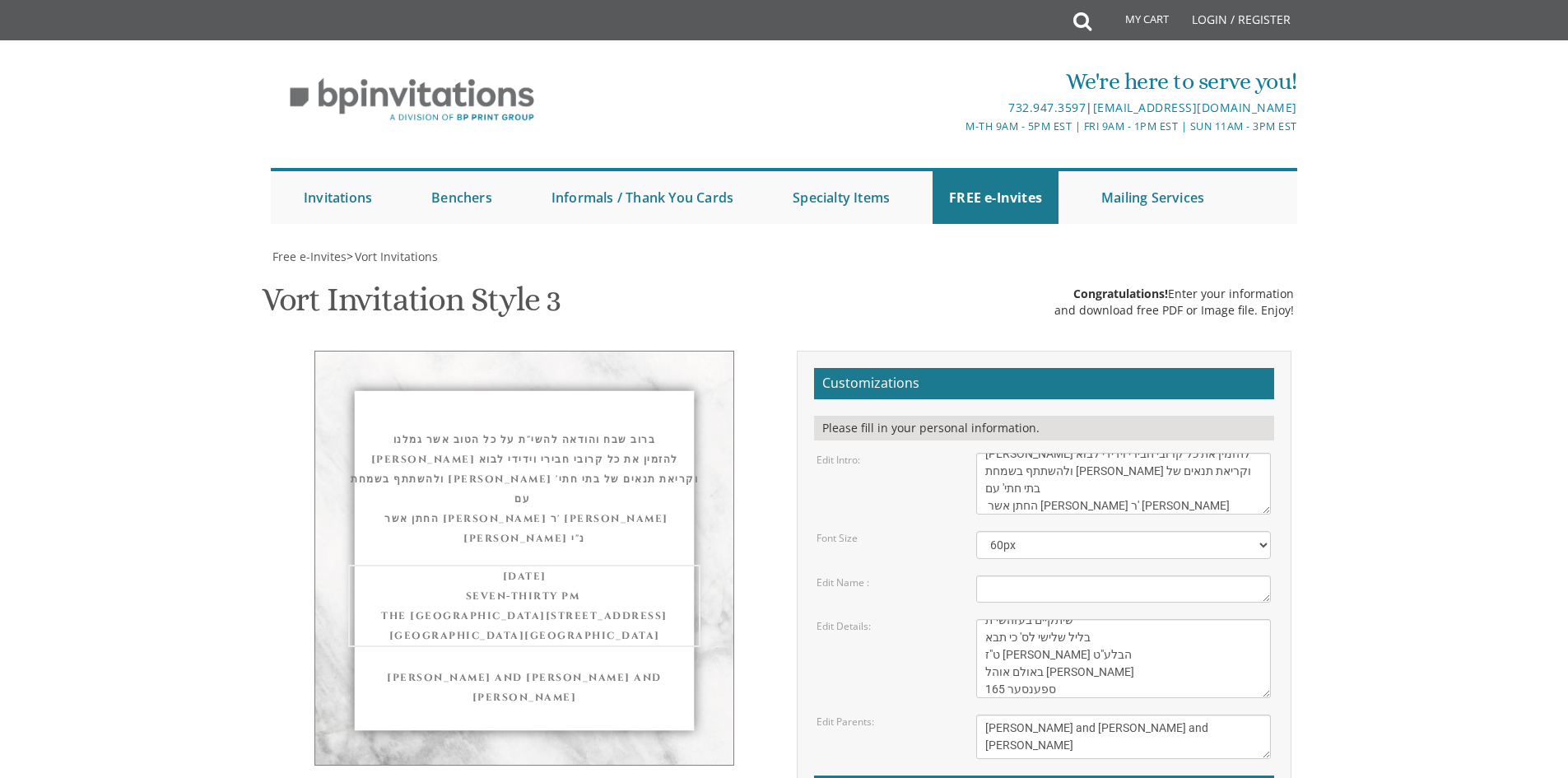
type textarea "שיתקיים בעזהשי"ת בליל שלישי לס' כי תבא ט"ז אלול הבלע"ט באולם אוהל לאה 165 ספענס…"
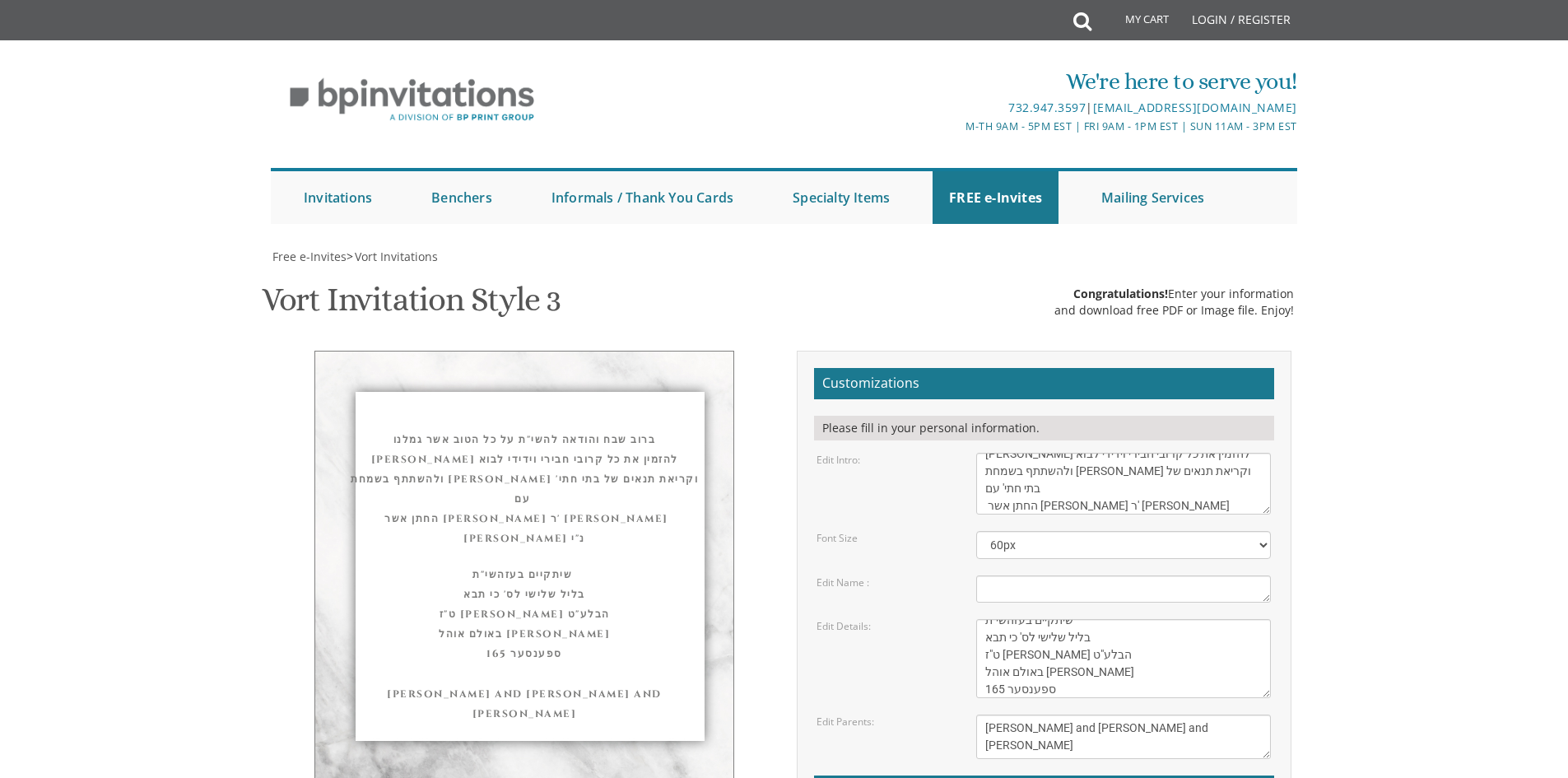
click at [1003, 715] on textarea "Mendy and Leah Klein Dovid and Rena Friedman" at bounding box center [1123, 737] width 295 height 45
paste textarea "שמחה פנחס פרידמאן ב"ר יעקב יושע העשיל נ"י חתן ר' יצחק מיטטעלמאן נ"י"
type textarea "שמחה פנחס פרידמאן ב"ר יעקב יושע העשיל נ"י חתן ר' יצחק מיטטעלמאן נ"י"
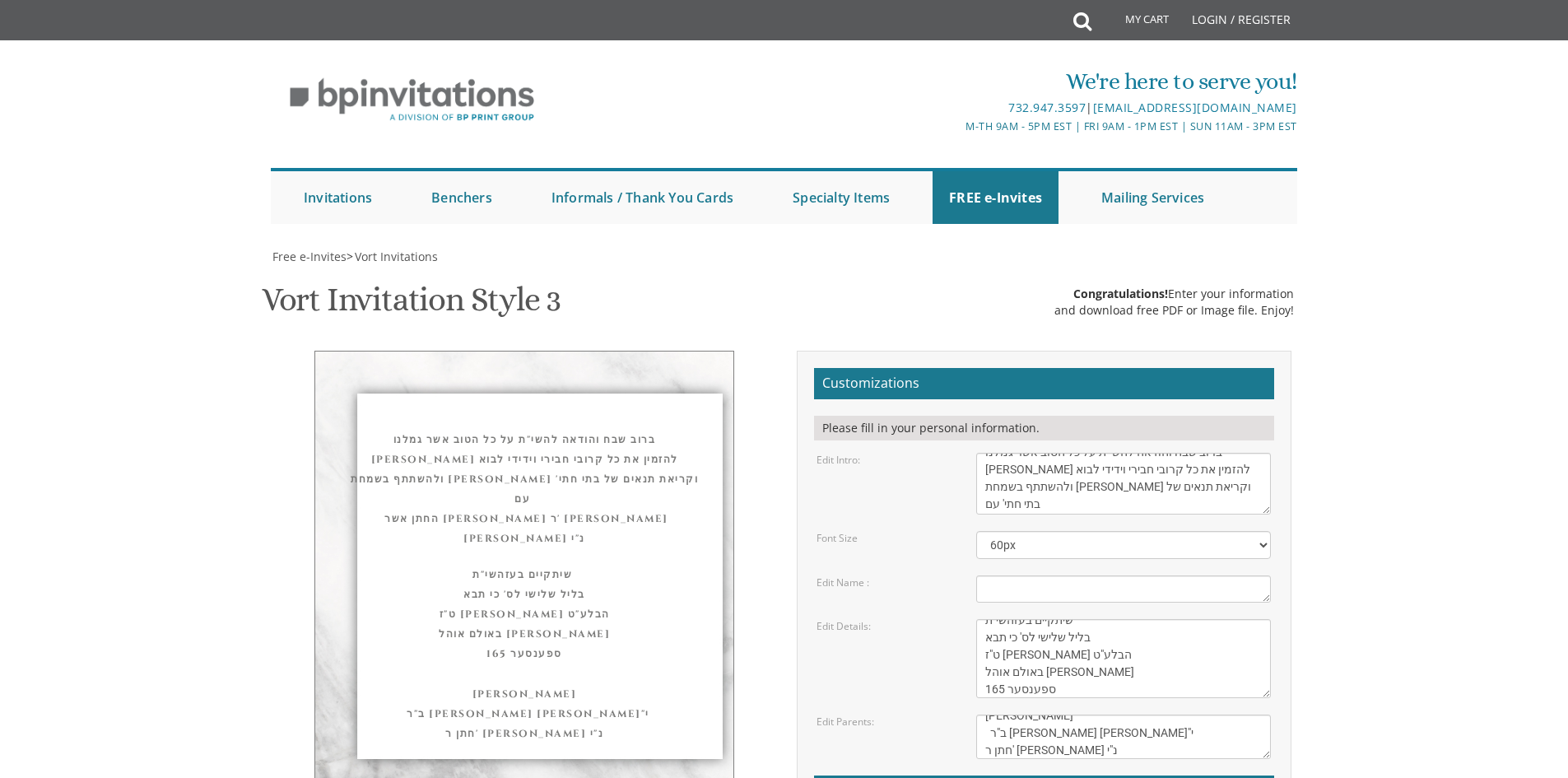
scroll to position [0, 0]
click at [1222, 453] on textarea "With gratitude to Hashem We would like to invite you to The vort of our dear ch…" at bounding box center [1123, 483] width 295 height 62
click at [985, 453] on textarea "With gratitude to Hashem We would like to invite you to The vort of our dear ch…" at bounding box center [1123, 483] width 295 height 62
click at [1248, 453] on textarea "With gratitude to Hashem We would like to invite you to The vort of our dear ch…" at bounding box center [1123, 483] width 295 height 62
click at [1228, 453] on textarea "With gratitude to Hashem We would like to invite you to The vort of our dear ch…" at bounding box center [1123, 483] width 295 height 62
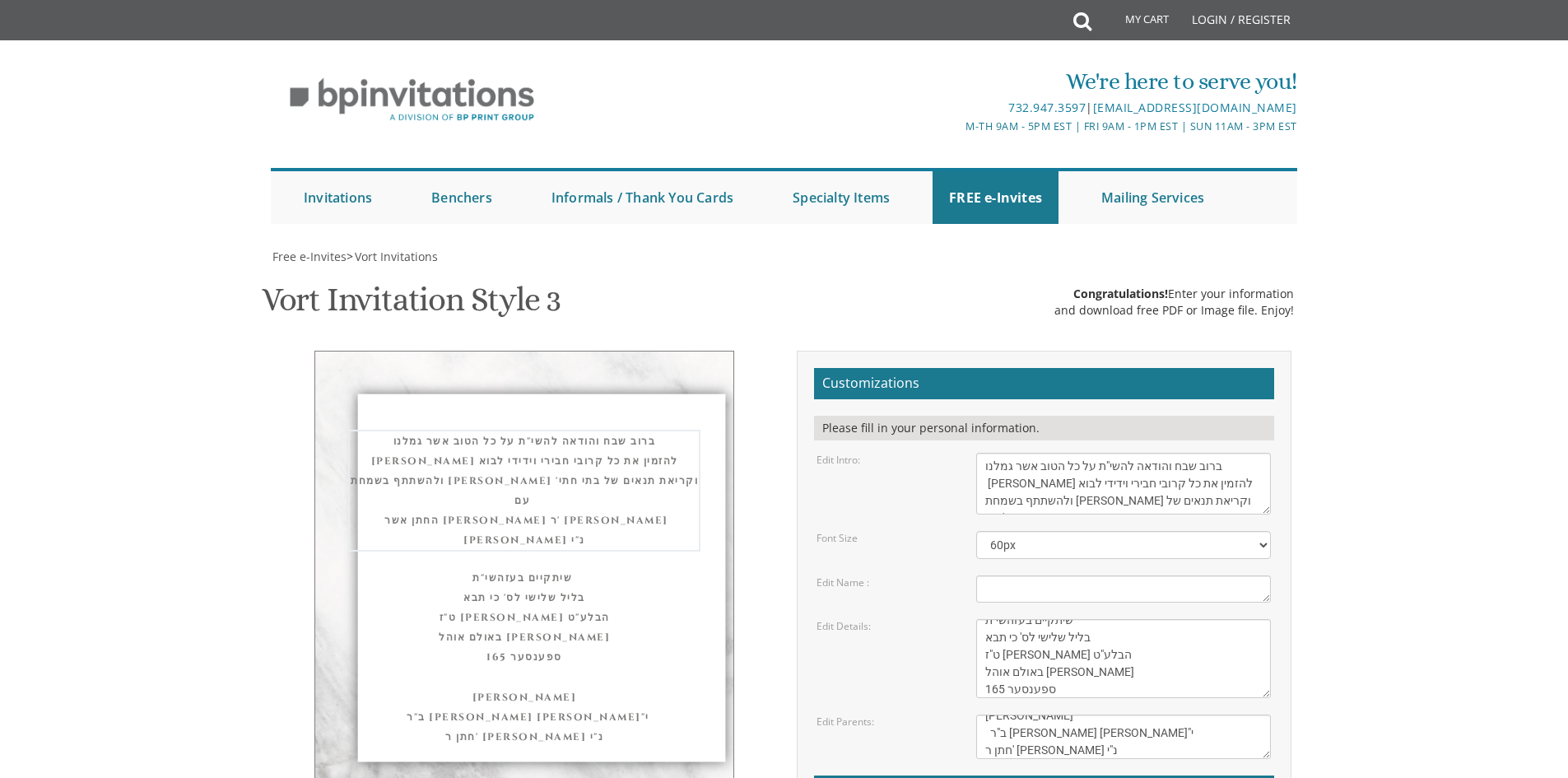
click at [1227, 461] on textarea "With gratitude to Hashem We would like to invite you to The vort of our dear ch…" at bounding box center [1123, 483] width 295 height 62
click at [989, 465] on textarea "With gratitude to Hashem We would like to invite you to The vort of our dear ch…" at bounding box center [1123, 483] width 295 height 62
click at [987, 465] on textarea "With gratitude to Hashem We would like to invite you to The vort of our dear ch…" at bounding box center [1123, 483] width 295 height 62
click at [1224, 486] on textarea "With gratitude to Hashem We would like to invite you to The vort of our dear ch…" at bounding box center [1123, 483] width 295 height 62
click at [1073, 596] on textarea "Eliezer & Baila" at bounding box center [1123, 590] width 295 height 27
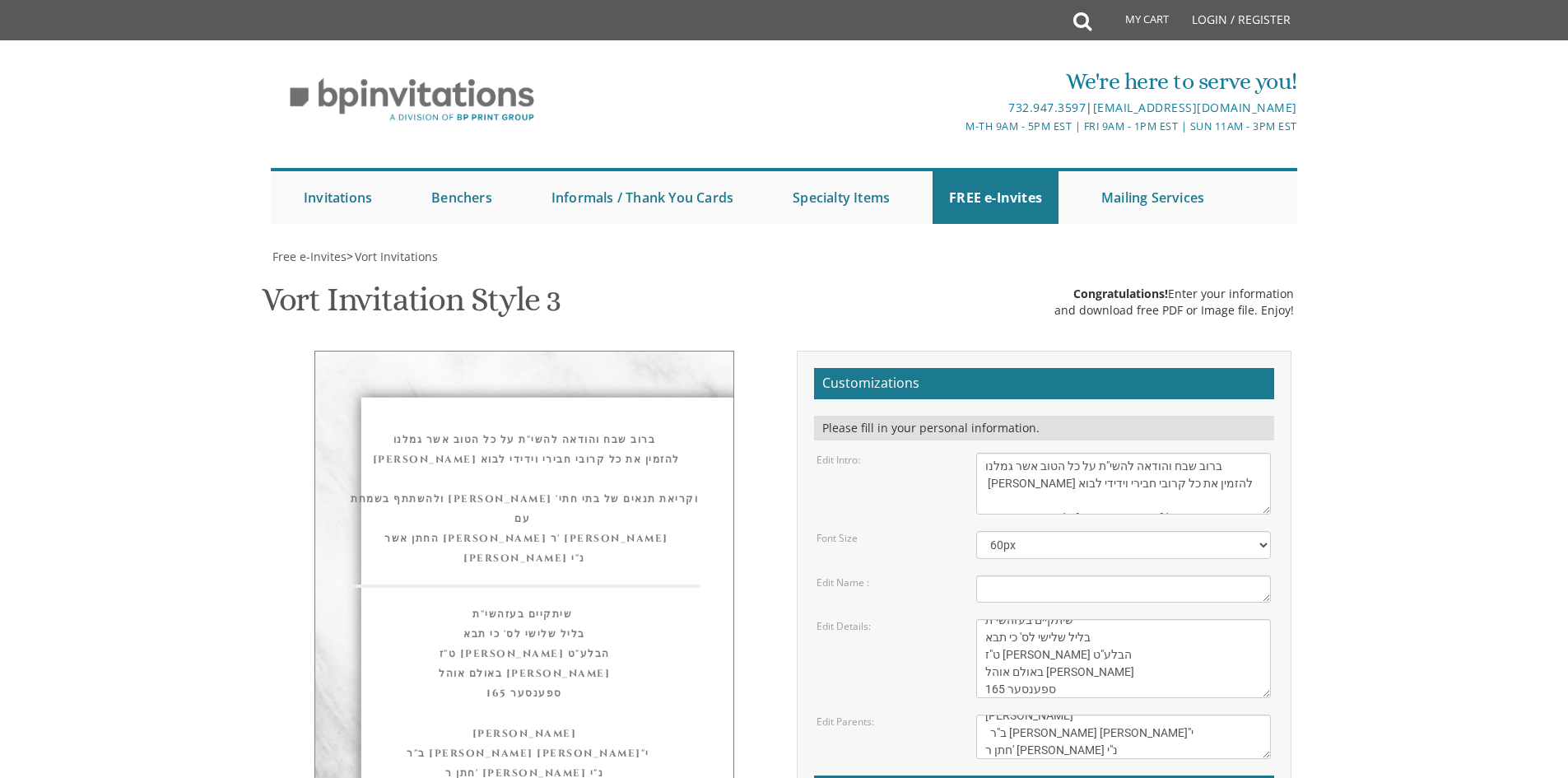
click at [987, 485] on textarea "With gratitude to Hashem We would like to invite you to The vort of our dear ch…" at bounding box center [1123, 483] width 295 height 62
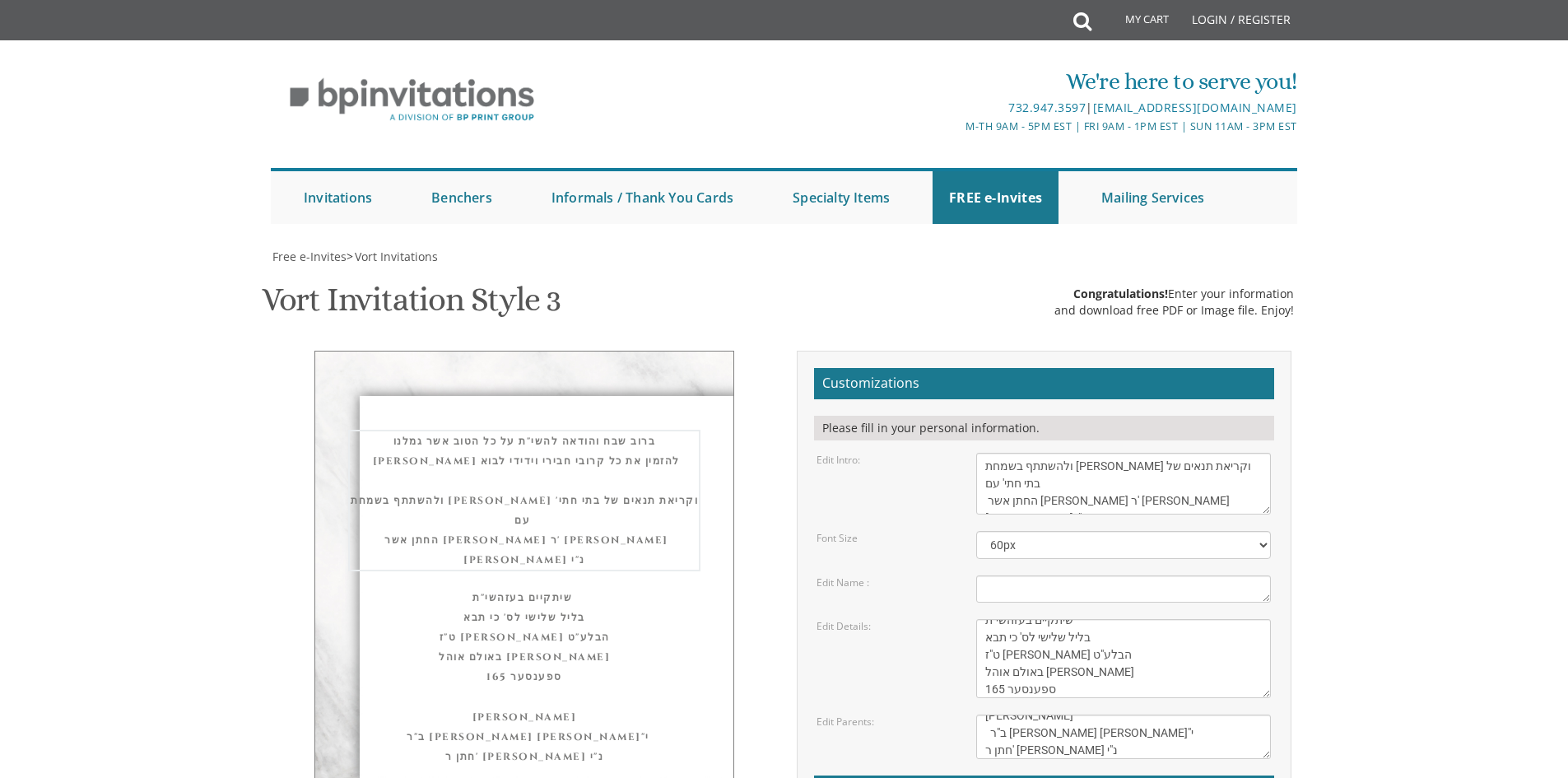
click at [1251, 471] on textarea "With gratitude to Hashem We would like to invite you to The vort of our dear ch…" at bounding box center [1123, 483] width 295 height 62
click at [1039, 585] on textarea "Eliezer & Baila" at bounding box center [1123, 590] width 295 height 27
click at [1075, 481] on textarea "With gratitude to Hashem We would like to invite you to The vort of our dear ch…" at bounding box center [1123, 483] width 295 height 62
click at [1013, 498] on textarea "With gratitude to Hashem We would like to invite you to The vort of our dear ch…" at bounding box center [1123, 483] width 295 height 62
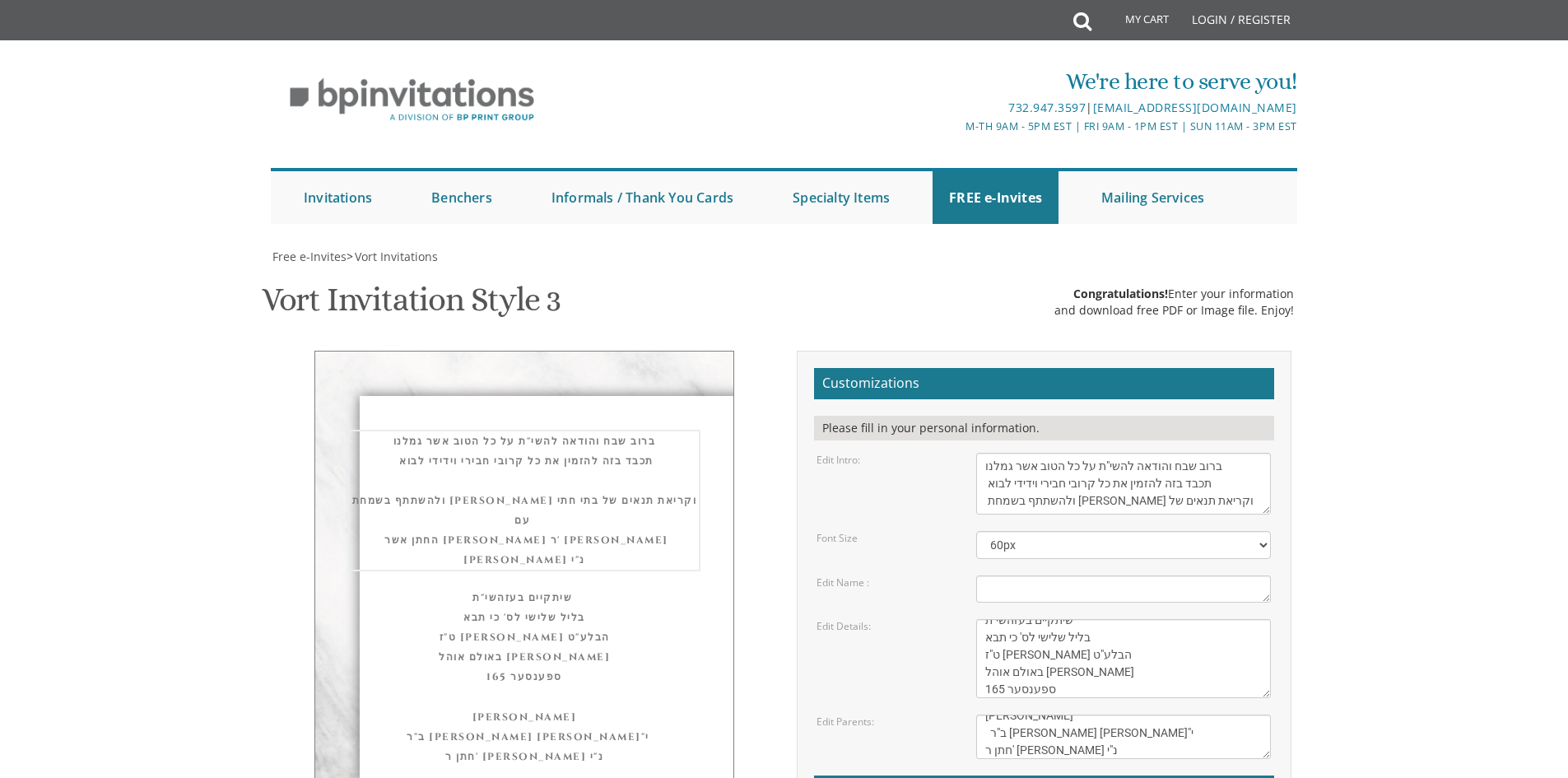
click at [1072, 590] on textarea "Eliezer & Baila" at bounding box center [1123, 590] width 295 height 27
click at [998, 506] on textarea "With gratitude to Hashem We would like to invite you to The vort of our dear ch…" at bounding box center [1123, 483] width 295 height 62
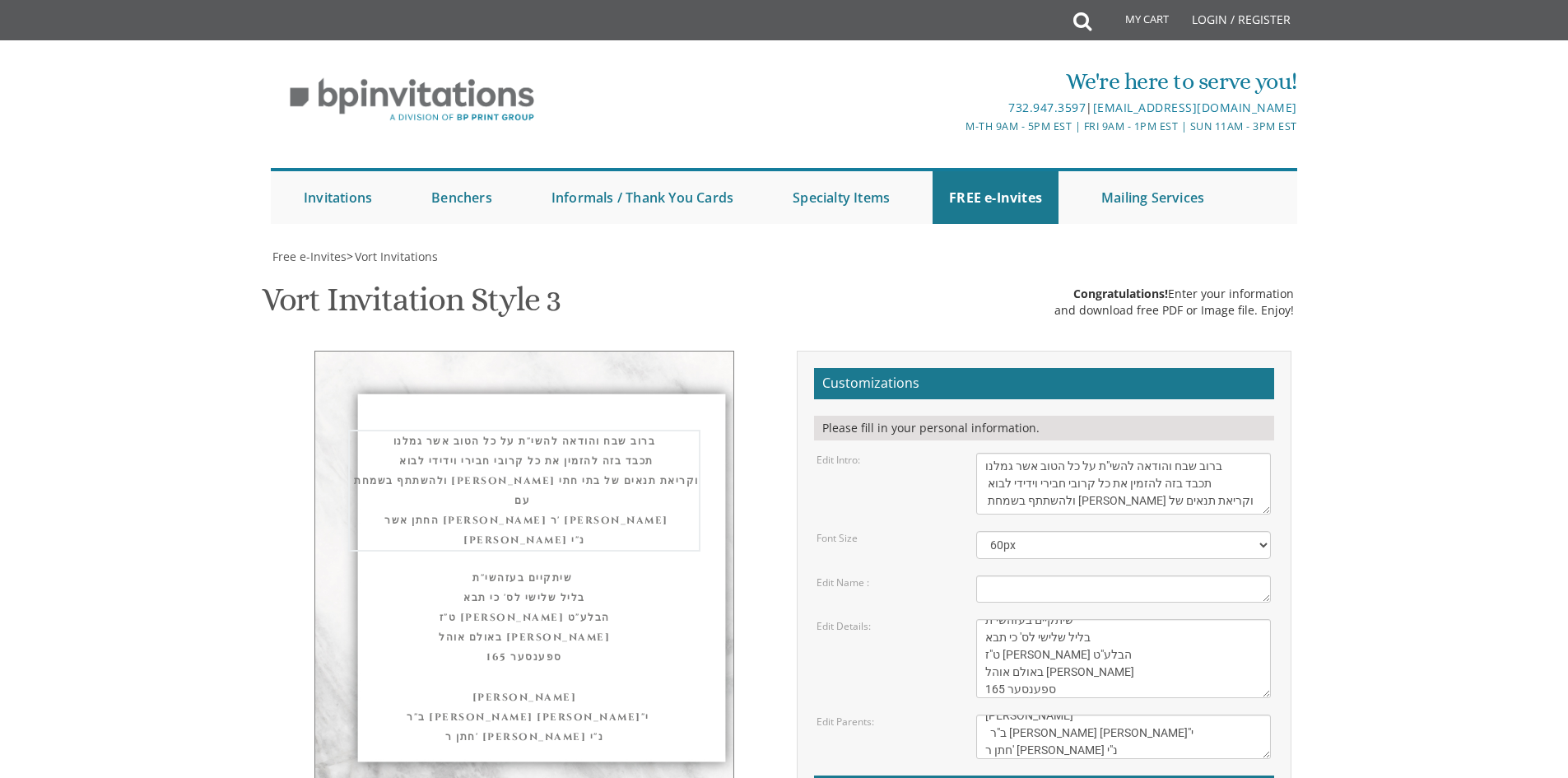
click at [993, 501] on textarea "With gratitude to Hashem We would like to invite you to The vort of our dear ch…" at bounding box center [1123, 483] width 295 height 62
click at [990, 501] on textarea "With gratitude to Hashem We would like to invite you to The vort of our dear ch…" at bounding box center [1123, 483] width 295 height 62
click at [989, 506] on textarea "With gratitude to Hashem We would like to invite you to The vort of our dear ch…" at bounding box center [1123, 483] width 295 height 62
click at [1027, 590] on textarea "Eliezer & Baila" at bounding box center [1123, 590] width 295 height 27
click at [987, 500] on textarea "With gratitude to Hashem We would like to invite you to The vort of our dear ch…" at bounding box center [1123, 483] width 295 height 62
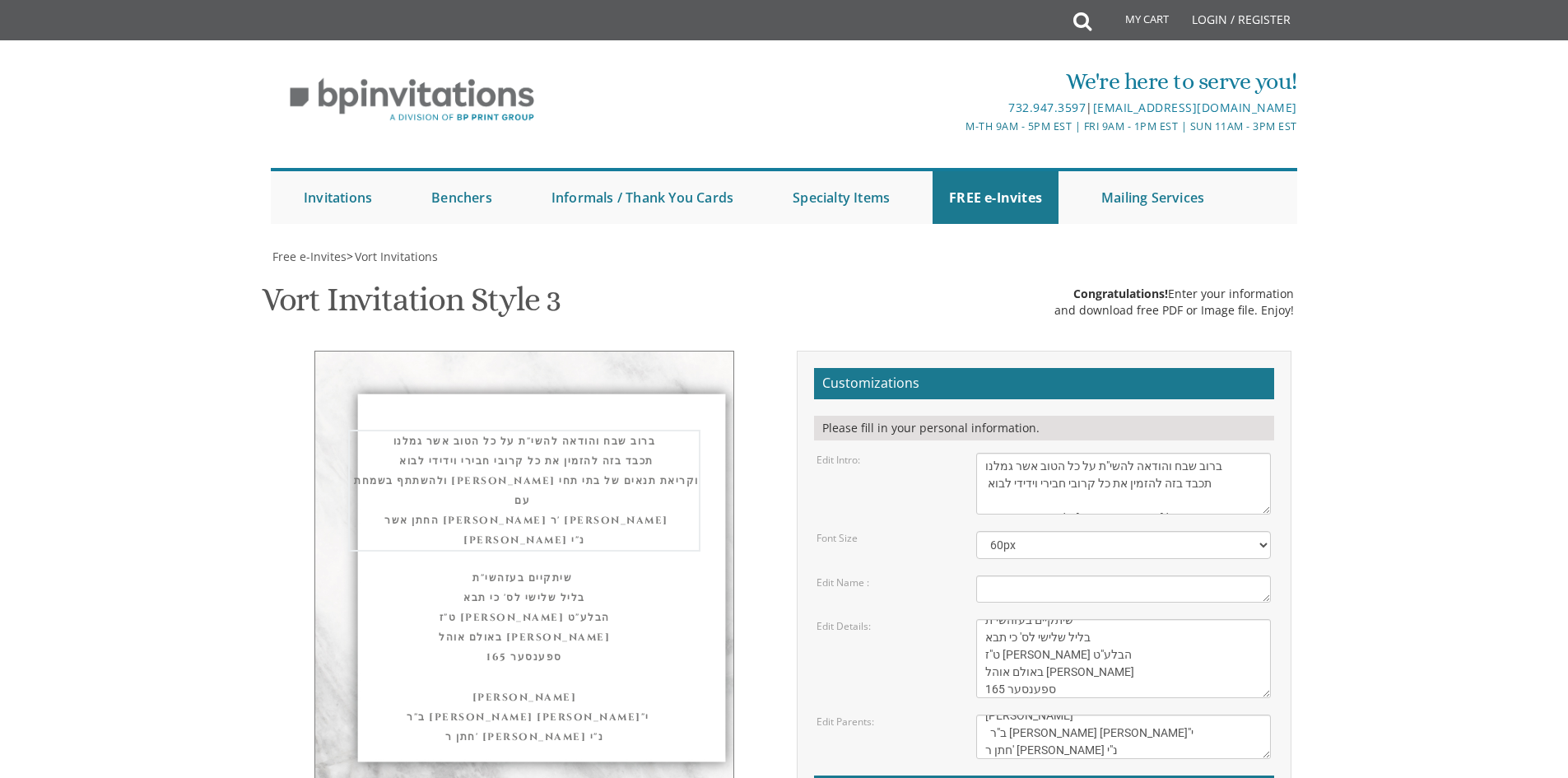
scroll to position [13, 0]
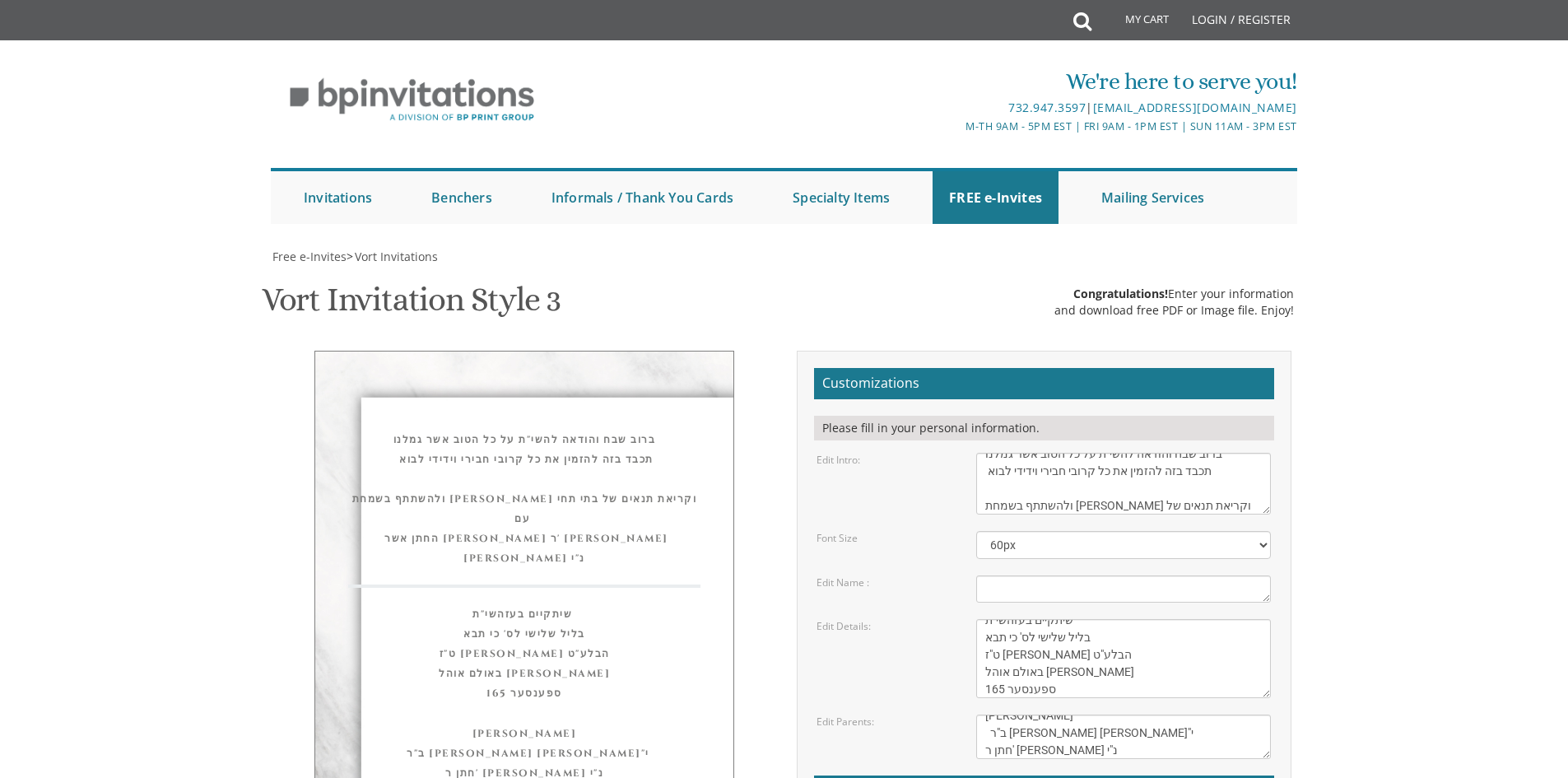
click at [1026, 576] on textarea "Eliezer & Baila" at bounding box center [1123, 590] width 295 height 27
click at [1014, 453] on textarea "With gratitude to Hashem We would like to invite you to The vort of our dear ch…" at bounding box center [1123, 483] width 295 height 62
click at [1003, 453] on textarea "With gratitude to Hashem We would like to invite you to The vort of our dear ch…" at bounding box center [1123, 483] width 295 height 62
click at [985, 453] on textarea "With gratitude to Hashem We would like to invite you to The vort of our dear ch…" at bounding box center [1123, 483] width 295 height 62
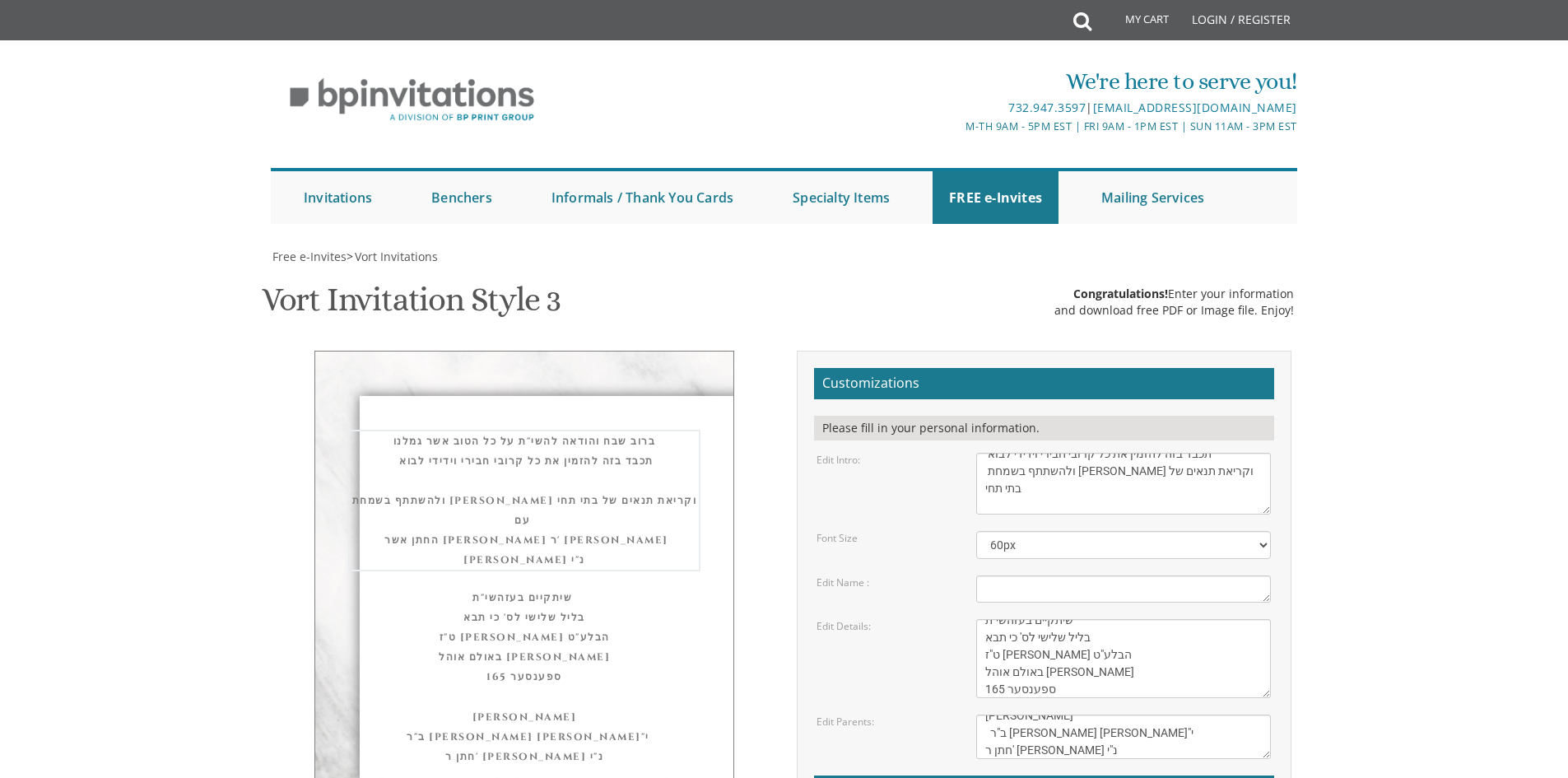
click at [996, 453] on textarea "With gratitude to Hashem We would like to invite you to The vort of our dear ch…" at bounding box center [1123, 483] width 295 height 62
click at [1020, 453] on textarea "With gratitude to Hashem We would like to invite you to The vort of our dear ch…" at bounding box center [1123, 483] width 295 height 62
click at [985, 453] on textarea "With gratitude to Hashem We would like to invite you to The vort of our dear ch…" at bounding box center [1123, 483] width 295 height 62
click at [1053, 453] on textarea "With gratitude to Hashem We would like to invite you to The vort of our dear ch…" at bounding box center [1123, 483] width 295 height 62
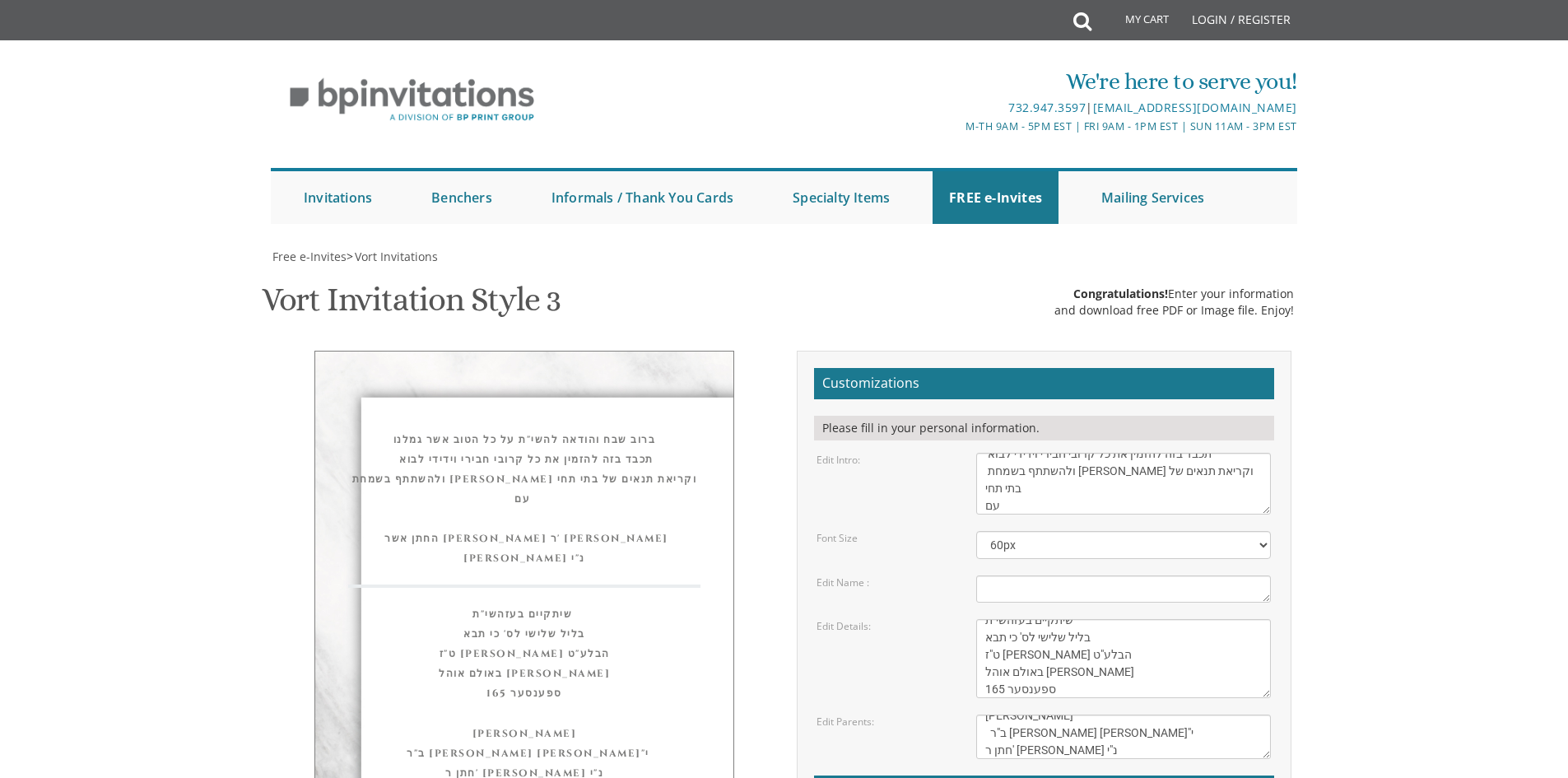
click at [1056, 576] on textarea "Eliezer & Baila" at bounding box center [1123, 590] width 295 height 27
click at [986, 453] on textarea "With gratitude to Hashem We would like to invite you to The vort of our dear ch…" at bounding box center [1123, 483] width 295 height 62
click at [988, 453] on textarea "With gratitude to Hashem We would like to invite you to The vort of our dear ch…" at bounding box center [1123, 483] width 295 height 62
type textarea "ברוב שבח והודאה להשי"ת על כל הטוב אשר גמלנו תכבד בזה להזמין את כל קרובי חבירי ו…"
click at [1033, 576] on textarea "Eliezer & Baila" at bounding box center [1123, 590] width 295 height 27
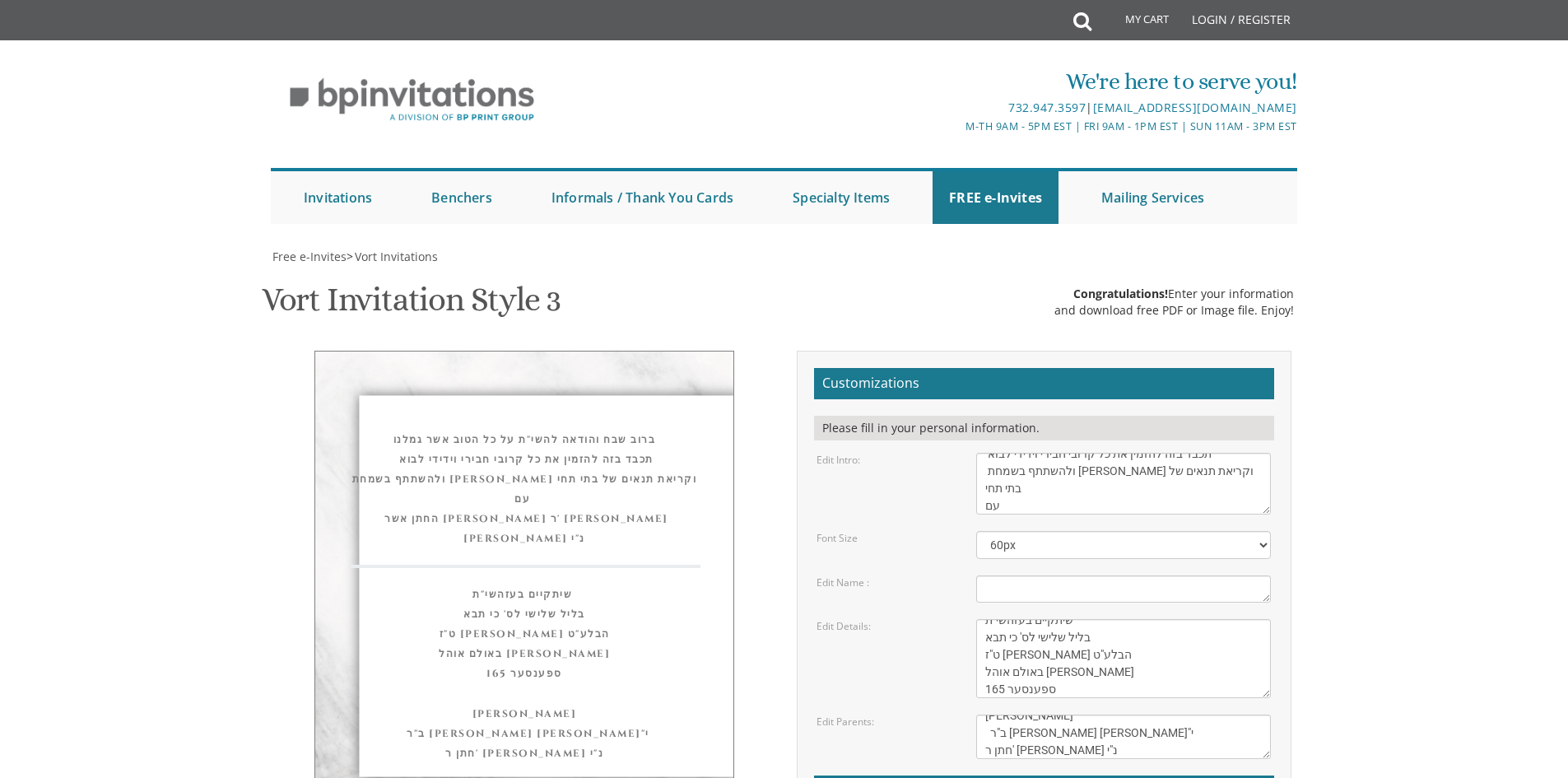
scroll to position [0, 0]
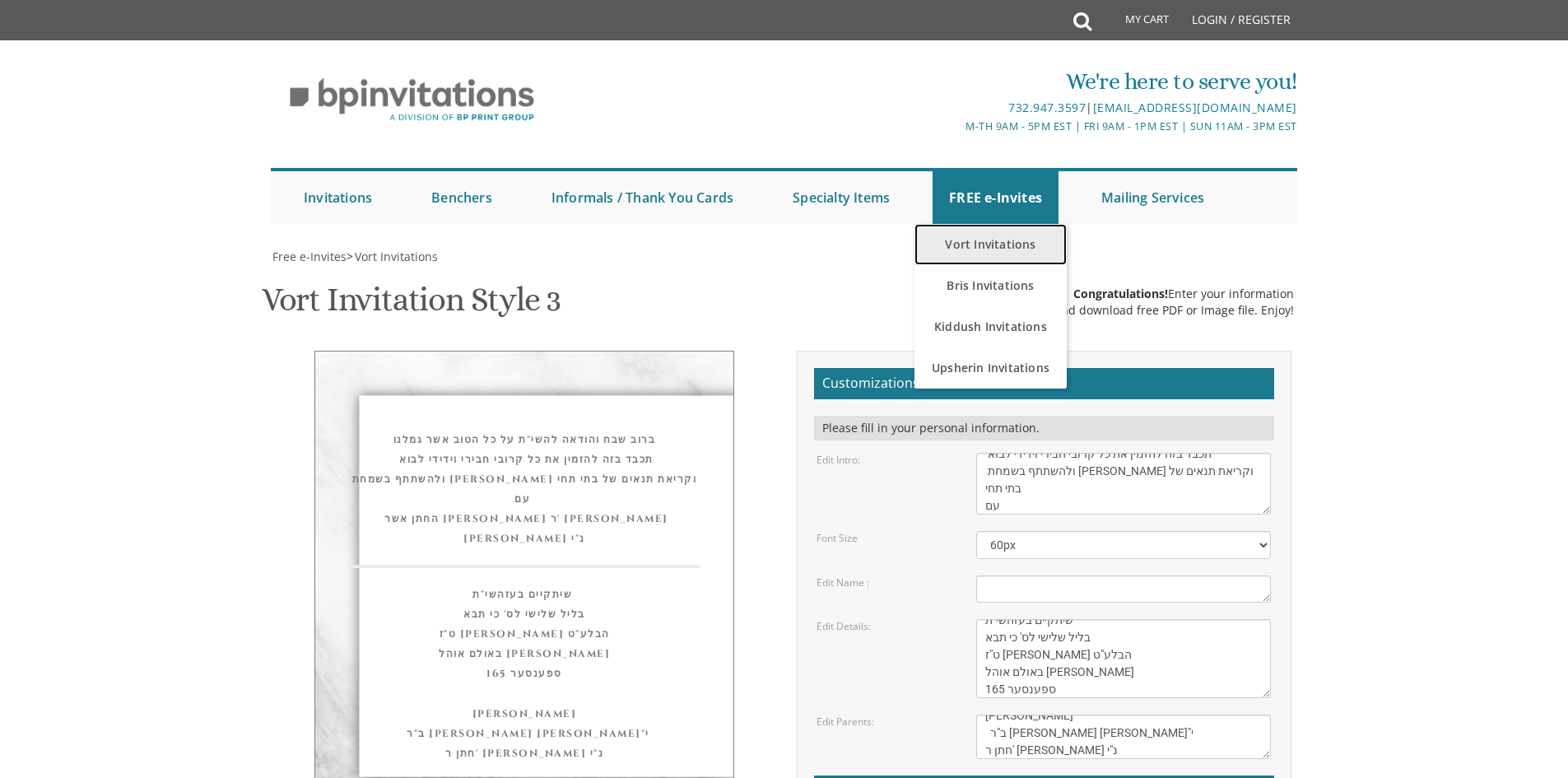
click at [990, 241] on link "Vort Invitations" at bounding box center [990, 244] width 152 height 41
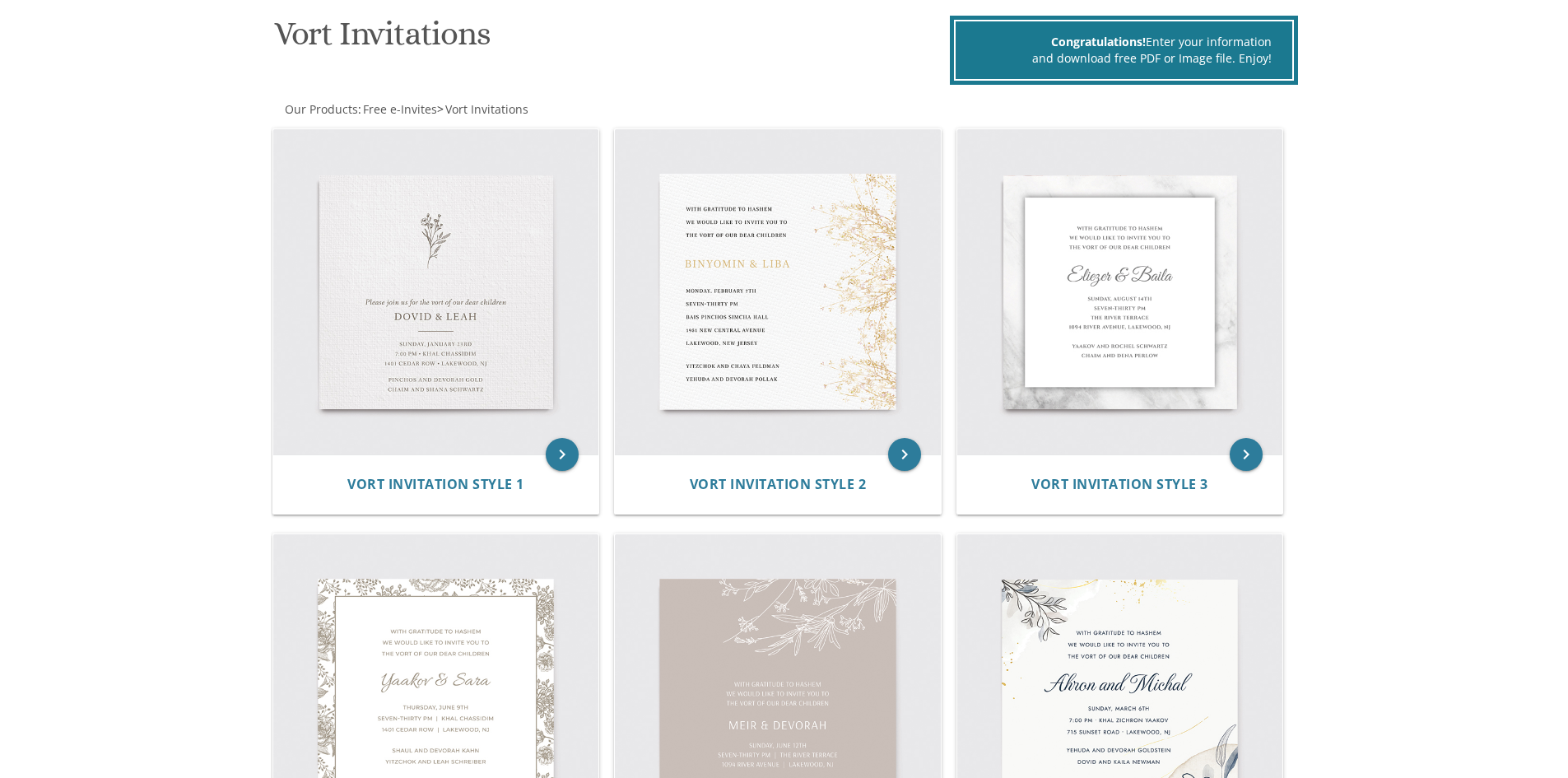
scroll to position [329, 0]
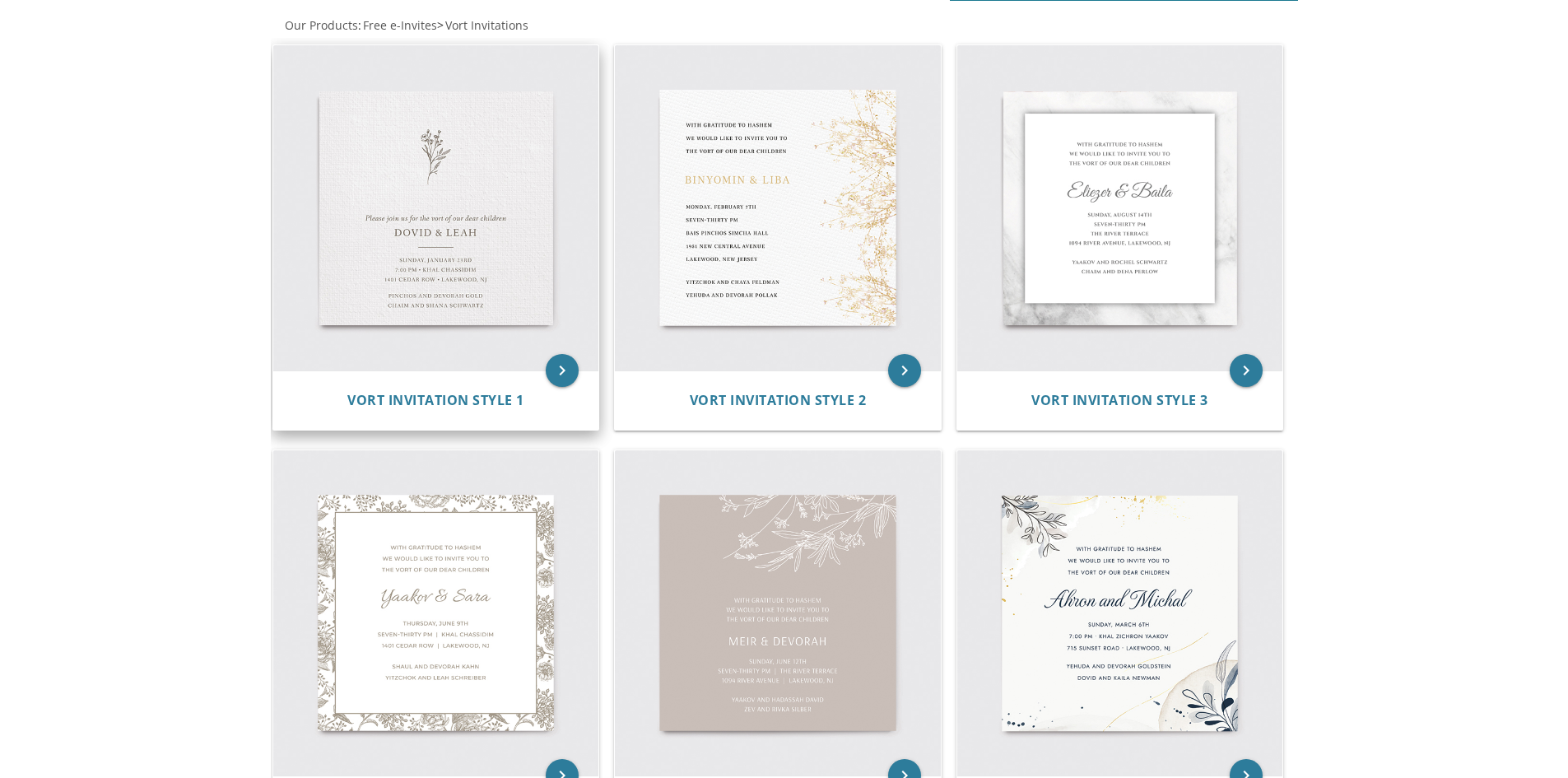
click at [434, 206] on img at bounding box center [437, 209] width 326 height 326
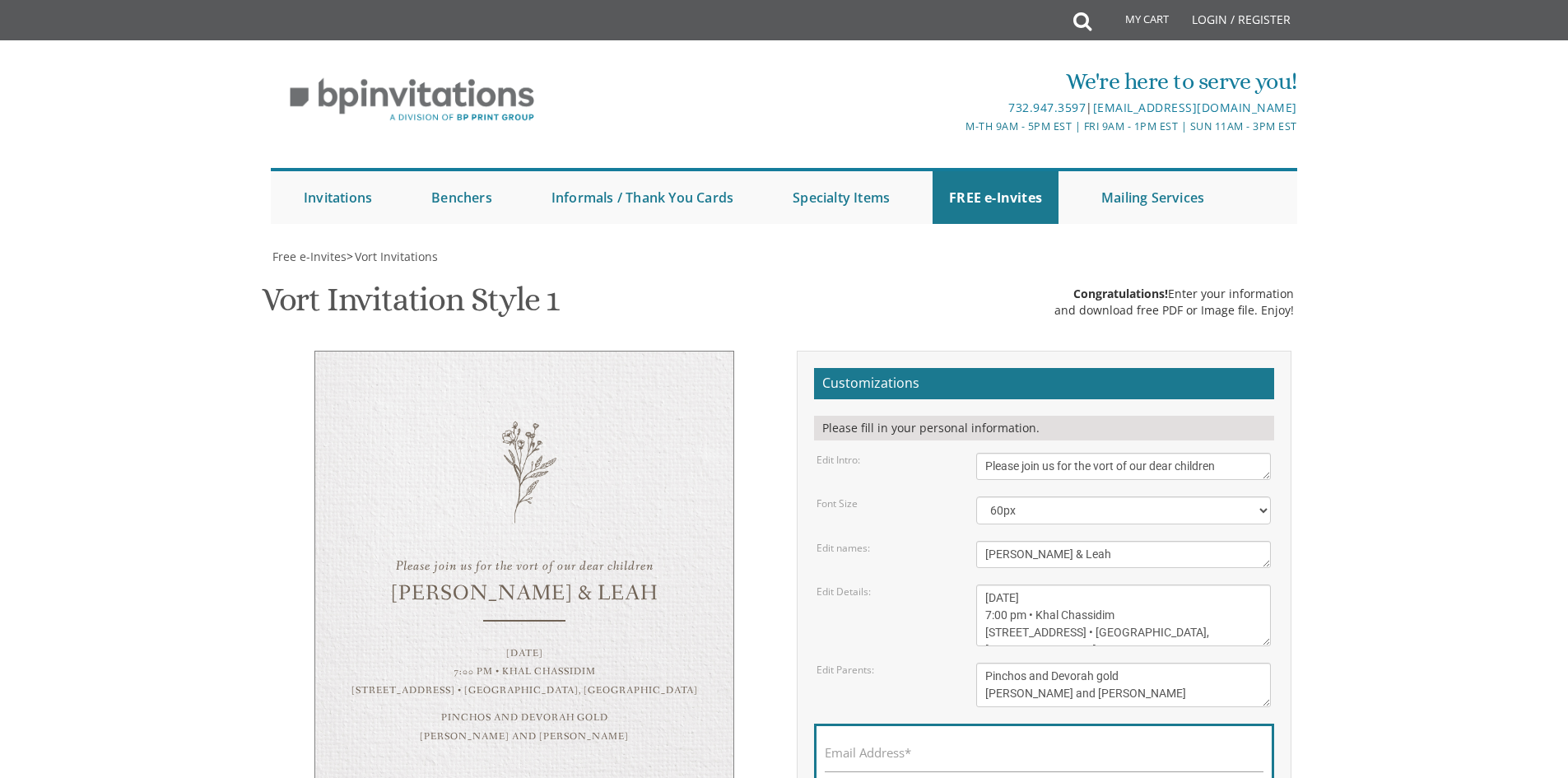
scroll to position [165, 0]
click at [1039, 453] on textarea "Please join us for the vort of our dear children" at bounding box center [1123, 466] width 295 height 27
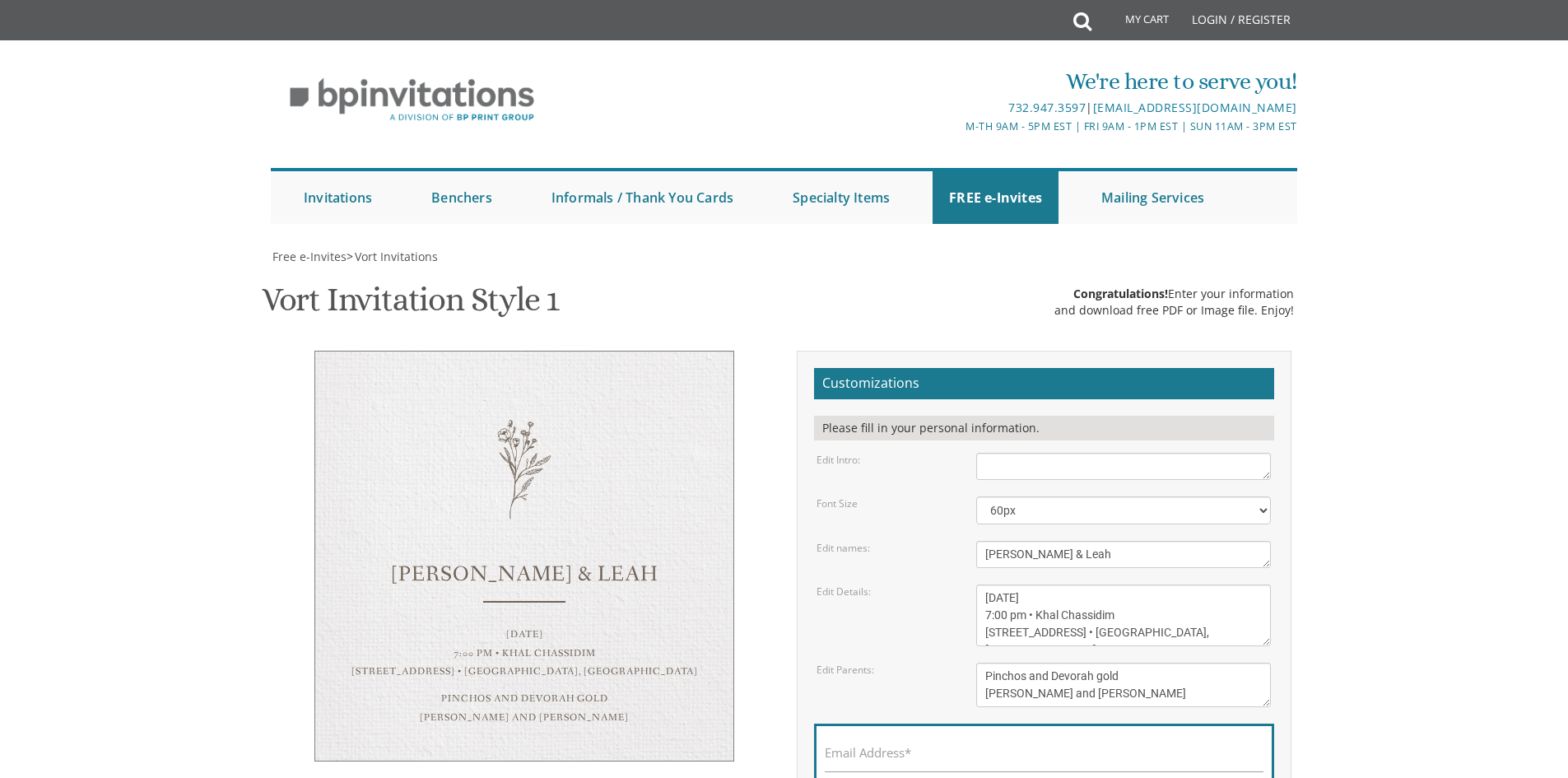
click at [1489, 226] on body "My Cart Total: View Cart Item(s) Submit My Cart Total: View Cart Item(s) Login …" at bounding box center [784, 660] width 1568 height 1319
click at [1236, 453] on textarea "Please join us for the vort of our dear children" at bounding box center [1123, 466] width 295 height 27
paste textarea "ברוב שבח והודאה להשי"ת על כל הטוב אשר גמלנו אתכבד בזה להזמין את כל קרובי חבירי …"
type textarea "ברוב שבח והודאה להשי"ת על כל הטוב אשר גמלנו אתכבד בזה להזמין את כל קרובי חבירי …"
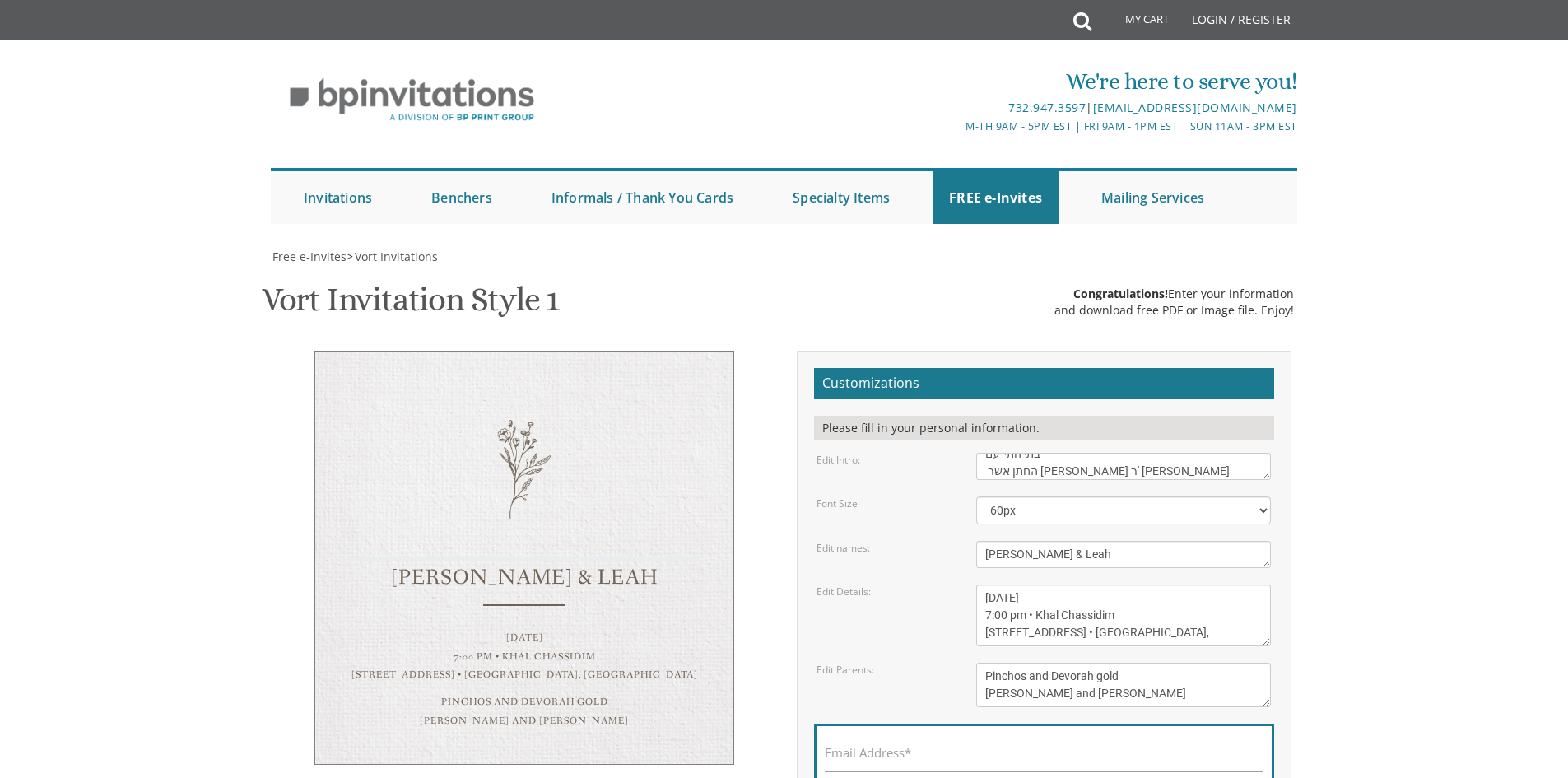
click at [1077, 541] on textarea "Dovid & Leah" at bounding box center [1123, 555] width 295 height 27
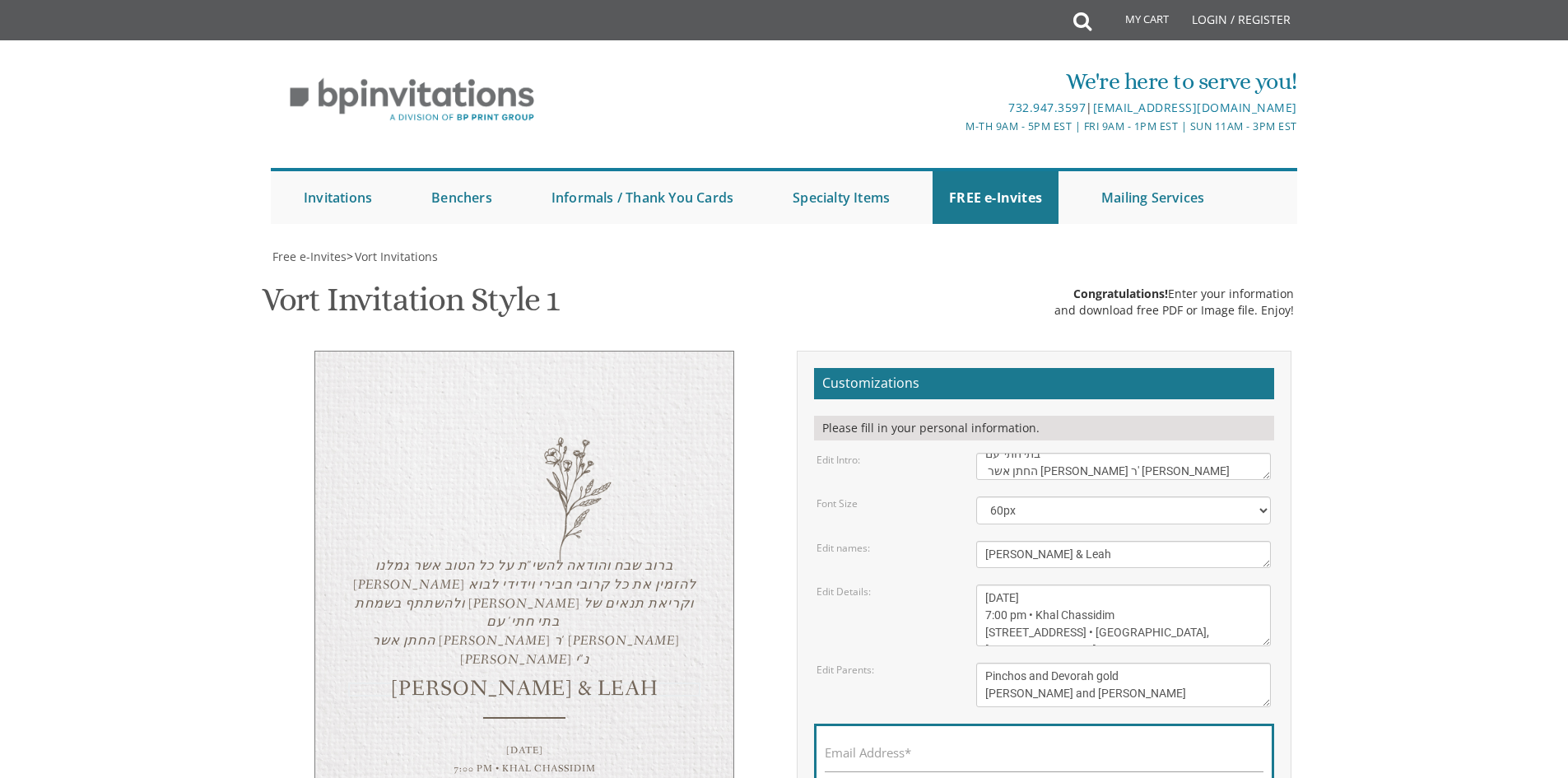
drag, startPoint x: 1077, startPoint y: 391, endPoint x: 958, endPoint y: 384, distance: 119.2
click at [958, 541] on div "Edit names: Dovid & Leah" at bounding box center [1044, 555] width 479 height 27
click at [1226, 453] on textarea "Please join us for the vort of our dear children" at bounding box center [1123, 466] width 295 height 27
click at [1216, 453] on textarea "Please join us for the vort of our dear children" at bounding box center [1123, 466] width 295 height 27
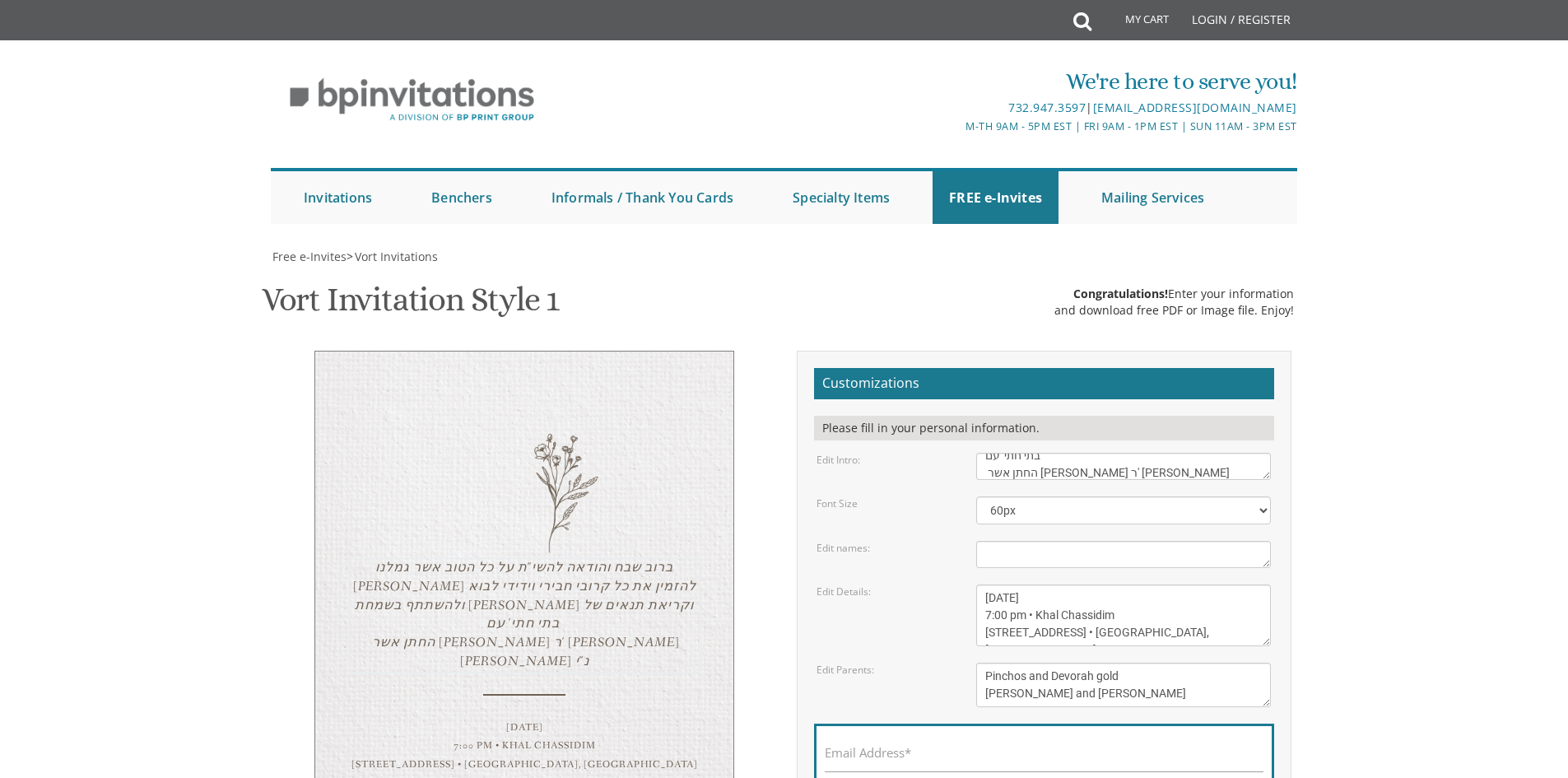
scroll to position [69, 0]
drag, startPoint x: 987, startPoint y: 301, endPoint x: 1228, endPoint y: 308, distance: 241.1
click at [1228, 453] on textarea "Please join us for the vort of our dear children" at bounding box center [1123, 466] width 295 height 27
type textarea "ברוב שבח והודאה להשי"ת על כל הטוב אשר גמלנו אתכבד בזה להזמין את כל קרובי חבירי …"
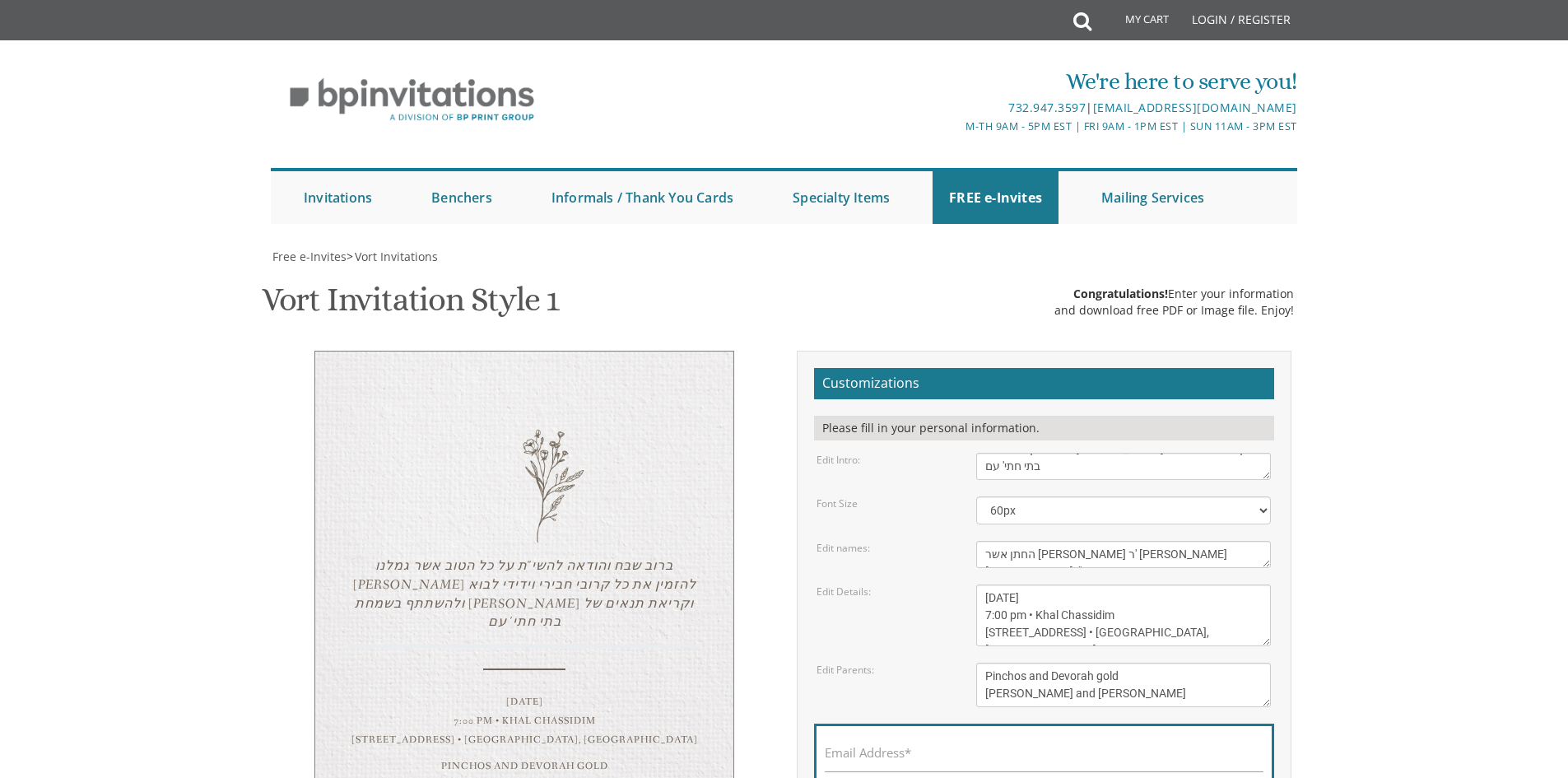
type textarea "החתן אשר ענזיל בן מחותני ר' חיים יושע בראך נ"י"
click at [1164, 585] on textarea "Sunday, January 23rd 7:00 pm • Khal Chassidim 1401 Cedar Row • Lakewood, NJ" at bounding box center [1123, 615] width 295 height 62
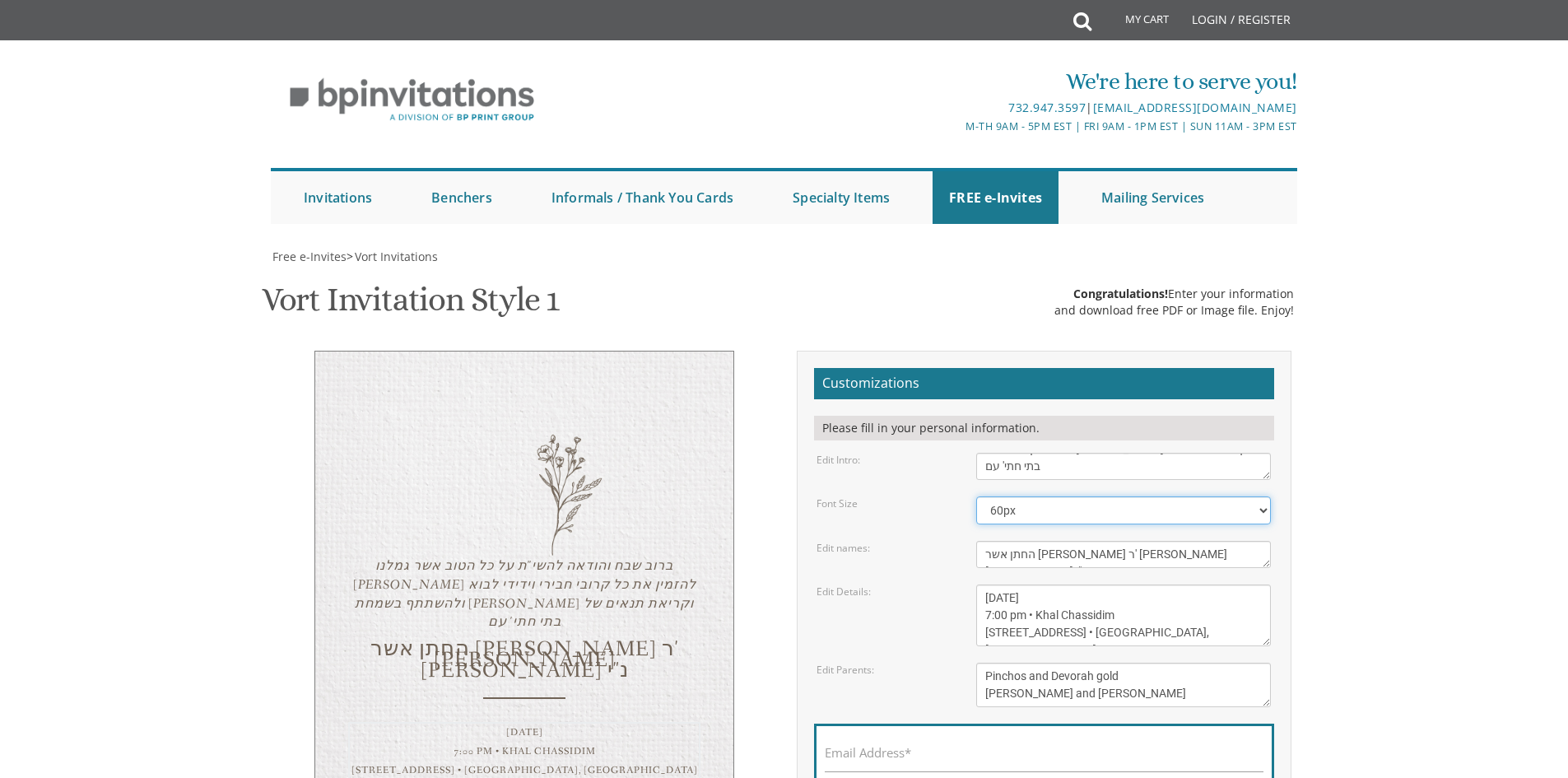
click at [1164, 497] on select "40px 50px 60px 70px 80px" at bounding box center [1123, 510] width 295 height 28
click at [976, 497] on select "40px 50px 60px 70px 80px" at bounding box center [1123, 510] width 295 height 28
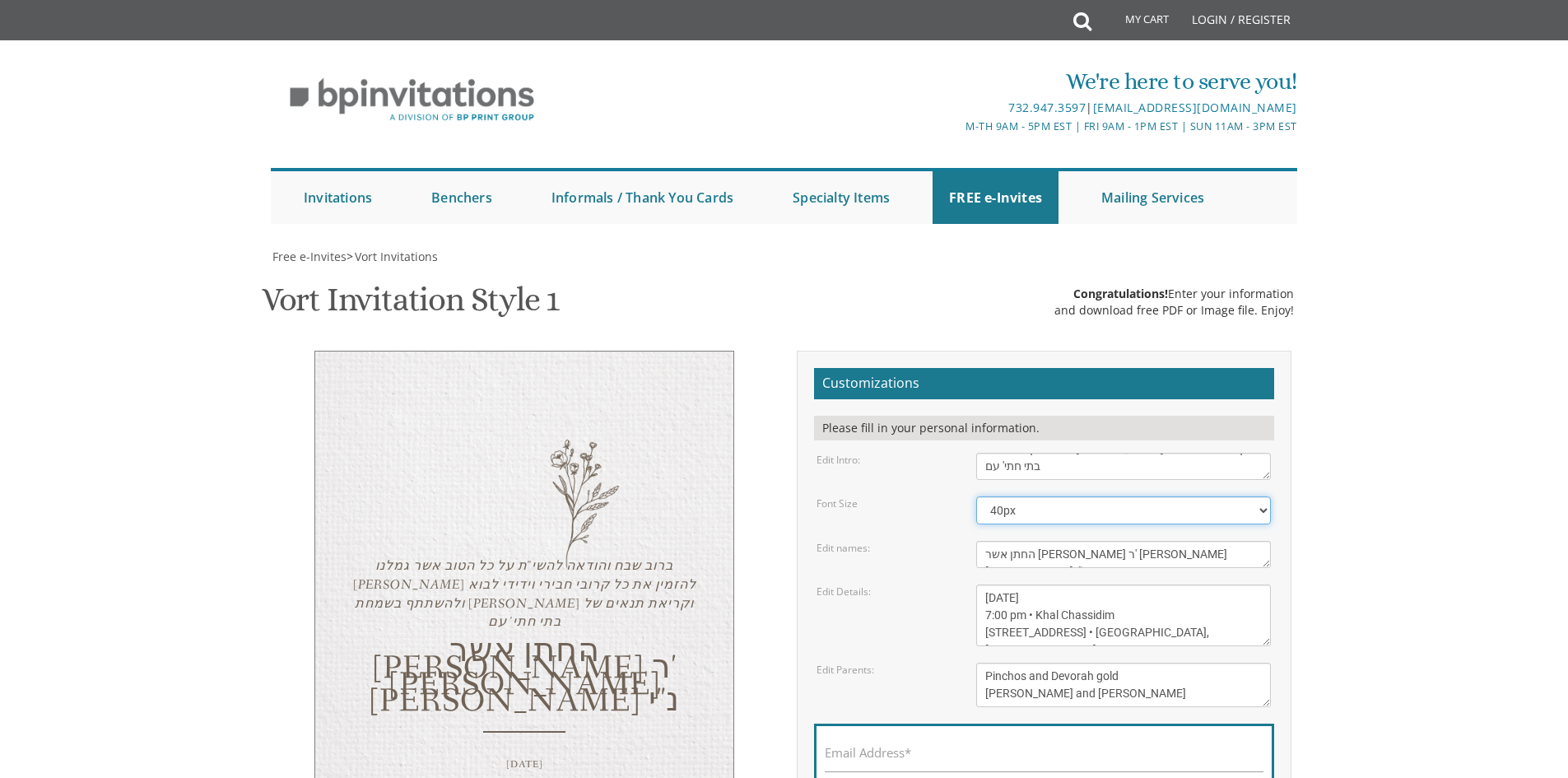
click at [1176, 497] on select "40px 50px 60px 70px 80px" at bounding box center [1123, 510] width 295 height 28
click at [976, 497] on select "40px 50px 60px 70px 80px" at bounding box center [1123, 510] width 295 height 28
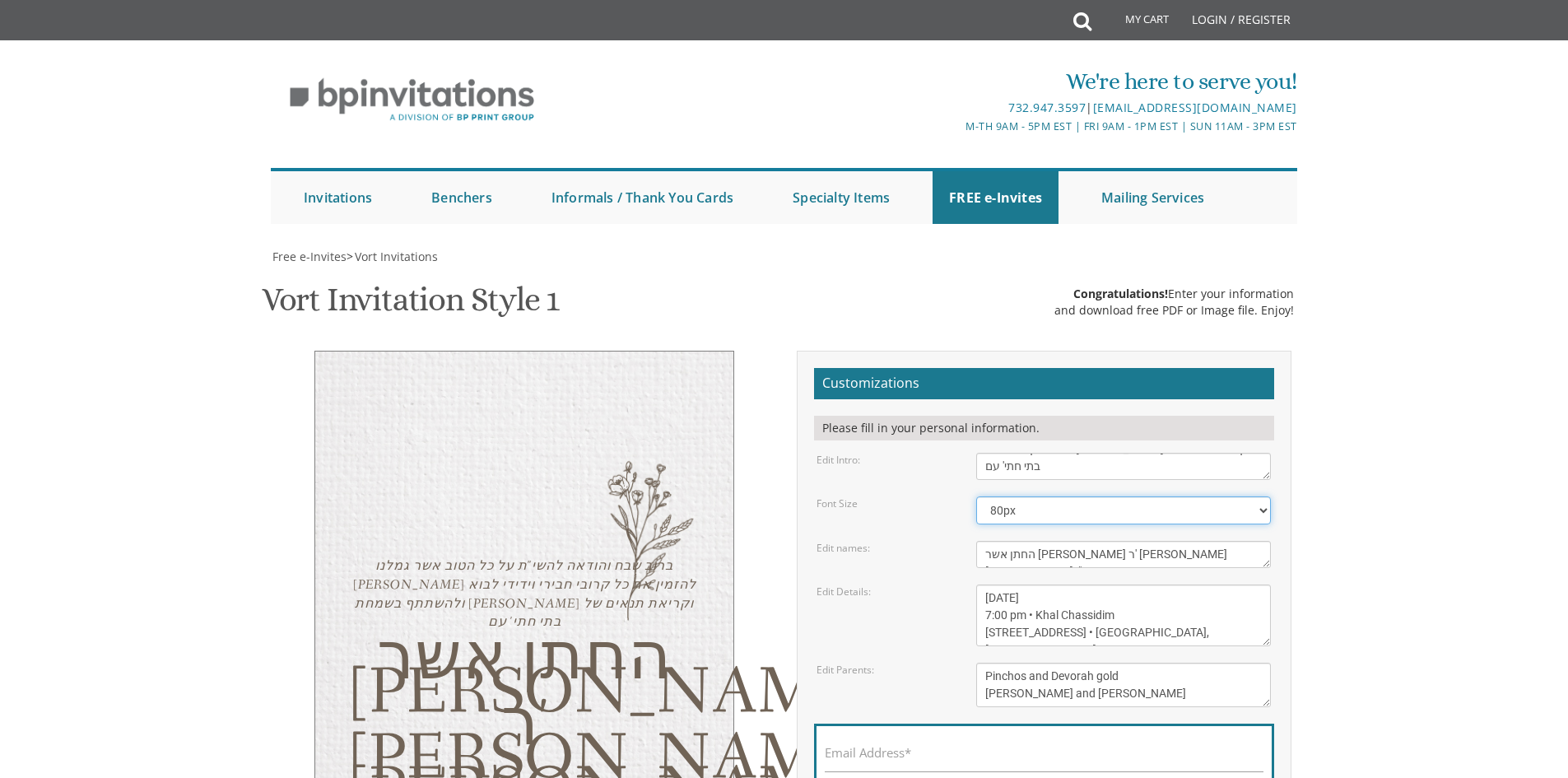
click at [1140, 497] on select "40px 50px 60px 70px 80px" at bounding box center [1123, 510] width 295 height 28
select select "40px"
click at [976, 497] on select "40px 50px 60px 70px 80px" at bounding box center [1123, 510] width 295 height 28
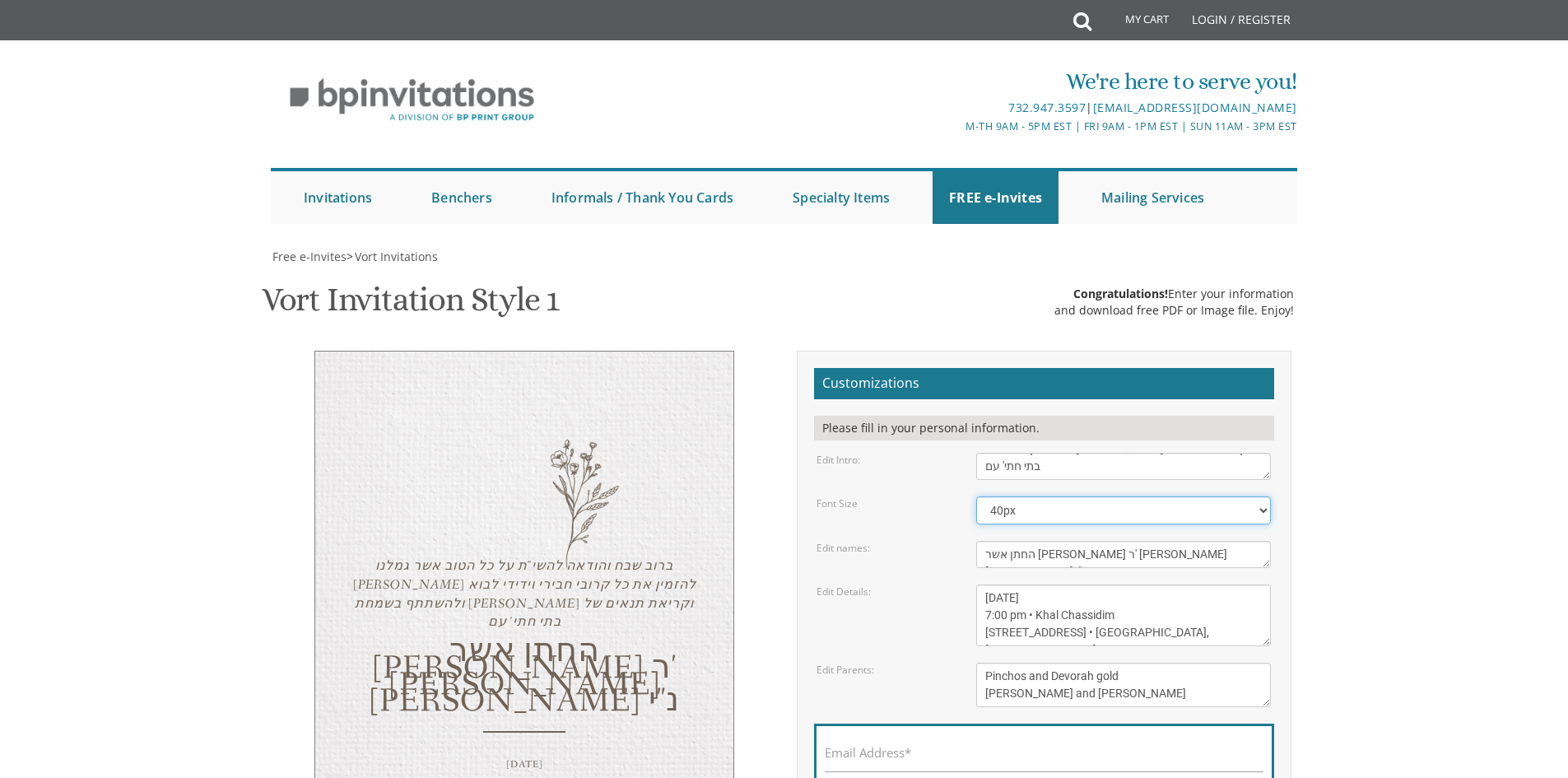
click at [1004, 497] on select "40px 50px 60px 70px 80px" at bounding box center [1123, 510] width 295 height 28
click at [1010, 497] on select "40px 50px 60px 70px 80px" at bounding box center [1123, 510] width 295 height 28
click at [1009, 497] on select "40px 50px 60px 70px 80px" at bounding box center [1123, 510] width 295 height 28
type textarea "ברוב שבח והודאה להשי"ת על כל הטוב אשר גמלנו [PERSON_NAME] להזמין את כל קרובי חב…"
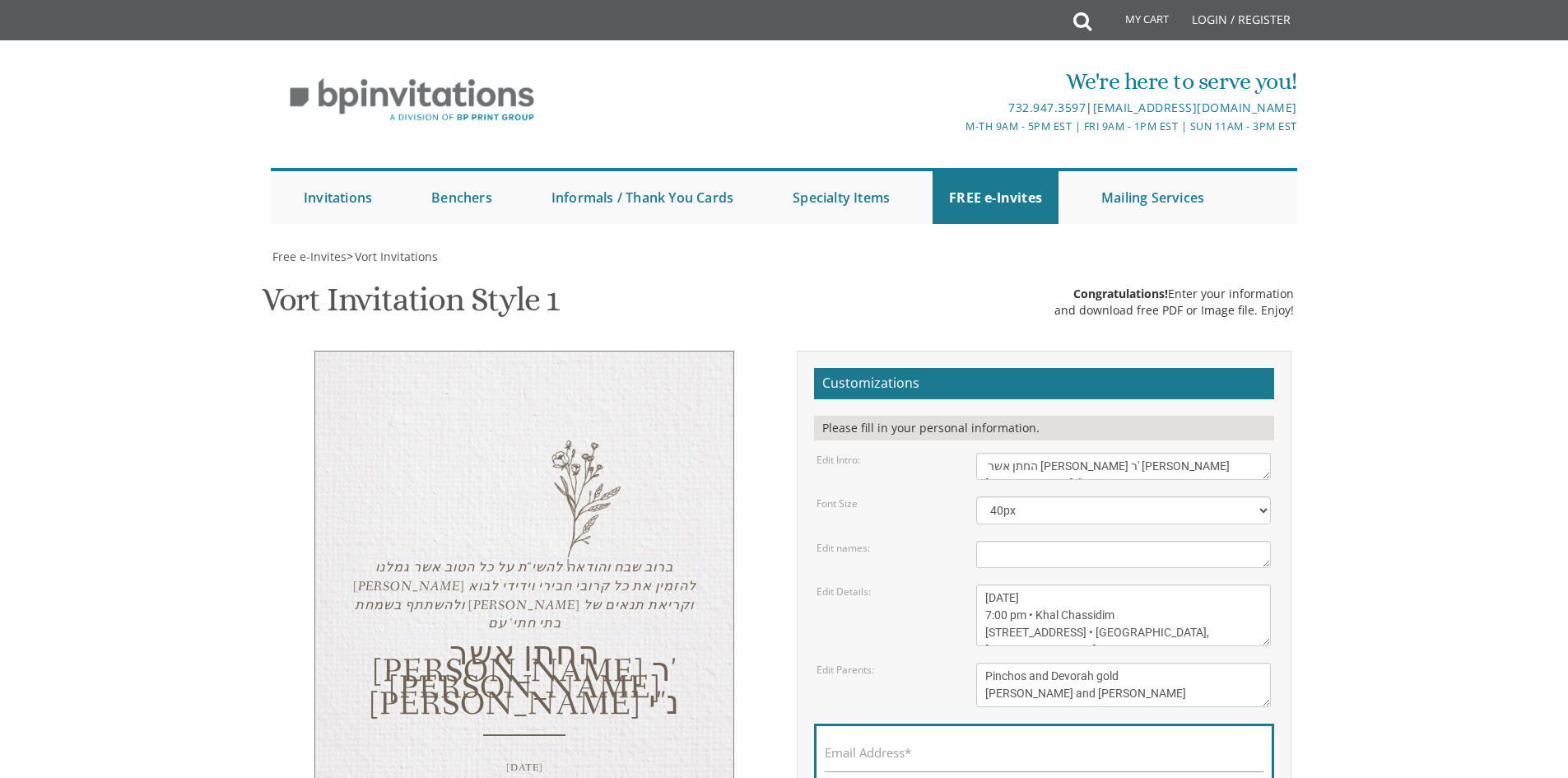
type textarea "ברוב שבח והודאה להשי"ת על כל הטוב אשר גמלנו [PERSON_NAME] להזמין את כל קרובי חב…"
type textarea "Dovid & Leah"
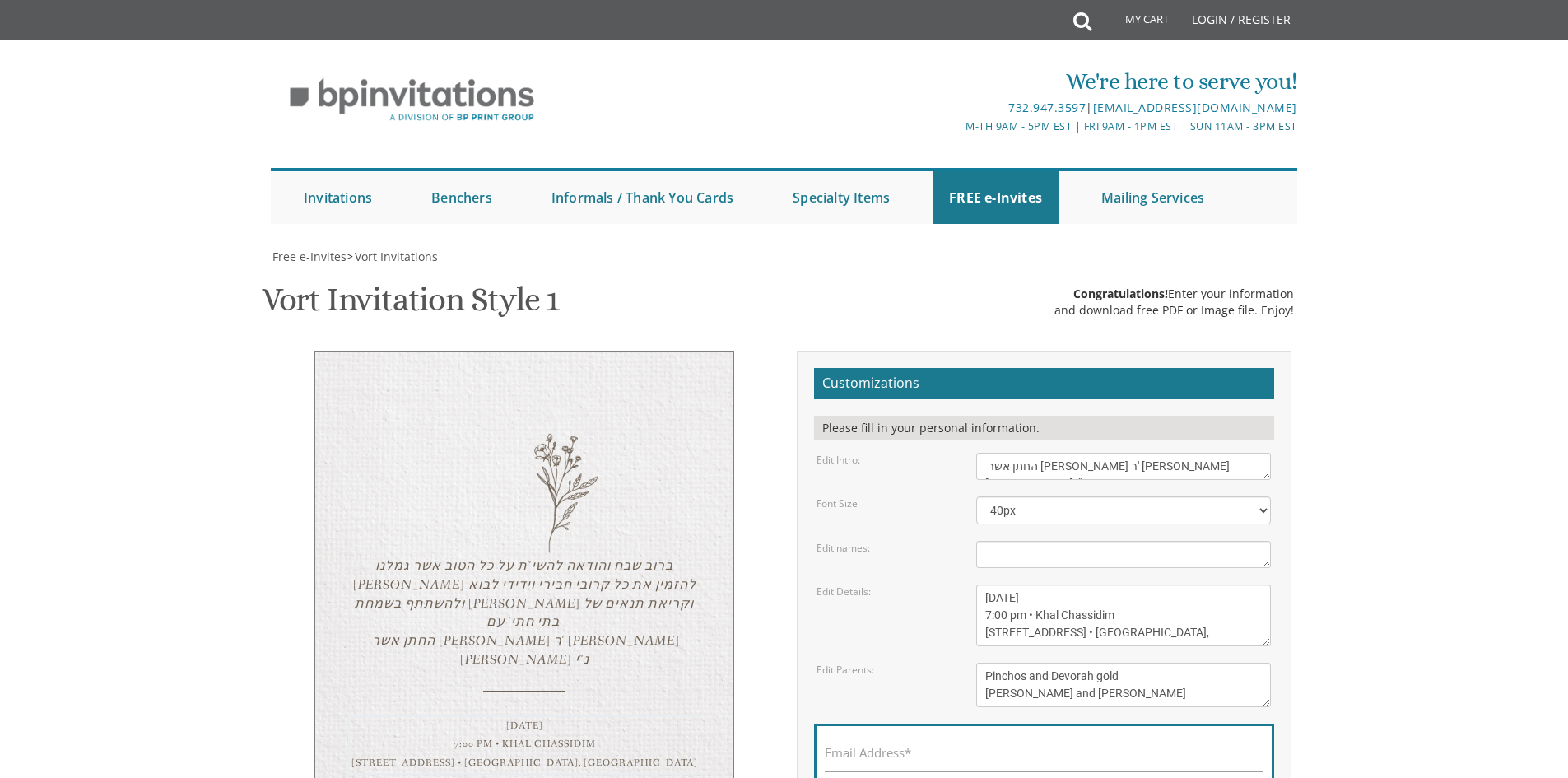
click at [1185, 585] on textarea "Sunday, January 23rd 7:00 pm • Khal Chassidim 1401 Cedar Row • Lakewood, NJ" at bounding box center [1123, 615] width 295 height 62
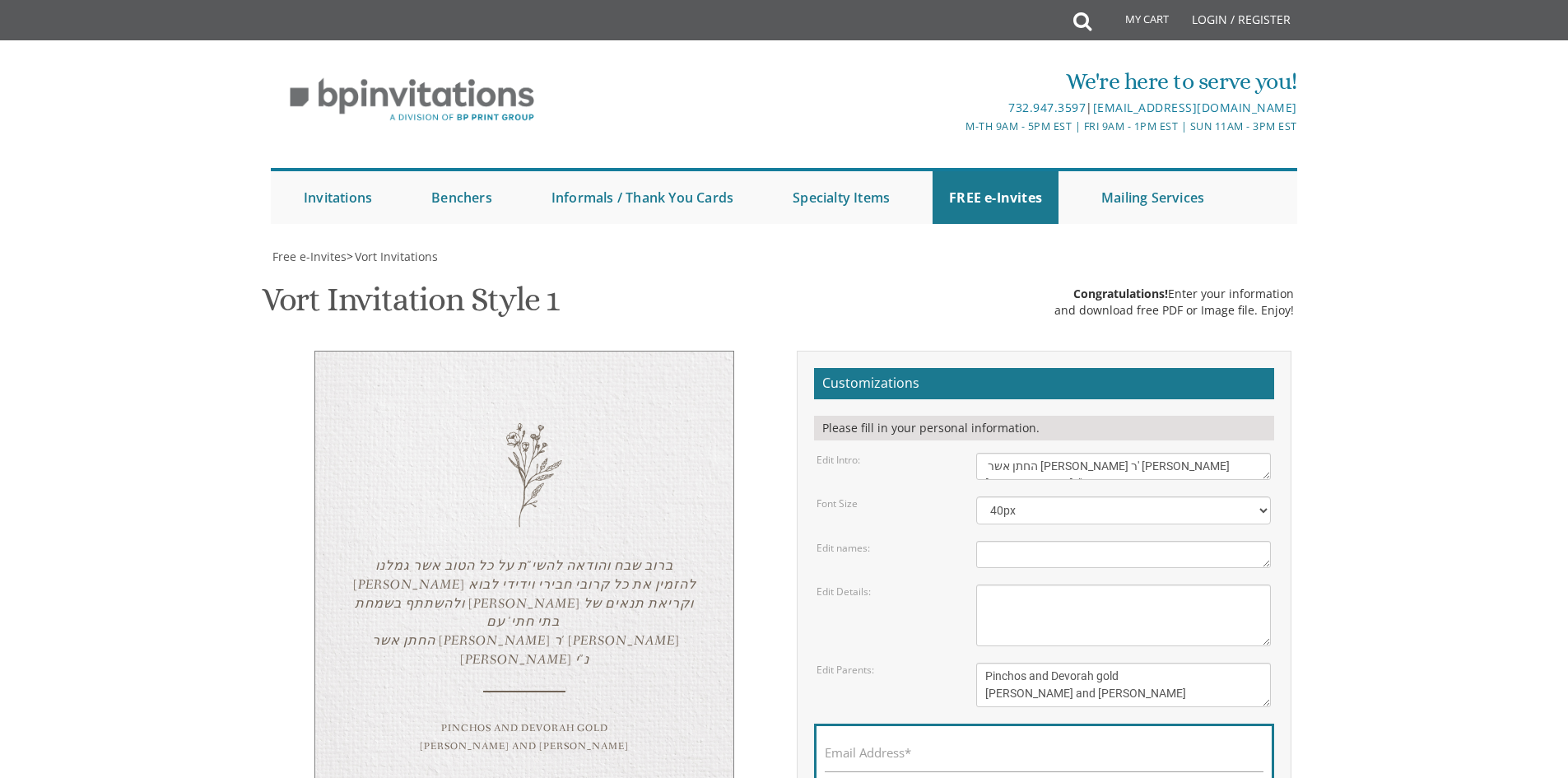
click at [1026, 585] on textarea "Sunday, January 23rd 7:00 pm • Khal Chassidim 1401 Cedar Row • Lakewood, NJ" at bounding box center [1123, 615] width 295 height 62
paste textarea "ברוב שבח והודאה להשי"ת על כל הטוב אשר גמלנו [PERSON_NAME] להזמין את כל קרובי חב…"
type textarea "ברוב שבח והודאה להשי"ת על כל הטוב אשר גמלנו [PERSON_NAME] להזמין את כל קרובי חב…"
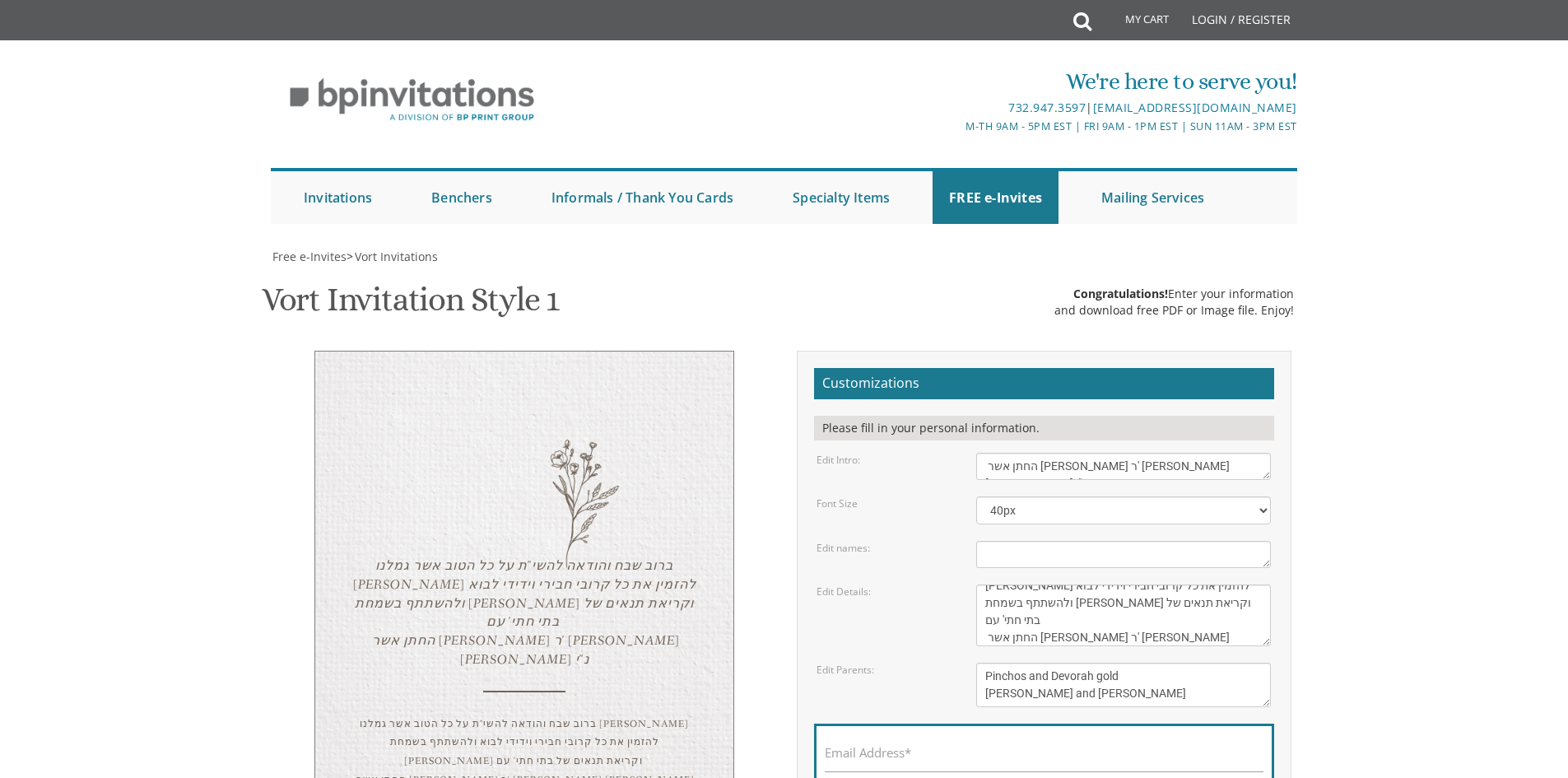
click at [1019, 663] on textarea "Pinchos and Devorah gold Chaim and Shana Schwartz" at bounding box center [1123, 685] width 295 height 45
click at [1102, 663] on textarea "Pinchos and Devorah gold Chaim and Shana Schwartz" at bounding box center [1123, 685] width 295 height 45
paste textarea "שמחה פנחס פרידמאן ב"ר יעקב יושע העשיל נ"י חתן ר' יצחק מיטטעלמאן נ"י"
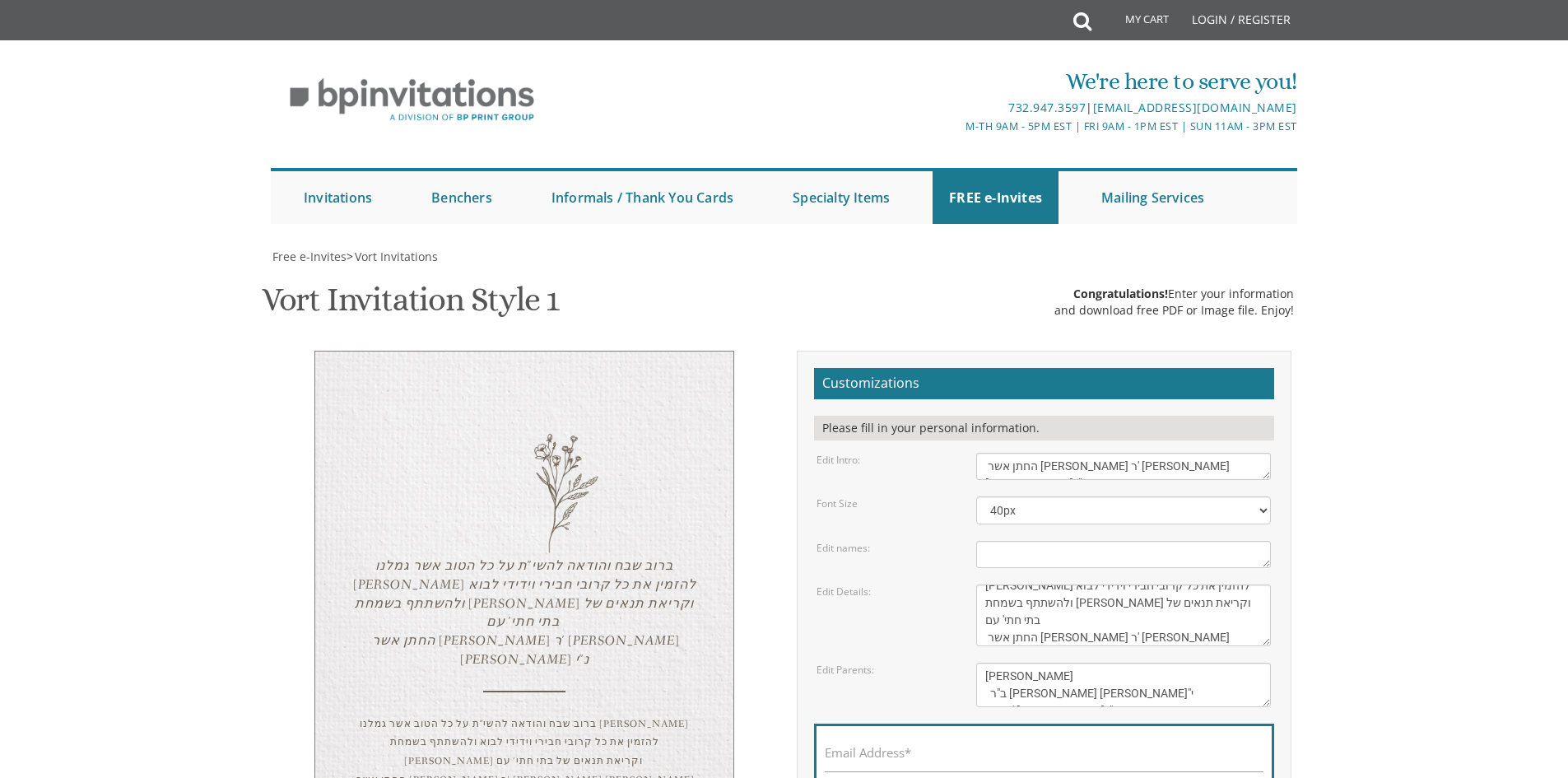
scroll to position [13, 0]
type textarea "שמחה פנחס פרידמאן ב"ר יעקב יושע העשיל נ"י חתן ר' יצחק מיטטעלמאן נ"י"
click at [1062, 724] on div "Email Address*" at bounding box center [1044, 757] width 460 height 66
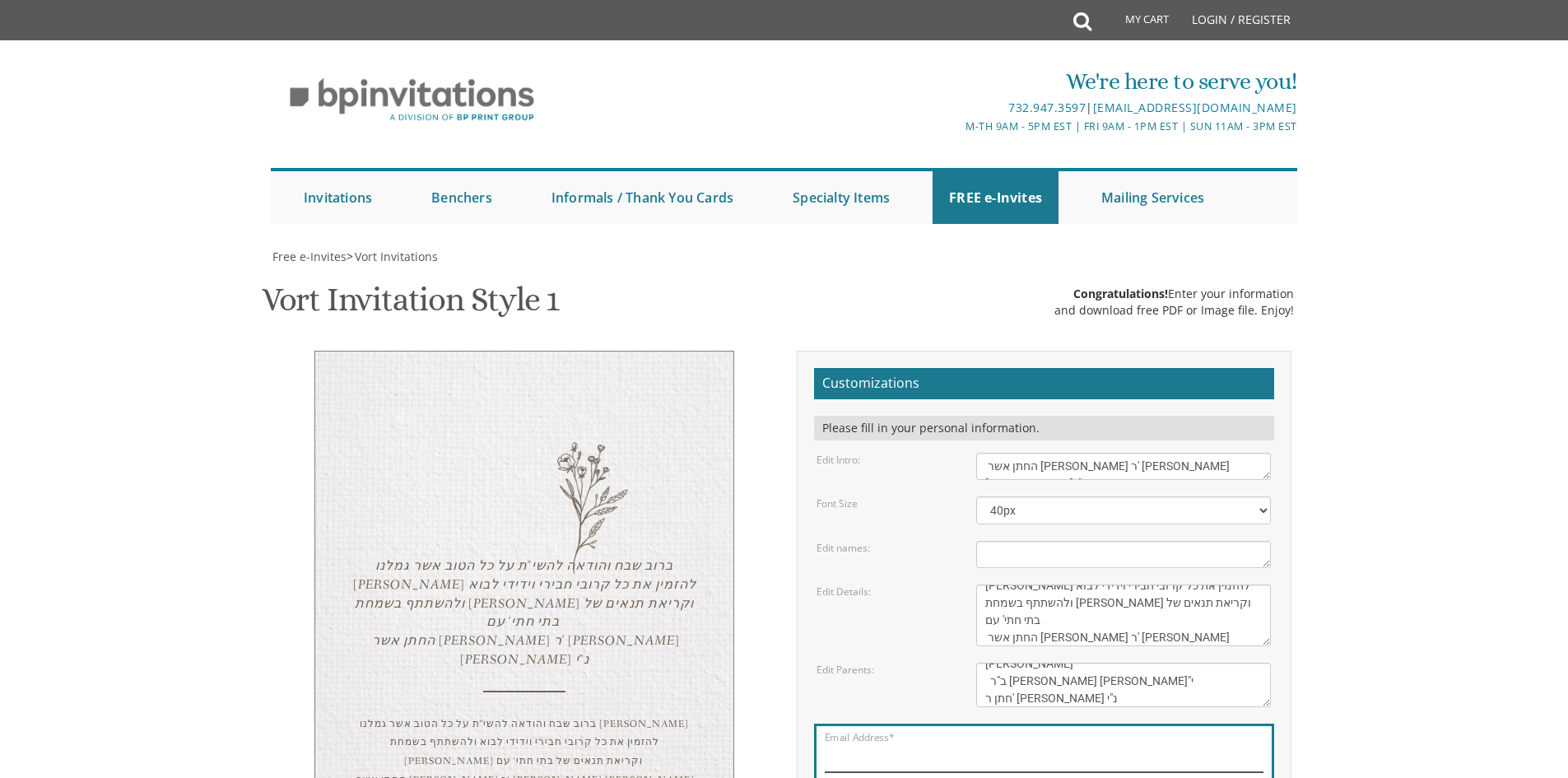
click at [913, 752] on input "Email Address*" at bounding box center [1044, 762] width 439 height 20
type input "דשצןכ@ניפיםאםץבםצ"
click at [917, 752] on input "דשצןכ@ניפיםאםץבםצ" at bounding box center [1044, 762] width 439 height 20
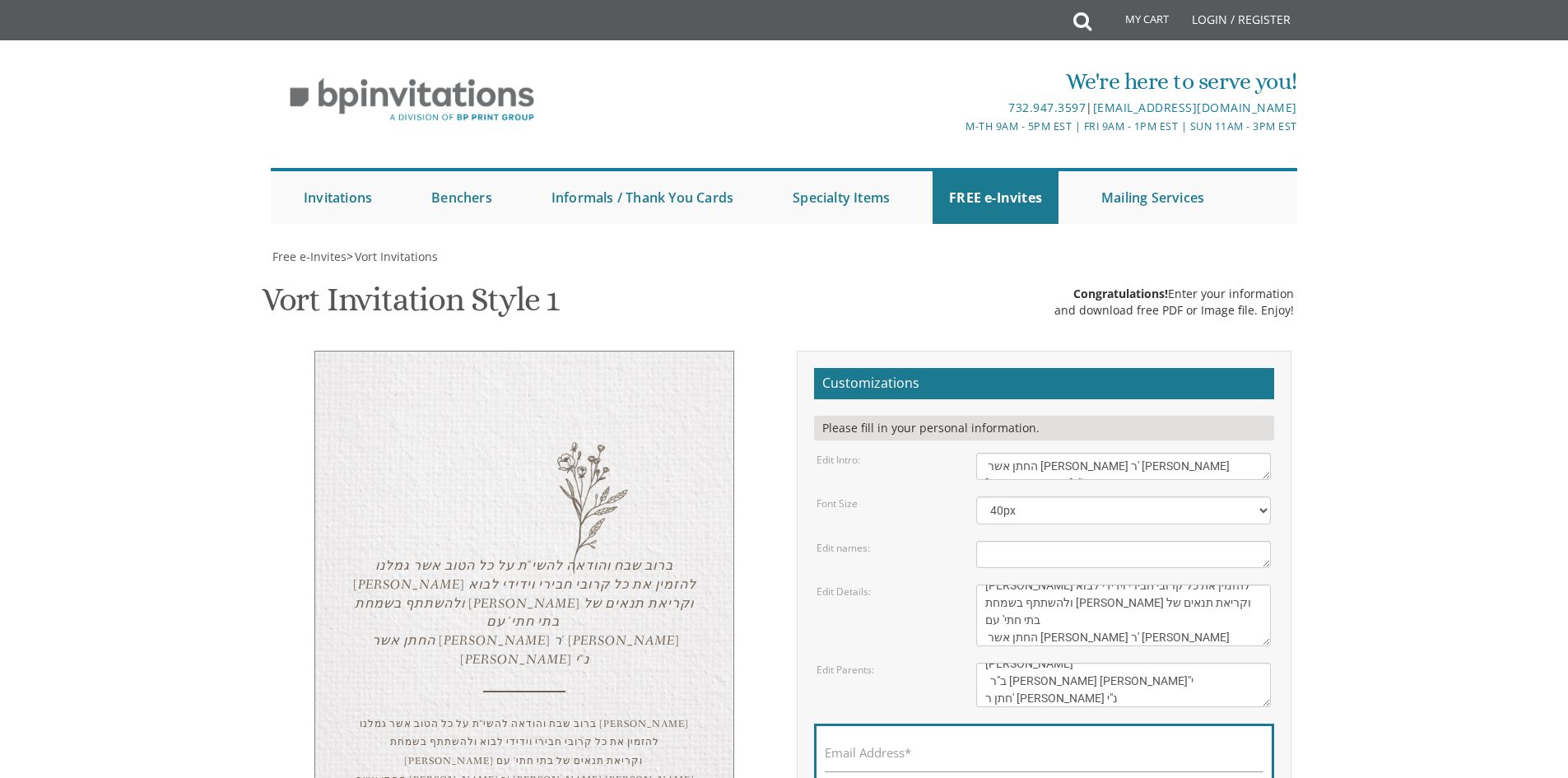
click at [879, 744] on label "Email Address*" at bounding box center [868, 753] width 86 height 17
click at [879, 752] on input "Email Address*" at bounding box center [1044, 762] width 439 height 20
paste input "samif@bhphoto.com"
type input "samif@bhphoto.com"
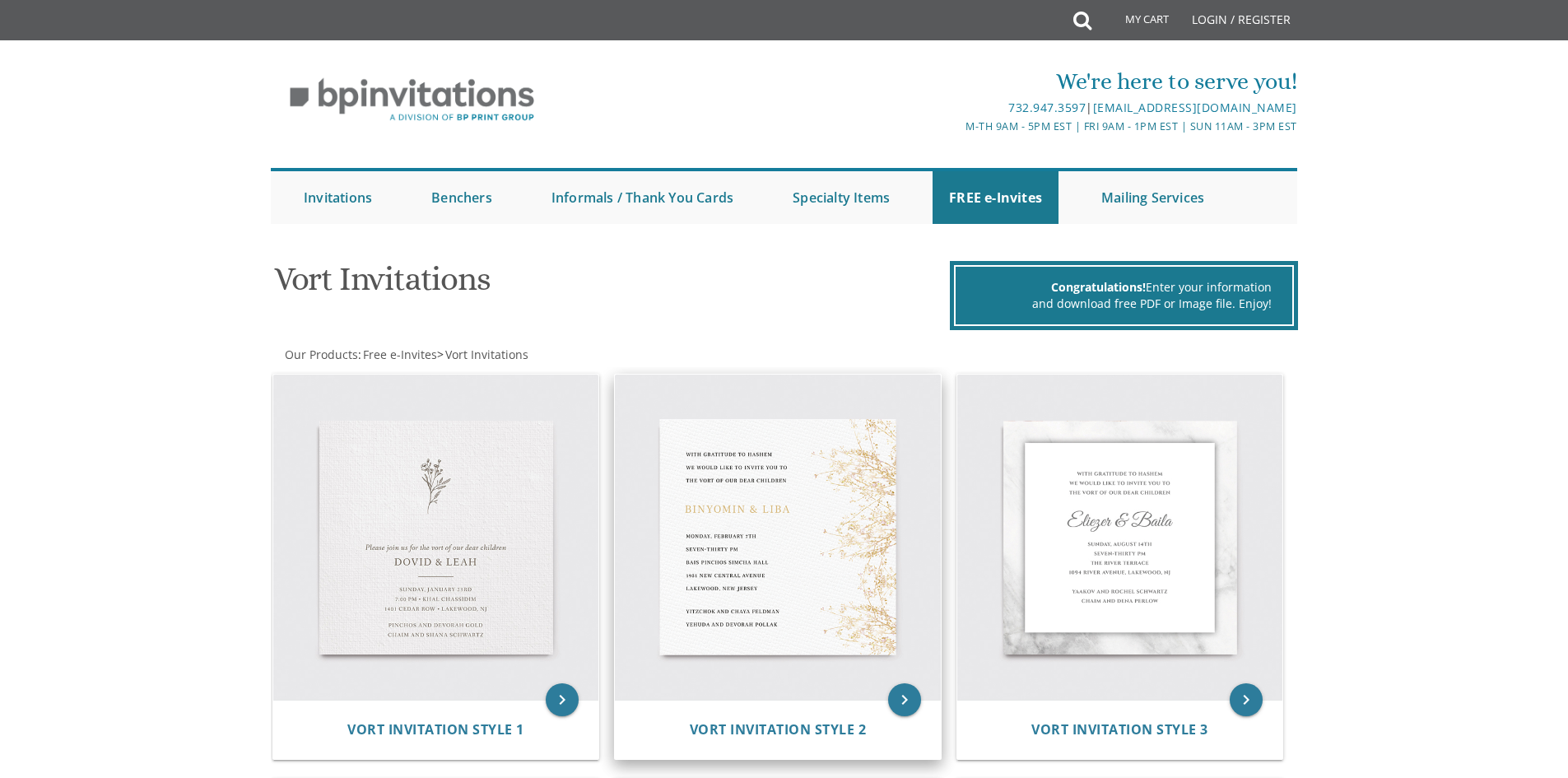
click at [828, 511] on img at bounding box center [778, 538] width 326 height 326
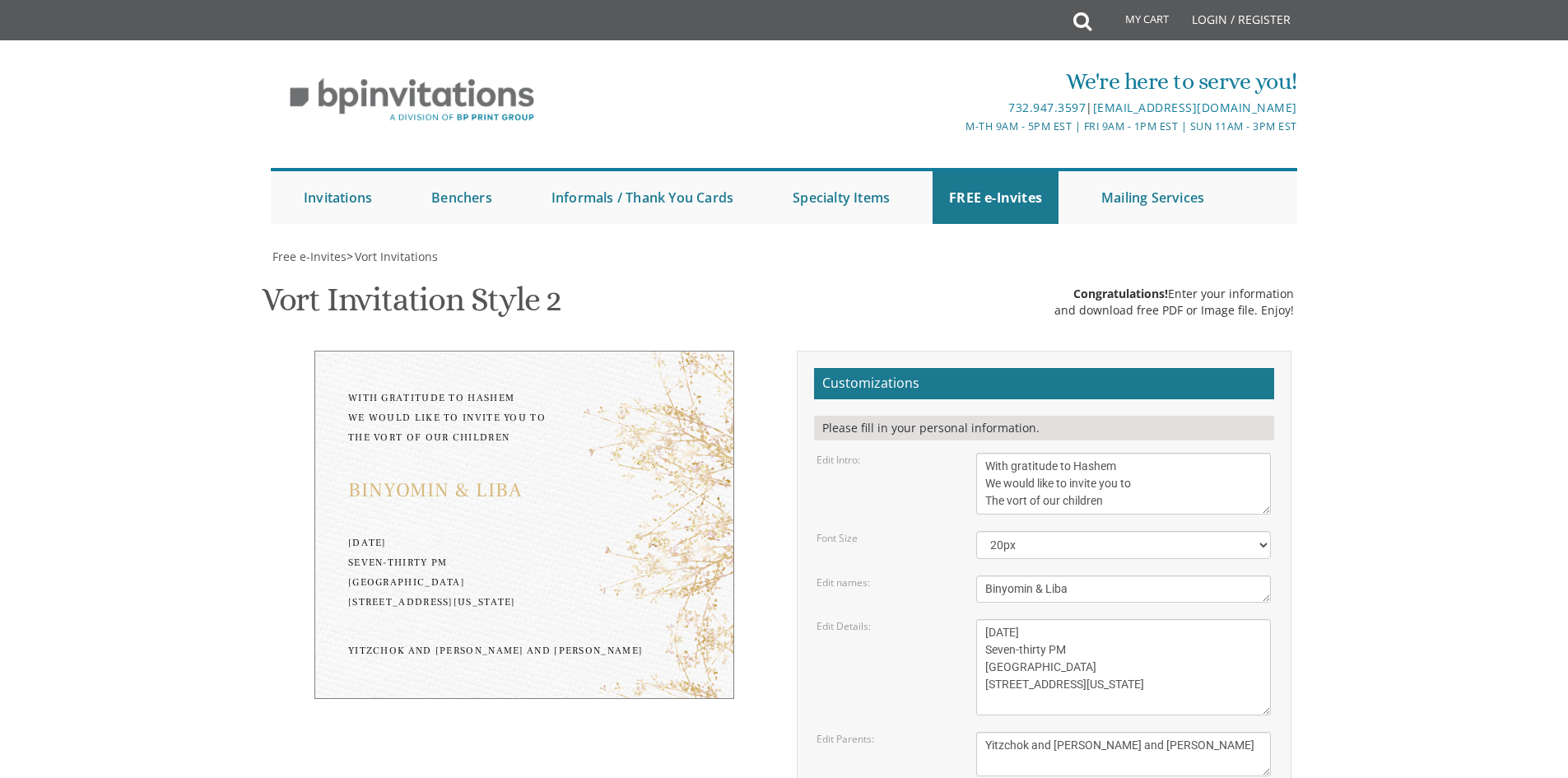
click at [1001, 476] on textarea "With gratitude to Hashem We would like to invite you to The vort of our children" at bounding box center [1123, 483] width 295 height 62
click at [1120, 576] on textarea "Binyomin & Liba" at bounding box center [1123, 590] width 295 height 27
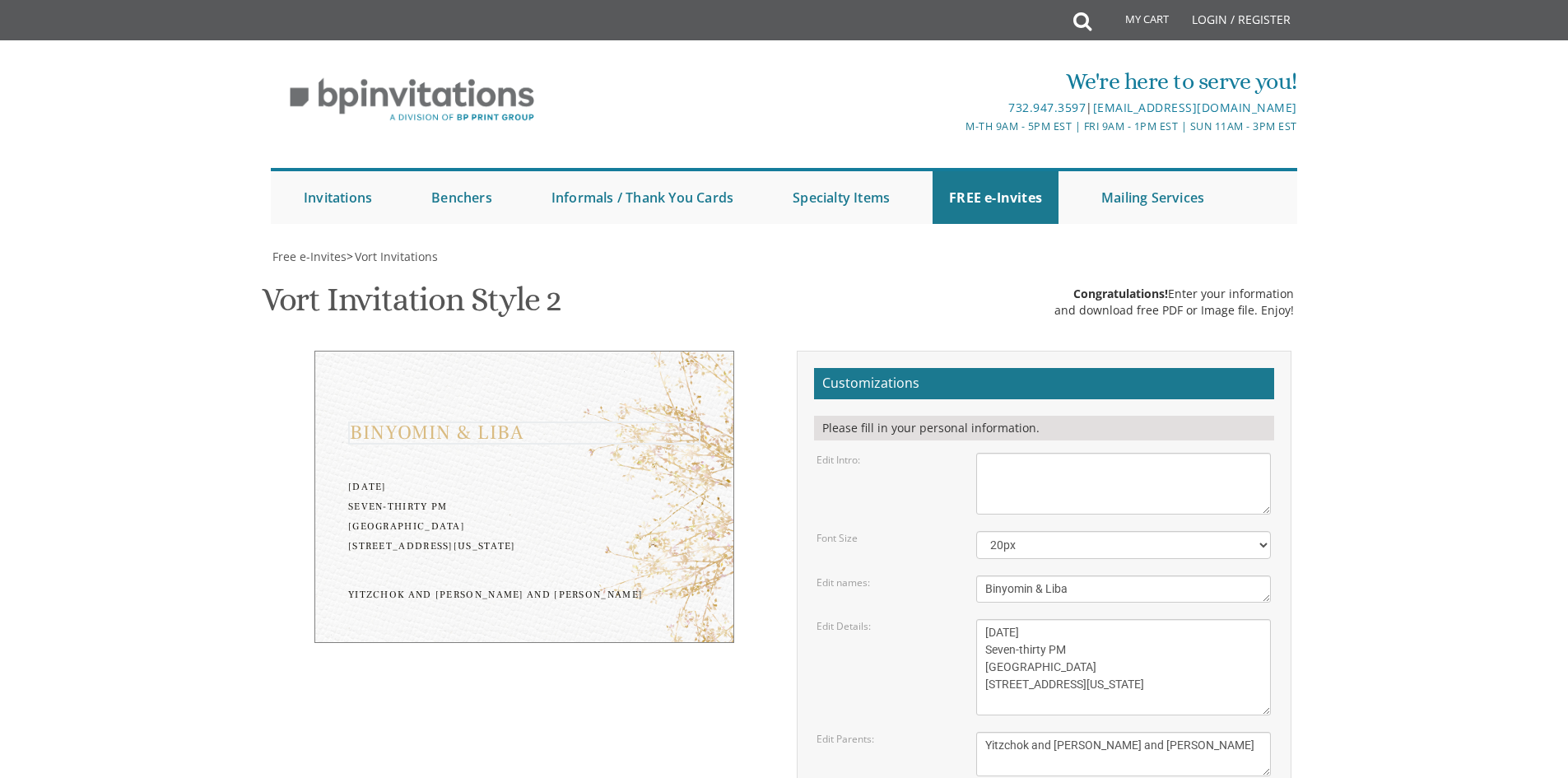
click at [1120, 576] on textarea "Binyomin & Liba" at bounding box center [1123, 590] width 295 height 27
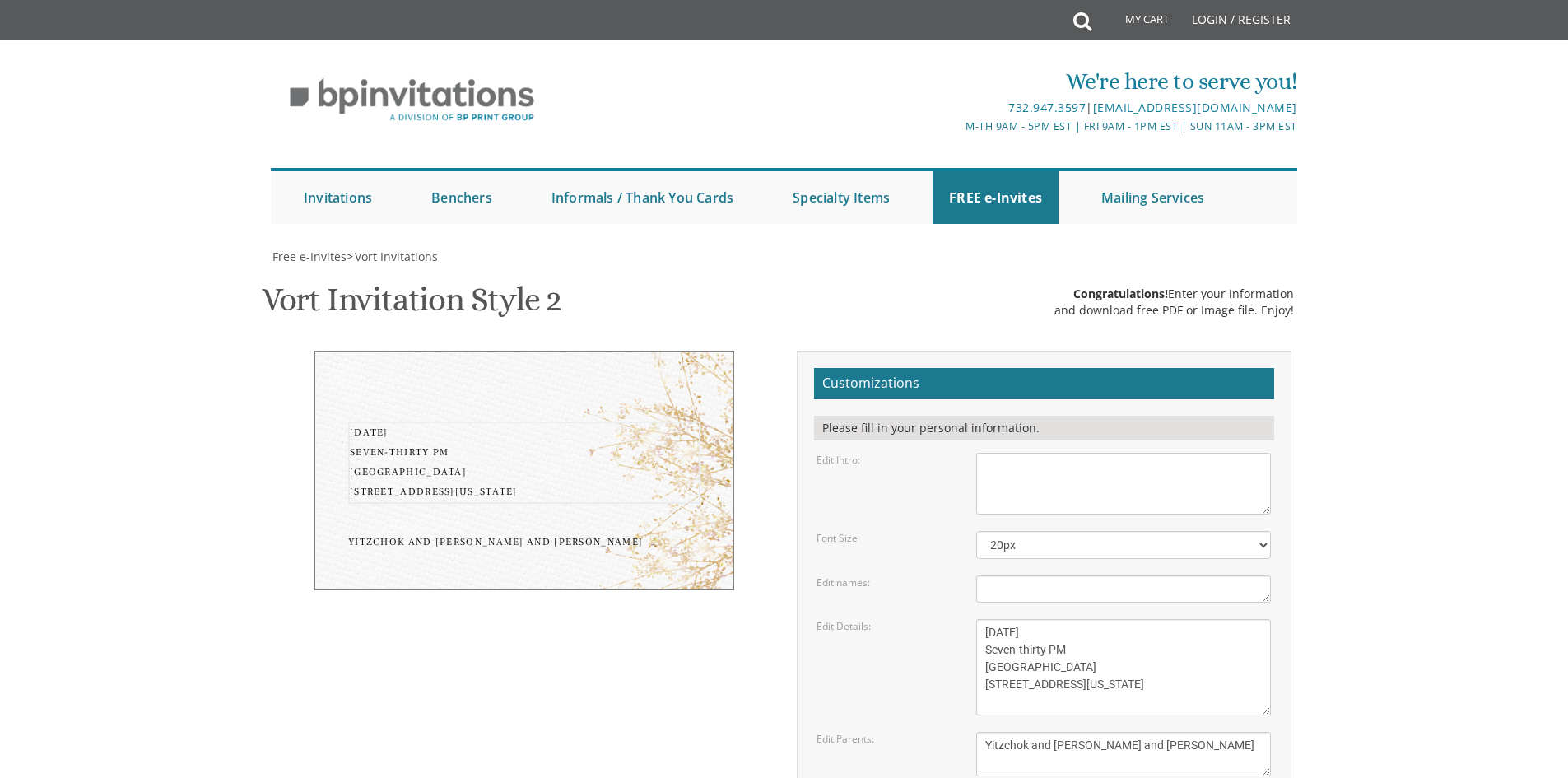
click at [1089, 619] on textarea "[DATE] Seven-thirty PM [GEOGRAPHIC_DATA] [STREET_ADDRESS][US_STATE]" at bounding box center [1123, 667] width 295 height 96
click at [1111, 732] on textarea "Yitzchok and [PERSON_NAME] and [PERSON_NAME]" at bounding box center [1123, 754] width 295 height 45
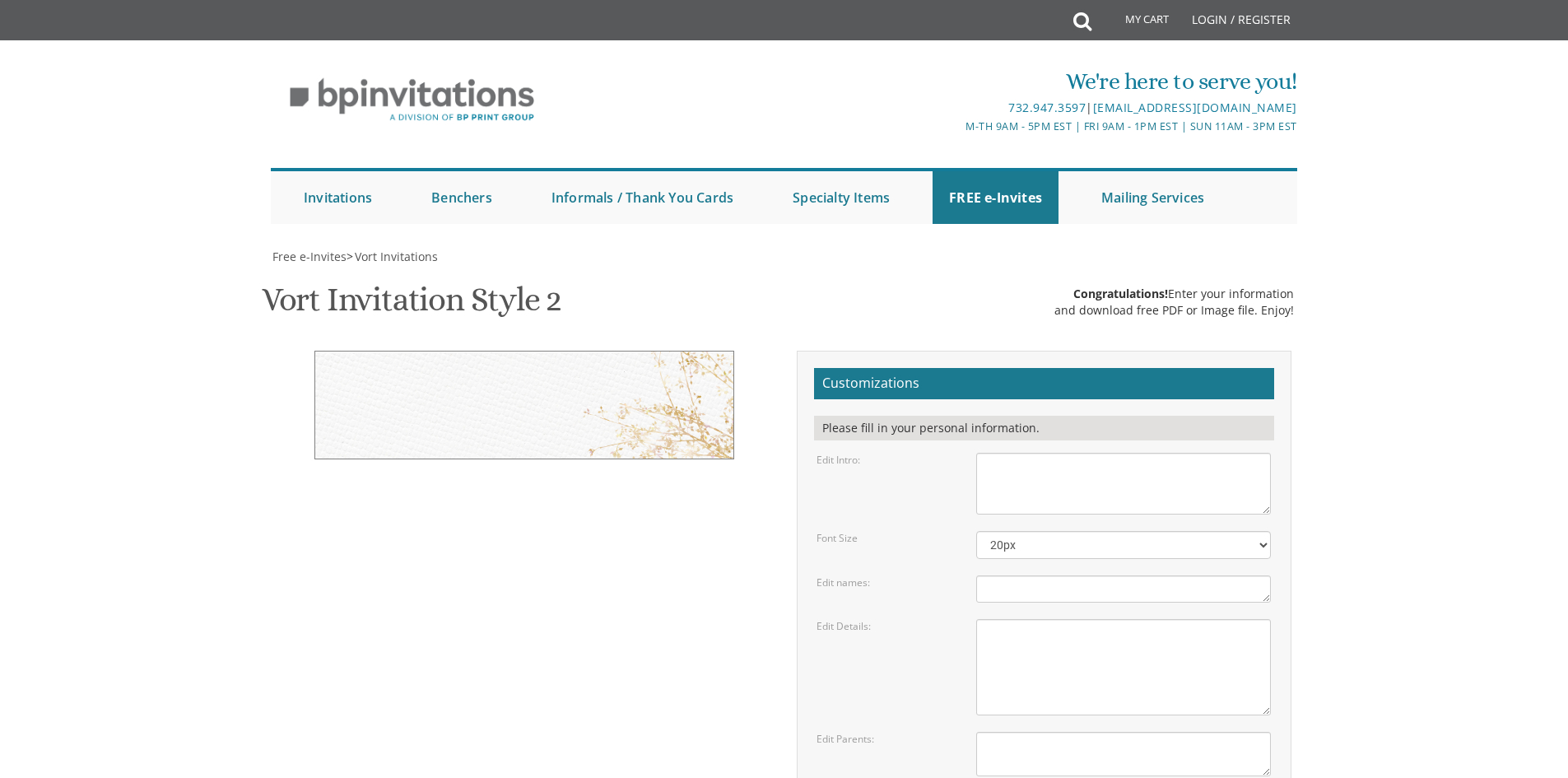
click at [1120, 478] on textarea "With gratitude to Hashem We would like to invite you to The vort of our children" at bounding box center [1123, 483] width 295 height 62
paste textarea "ברוב שבח והודאה להשי"ת על כל הטוב אשר גמלנו [PERSON_NAME] להזמין את כל קרובי חב…"
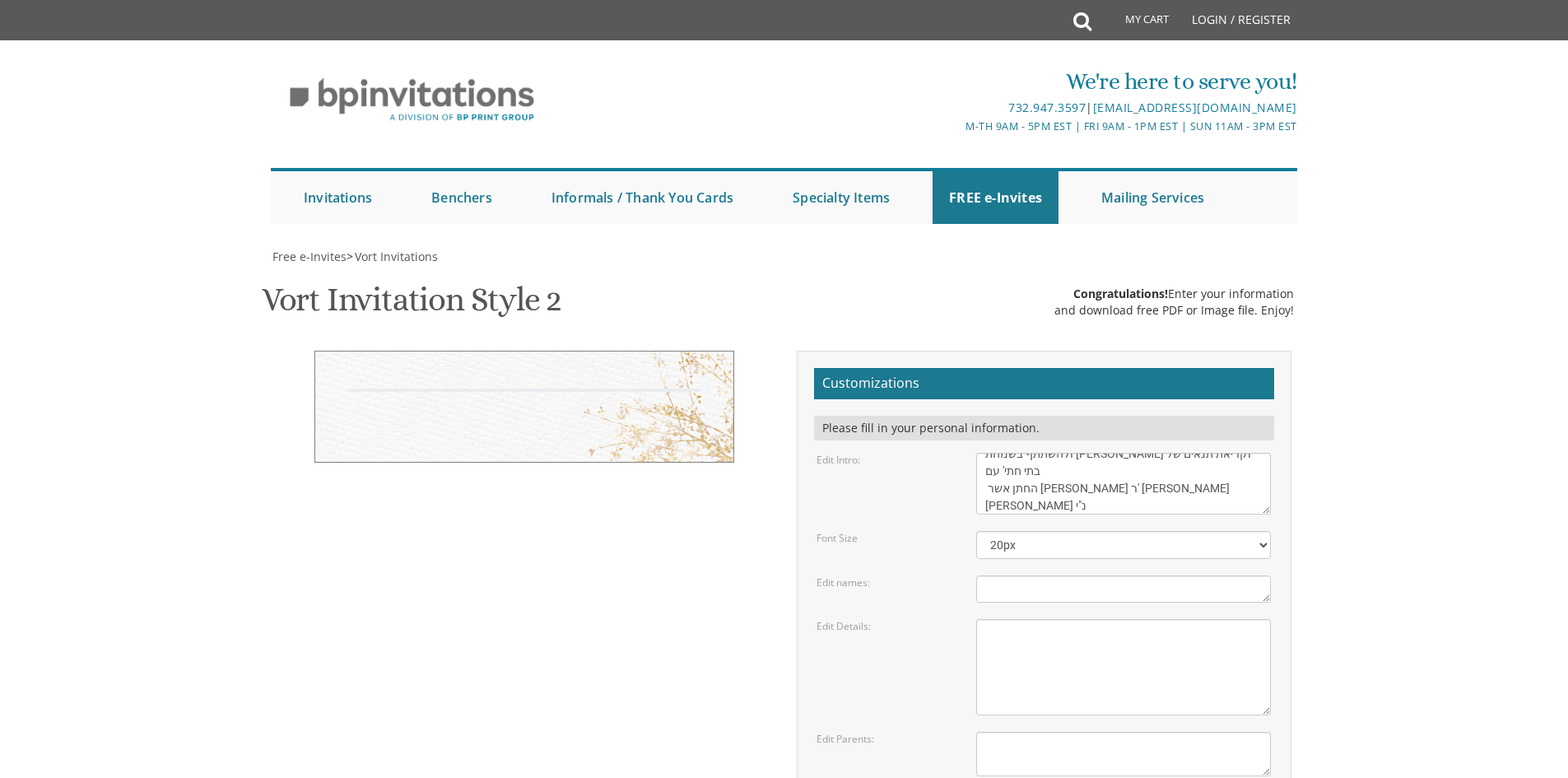
type textarea "ברוב שבח והודאה להשי"ת על כל הטוב אשר גמלנו [PERSON_NAME] להזמין את כל קרובי חב…"
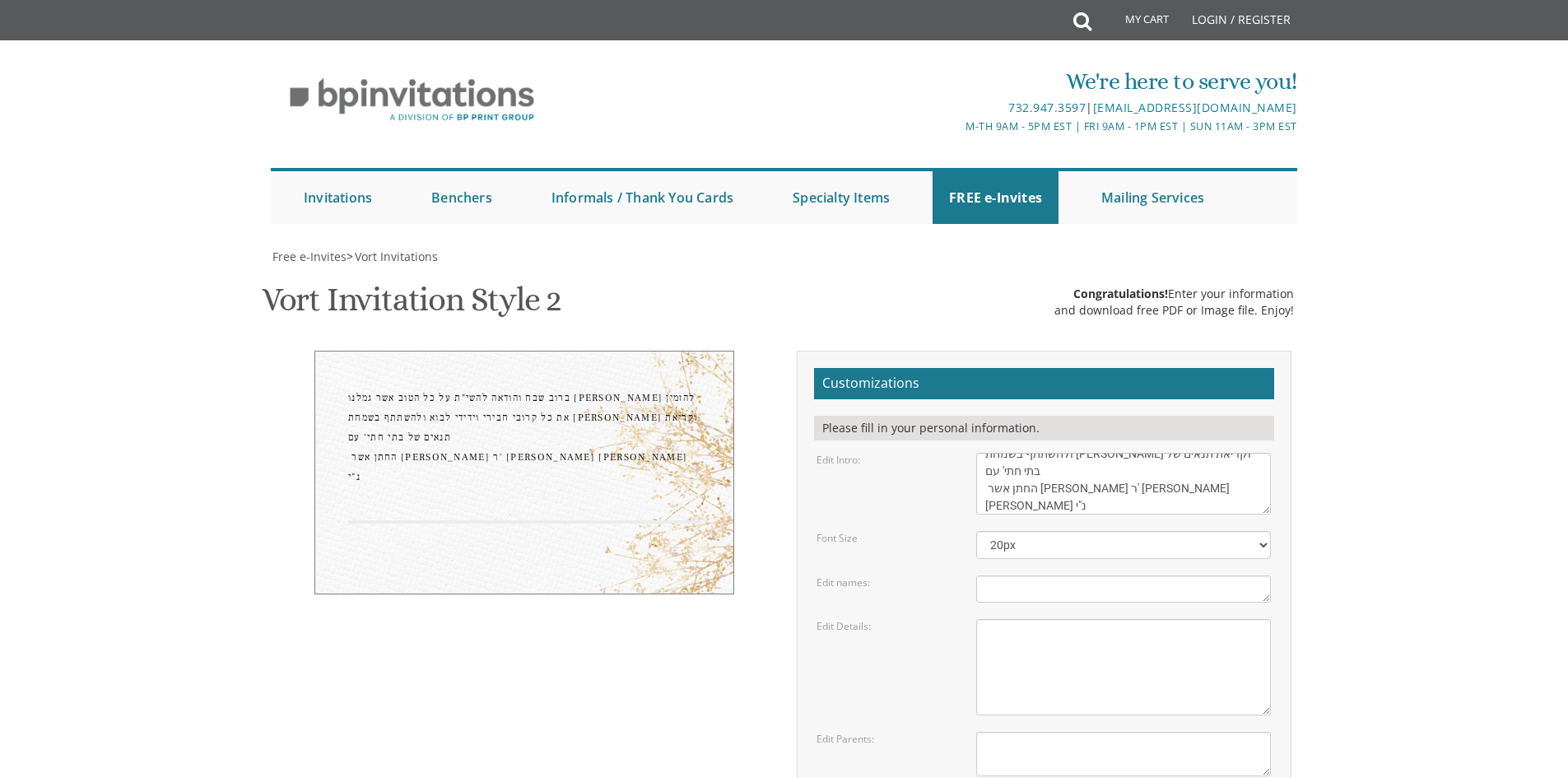
click at [1045, 591] on textarea "Binyomin & Liba" at bounding box center [1123, 590] width 295 height 27
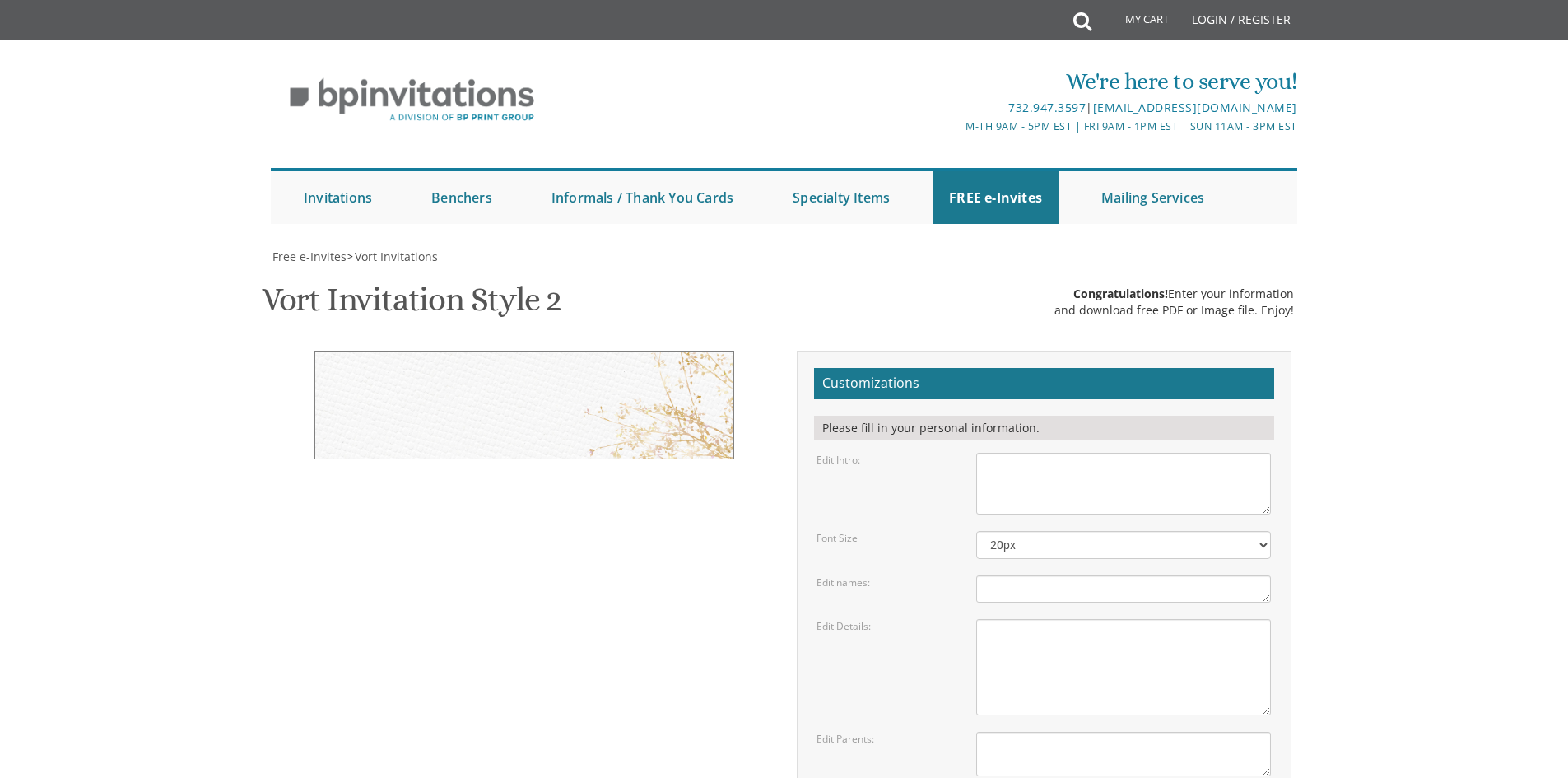
click at [1035, 476] on textarea "With gratitude to Hashem We would like to invite you to The vort of our children" at bounding box center [1123, 483] width 295 height 62
paste textarea "ברוב שבח והודאה להשי"ת על כל הטוב אשר גמלנו [PERSON_NAME] להזמין את כל קרובי חב…"
type textarea "ברוב שבח והודאה להשי"ת על כל הטוב אשר גמלנו [PERSON_NAME] להזמין את כל קרובי חב…"
click at [1056, 581] on textarea "Binyomin & Liba" at bounding box center [1123, 590] width 295 height 27
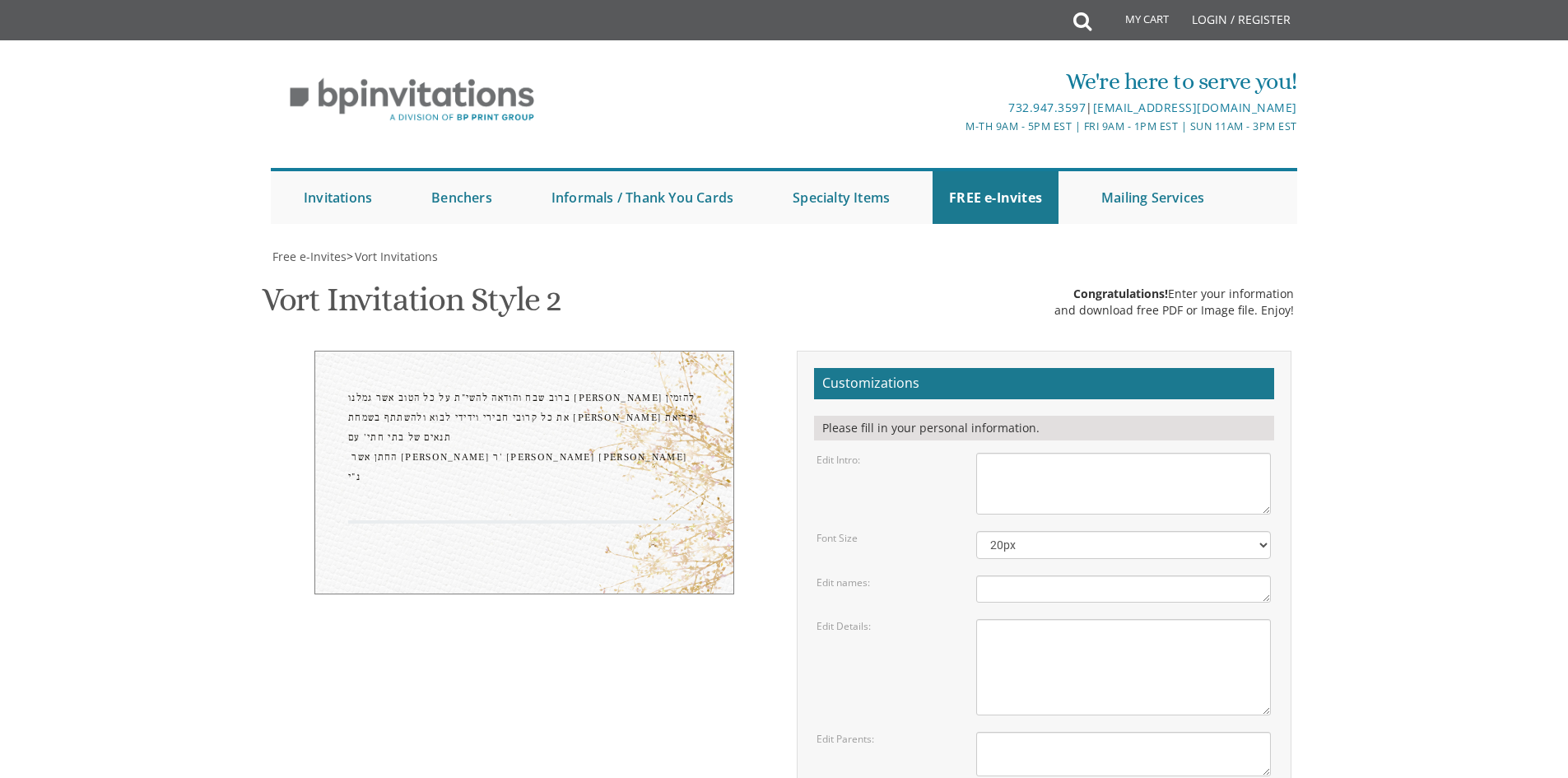
scroll to position [0, 0]
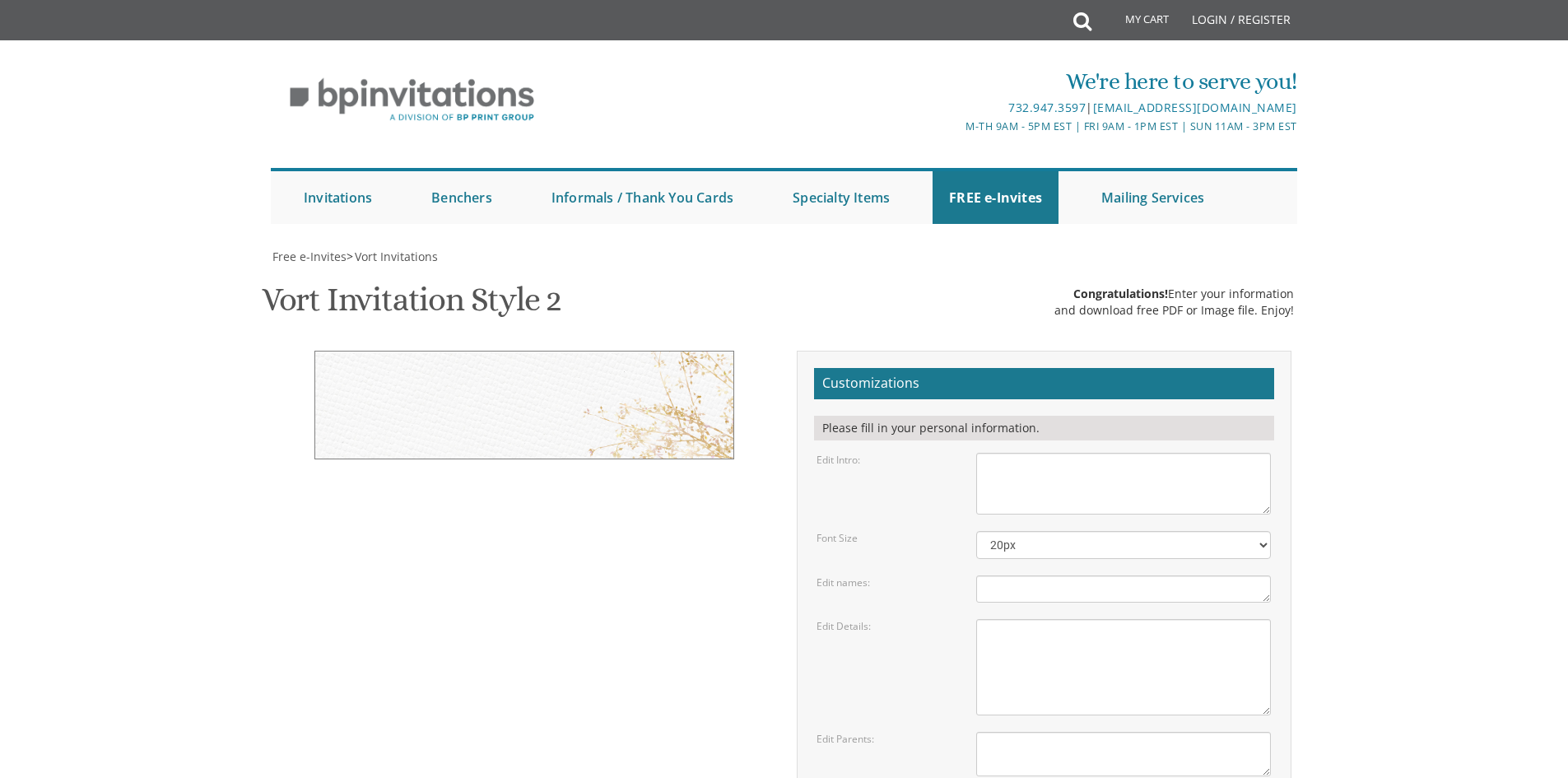
click at [1081, 470] on textarea "With gratitude to Hashem We would like to invite you to The vort of our children" at bounding box center [1123, 483] width 295 height 62
paste textarea "ברוב שבח והודאה להשי"ת על כל הטוב אשר גמלנו [PERSON_NAME] להזמין את כל קרובי חב…"
type textarea "ברוב שבח והודאה להשי"ת על כל הטוב אשר גמלנו [PERSON_NAME] להזמין את כל קרובי חב…"
click at [1040, 590] on textarea "Binyomin & Liba" at bounding box center [1123, 590] width 295 height 27
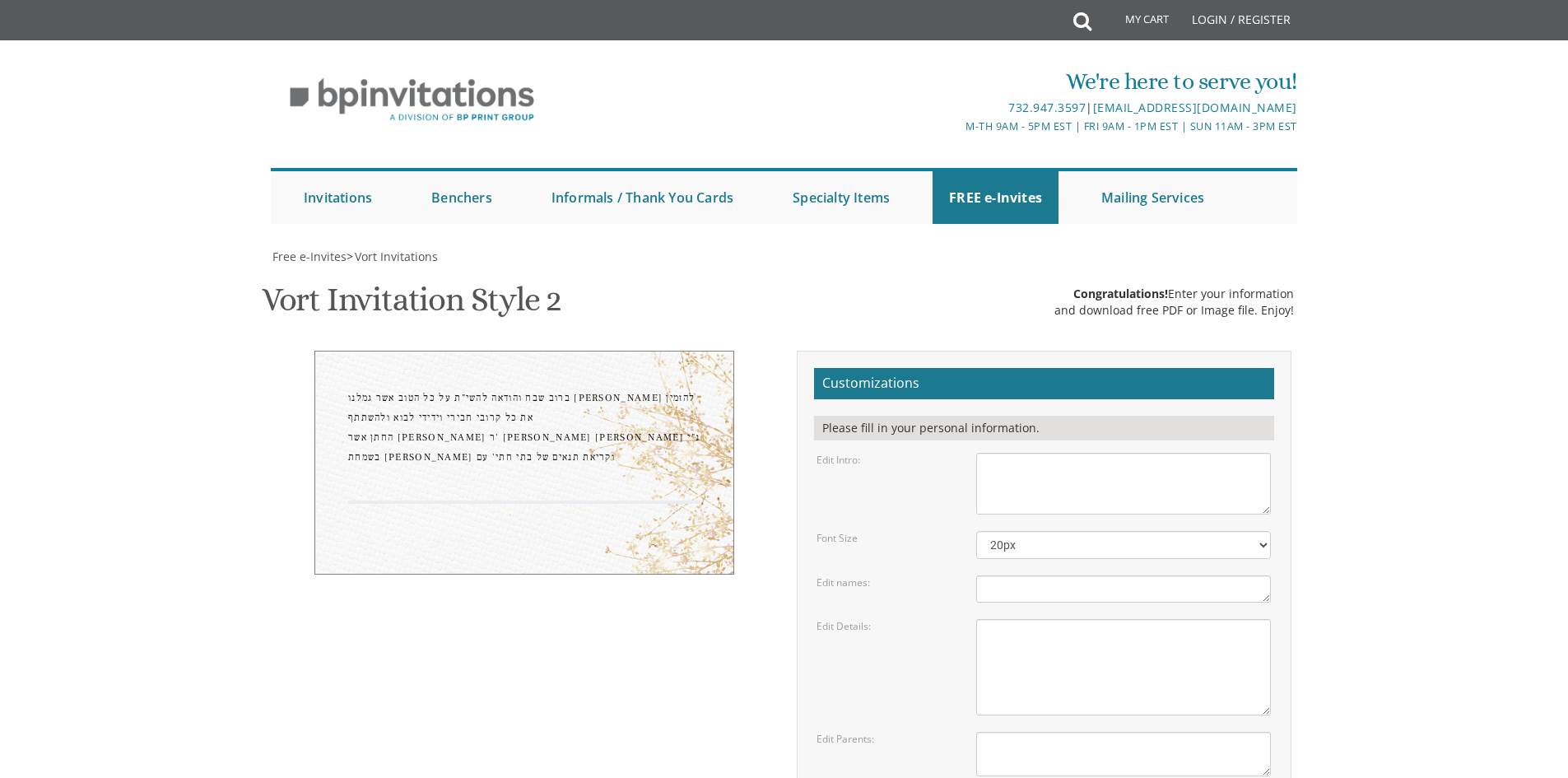
scroll to position [0, 0]
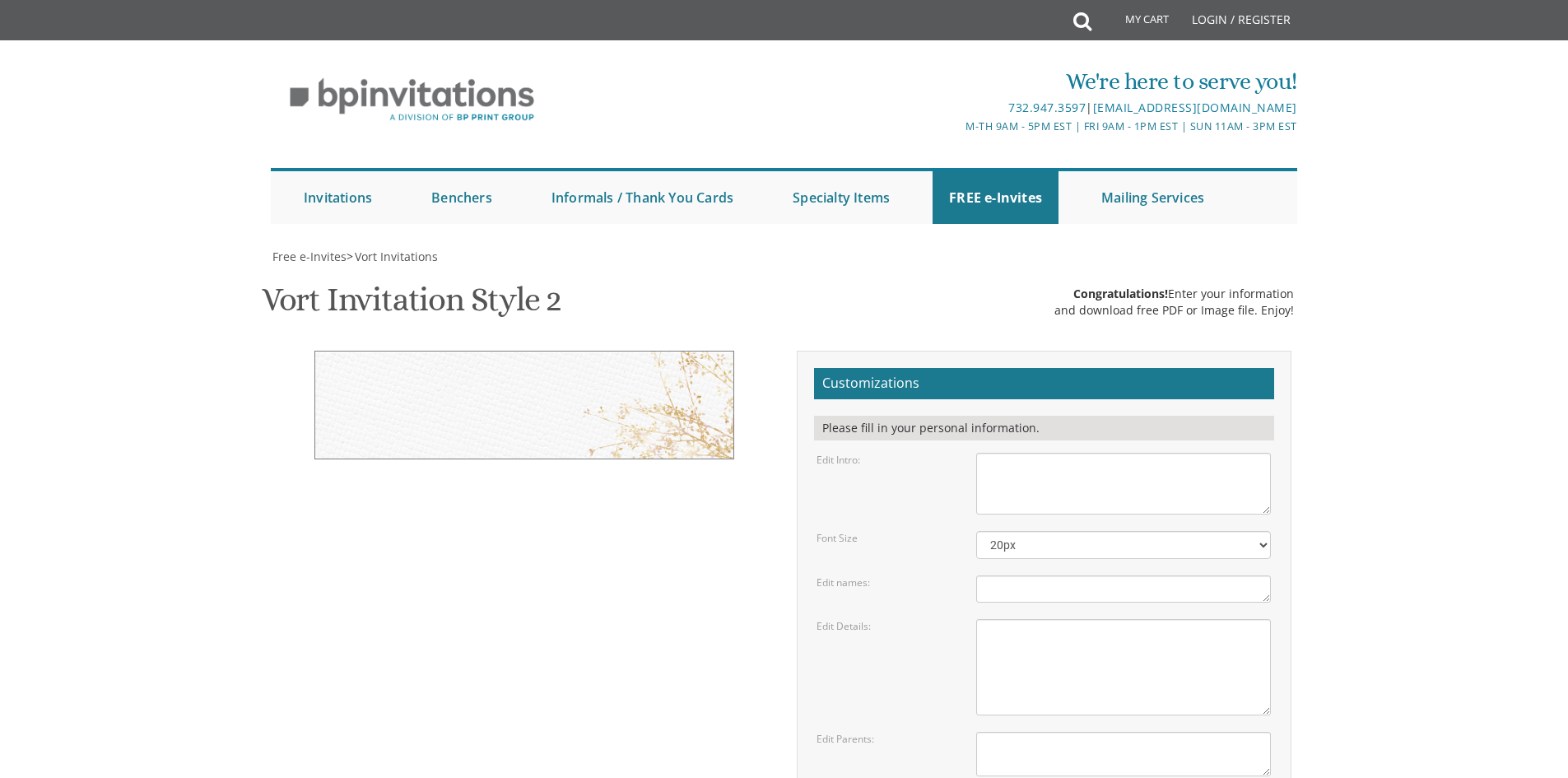
click at [1035, 487] on textarea "With gratitude to Hashem We would like to invite you to The vort of our children" at bounding box center [1123, 483] width 295 height 62
paste textarea "ברוב שבח והודאה להשי"ת על כל הטוב אשר גמלנו [PERSON_NAME] להזמין את כל קרובי חב…"
type textarea "ברוב שבח והודאה להשי"ת על כל הטוב אשר גמלנו [PERSON_NAME] להזמין את כל קרובי חב…"
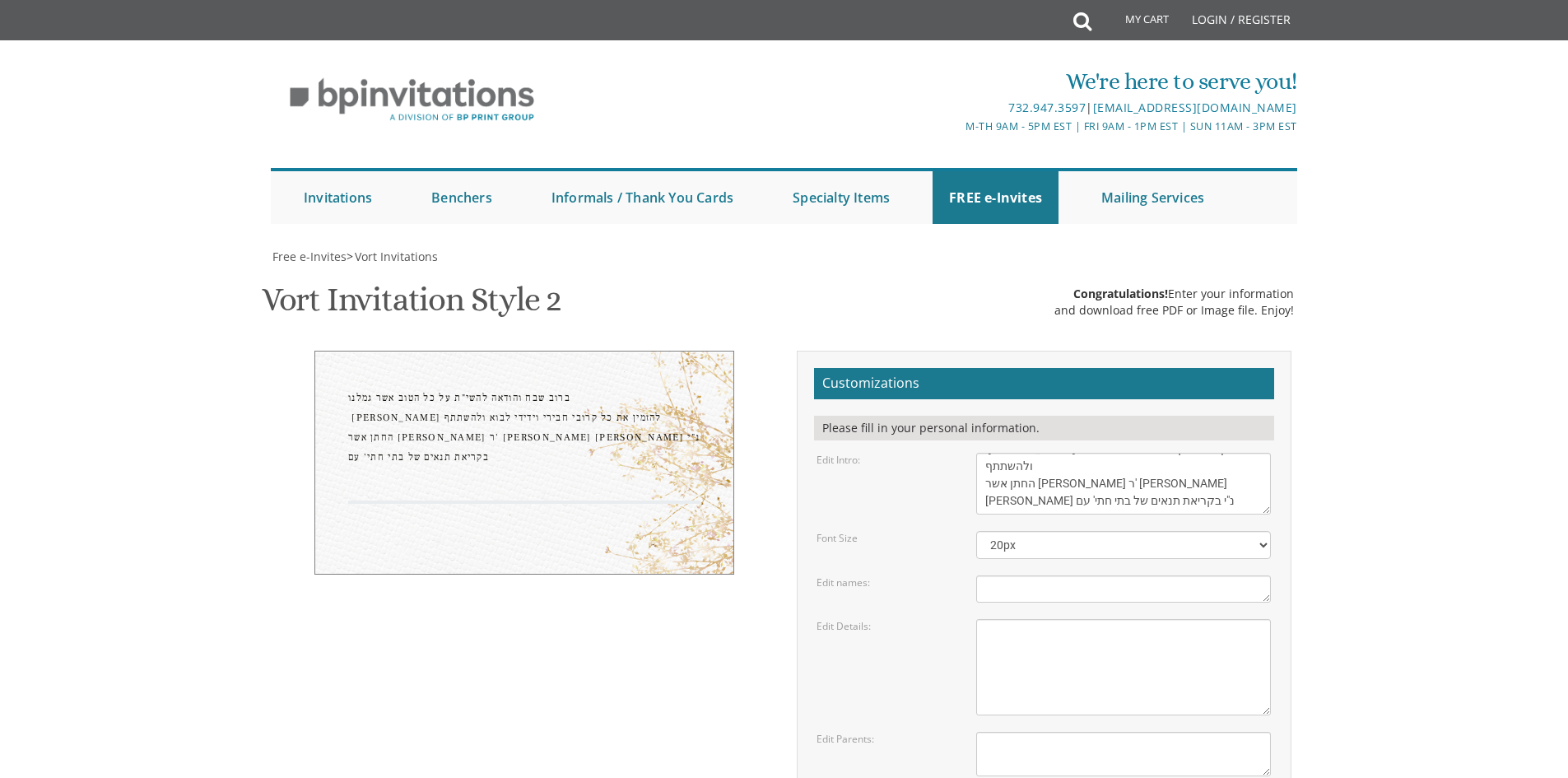
click at [1077, 585] on textarea "Binyomin & Liba" at bounding box center [1123, 590] width 295 height 27
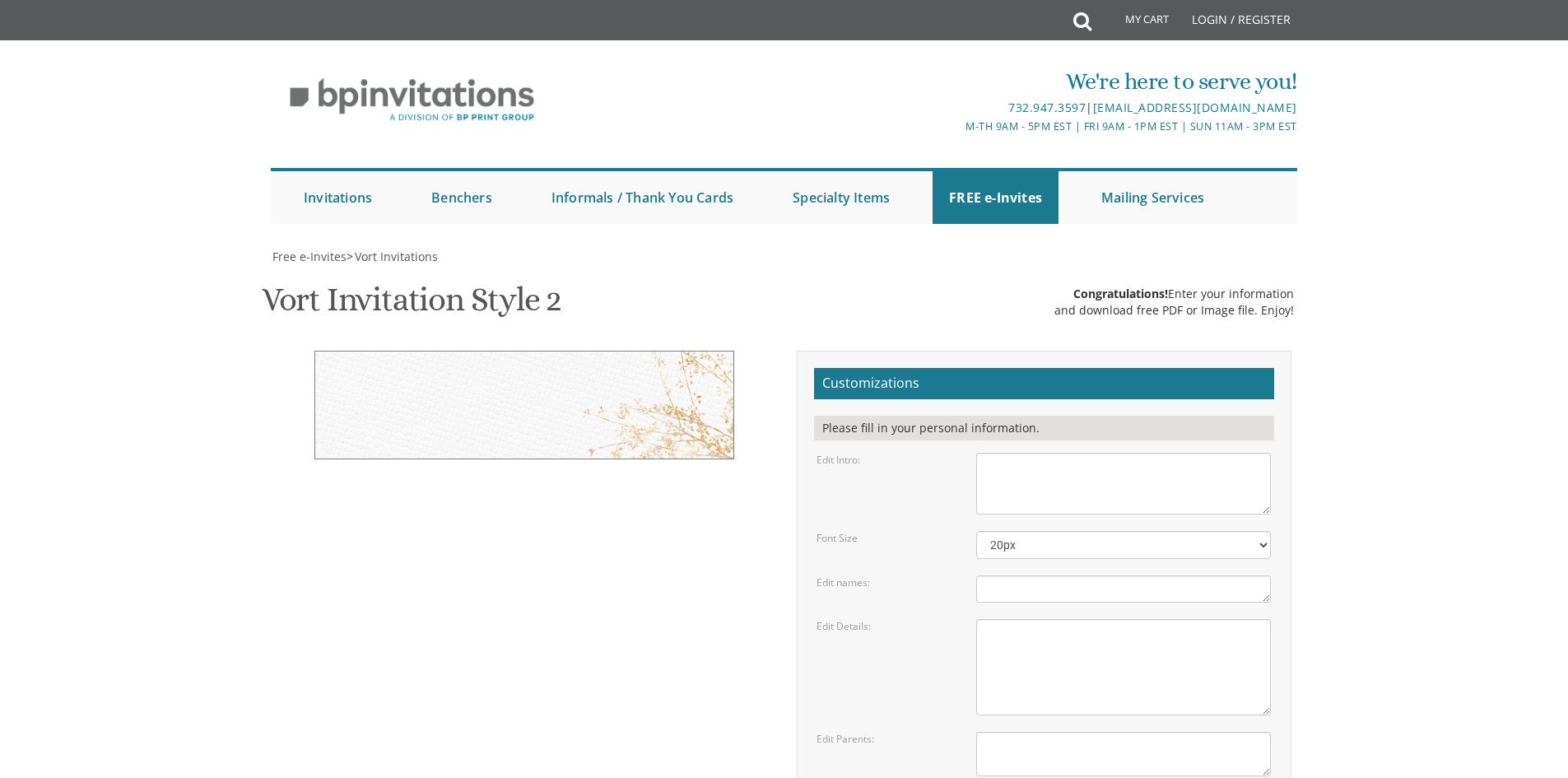
click at [1089, 501] on textarea "With gratitude to Hashem We would like to invite you to The vort of our children" at bounding box center [1123, 483] width 295 height 62
paste textarea "ברוב שבח והודאה להשי"ת על כל הטוב אשר גמלנו [PERSON_NAME] להזמין את כל קרובי חב…"
type textarea "ברוב שבח והודאה להשי"ת על כל הטוב אשר גמלנו [PERSON_NAME] להזמין את כל קרובי חב…"
click at [1057, 598] on textarea "Binyomin & Liba" at bounding box center [1123, 590] width 295 height 27
